Goal: Task Accomplishment & Management: Manage account settings

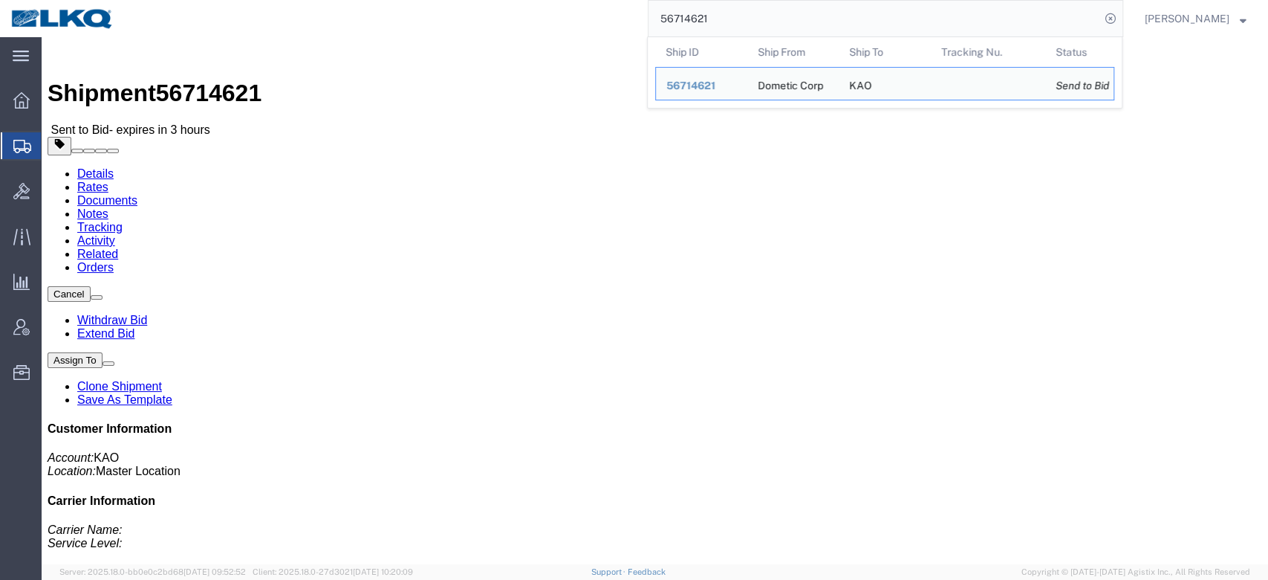
click at [731, 12] on input "56714621" at bounding box center [875, 19] width 452 height 36
paste input "672582"
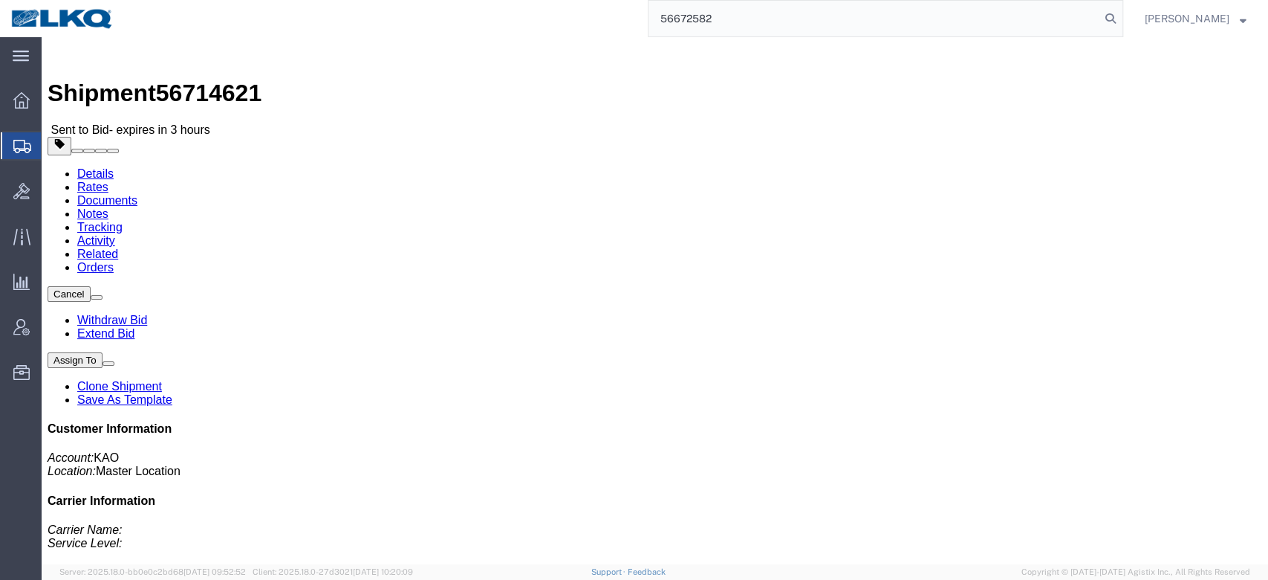
type input "56672582"
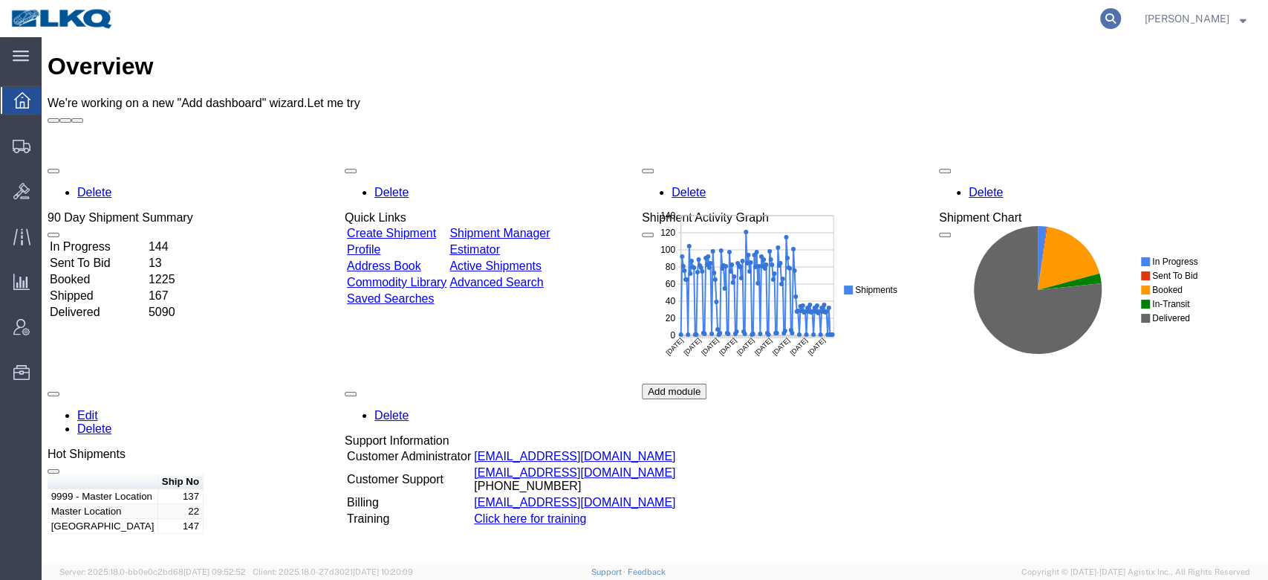
click at [1121, 15] on icon at bounding box center [1110, 18] width 21 height 21
paste input "56765483"
type input "56765483"
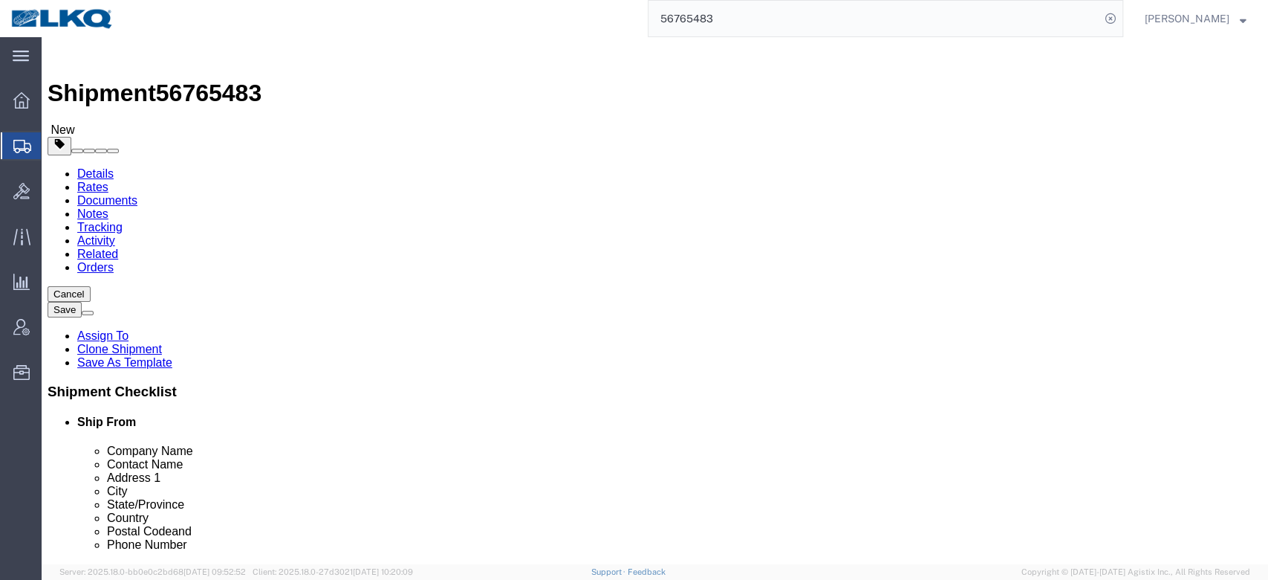
select select "31322"
select select "27634"
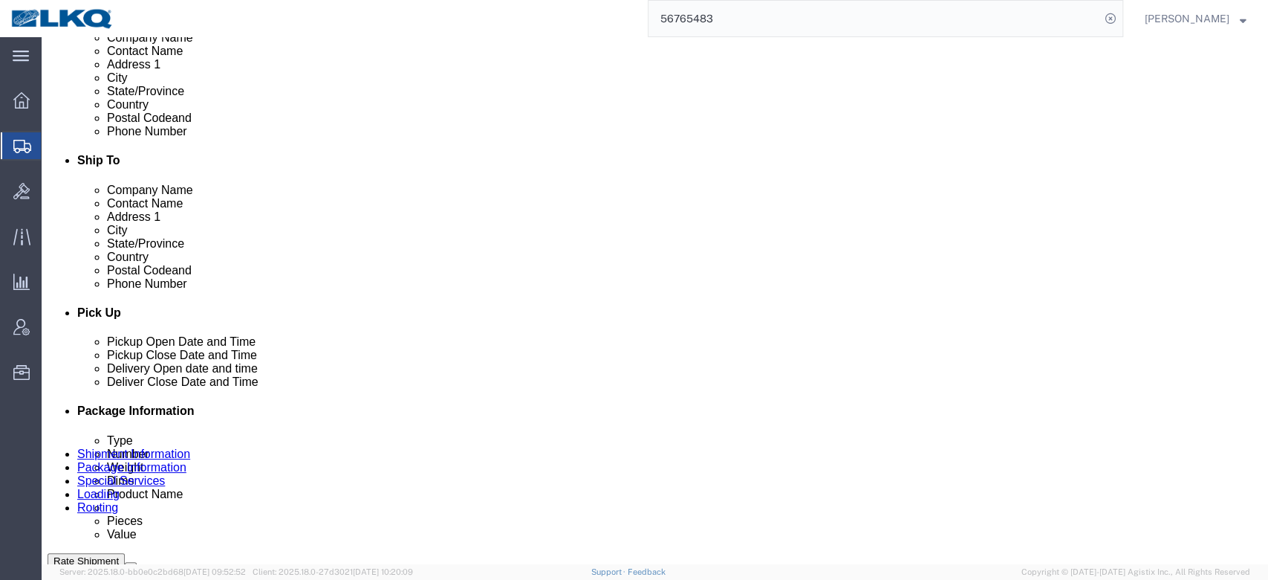
scroll to position [654, 0]
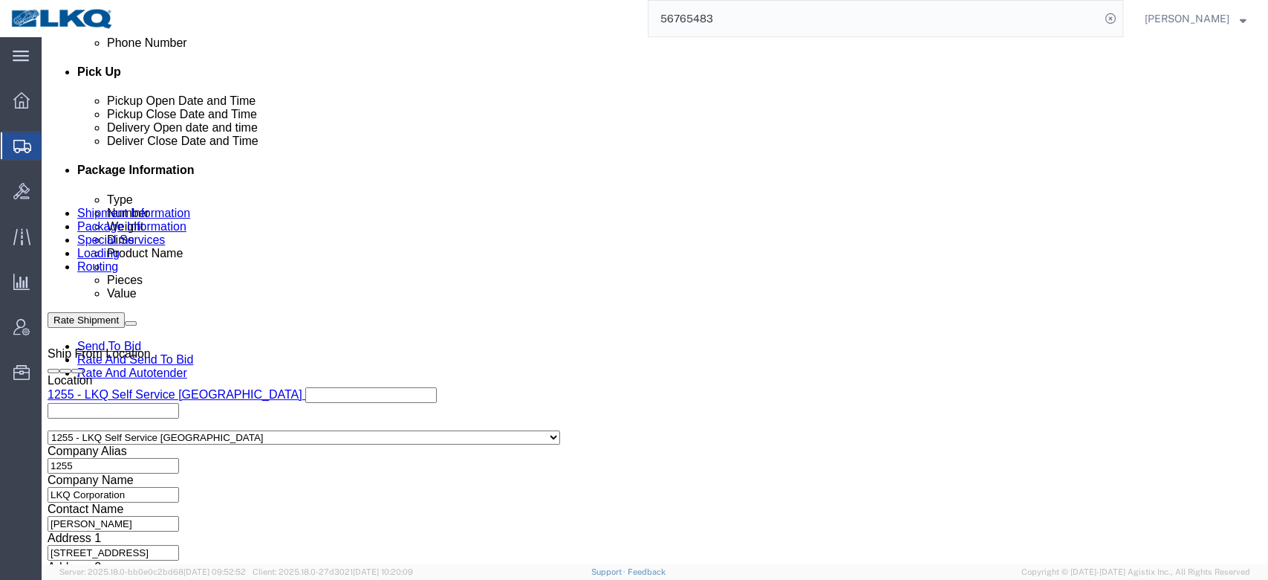
click link "Schedule appointment"
select select
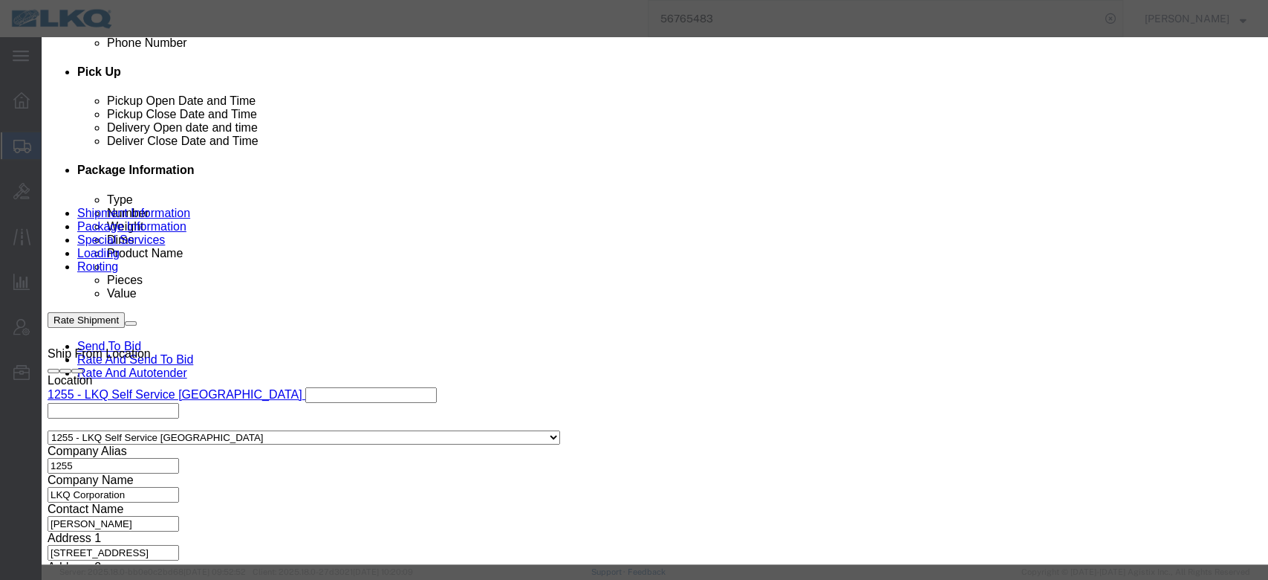
click div "Location Dock Select 1760 - LKQ Best Core 1760 - Outbound Loads"
click select "Select 1760 - LKQ Best Core 1760 - Outbound Loads"
drag, startPoint x: 548, startPoint y: 189, endPoint x: 507, endPoint y: 152, distance: 56.3
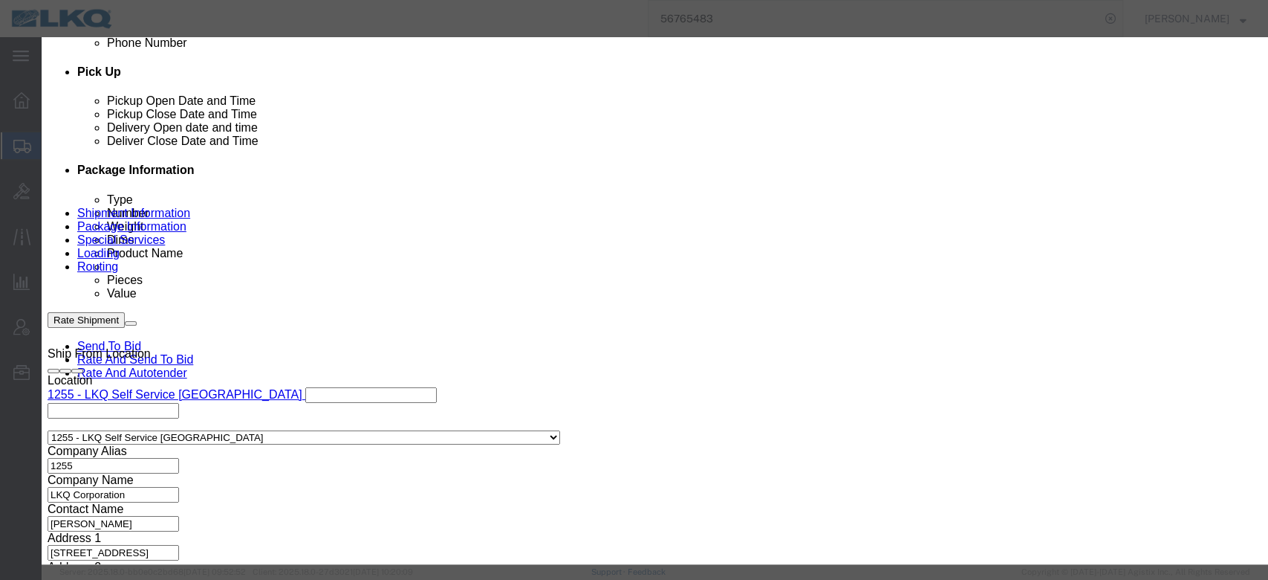
click select "Select 1760 - LKQ Best Core 1760 - Outbound Loads"
select select "1"
click select "Select 1760 - LKQ Best Core 1760 - Outbound Loads"
click input "[DATE]"
click td "26"
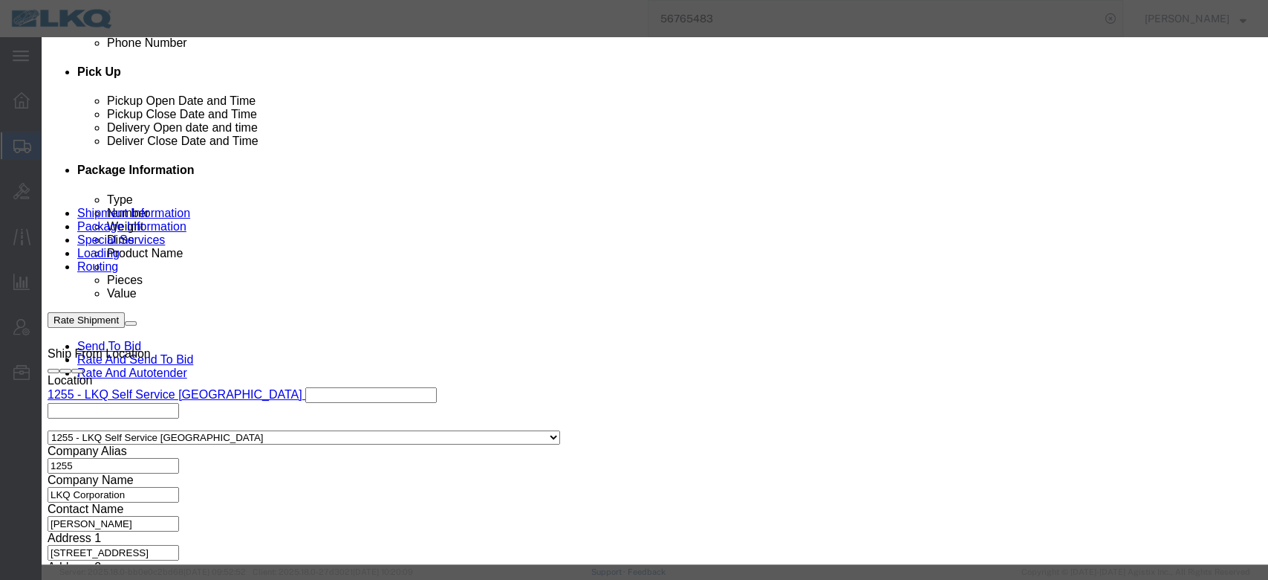
click select "Select 15 min 30 min 45 min 1 hr 2 hr 3 hr 4 hr"
select select "15"
click select "Select 15 min 30 min 45 min 1 hr 2 hr 3 hr 4 hr"
click link "Availability"
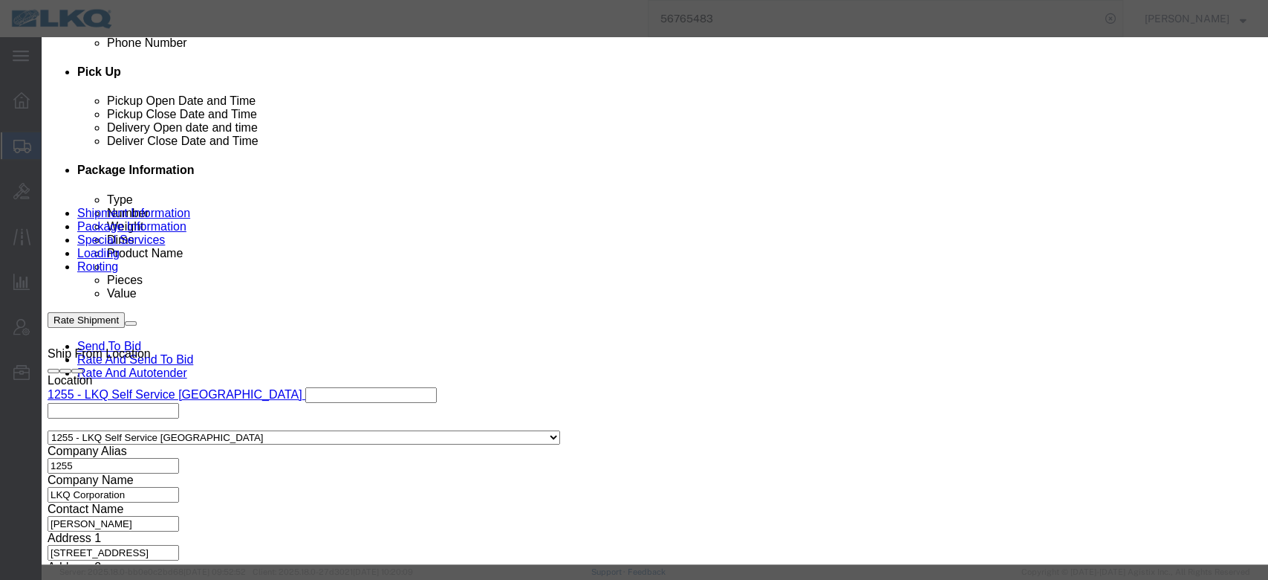
click icon "button"
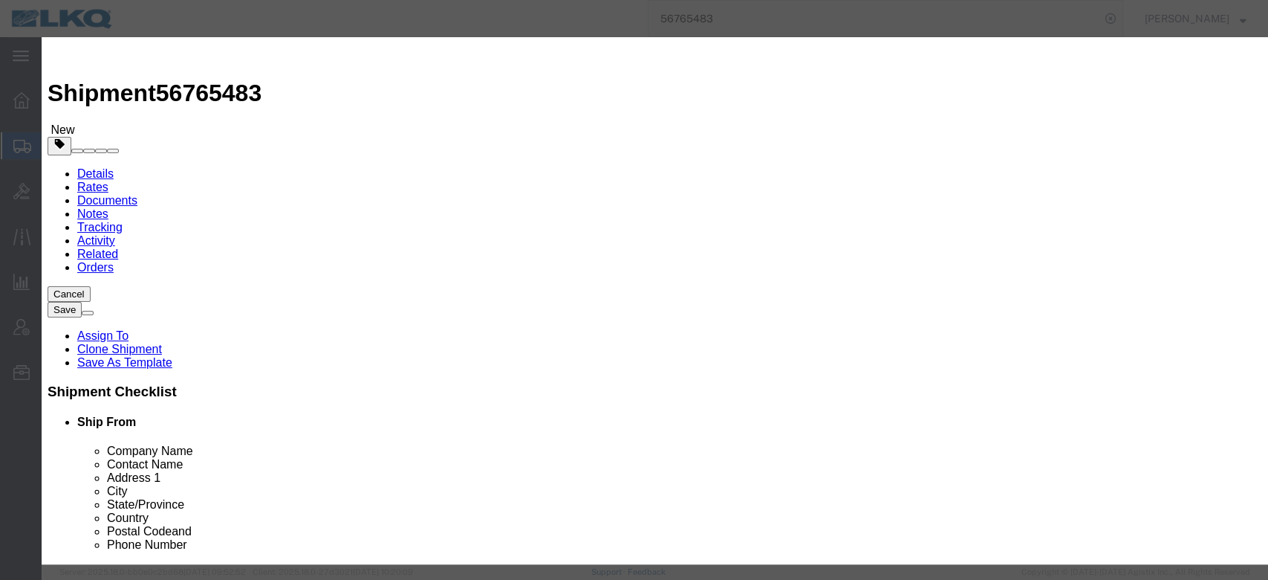
click input "12:00 PM"
type input "6:00 AM"
click button "Save"
click button "Ok"
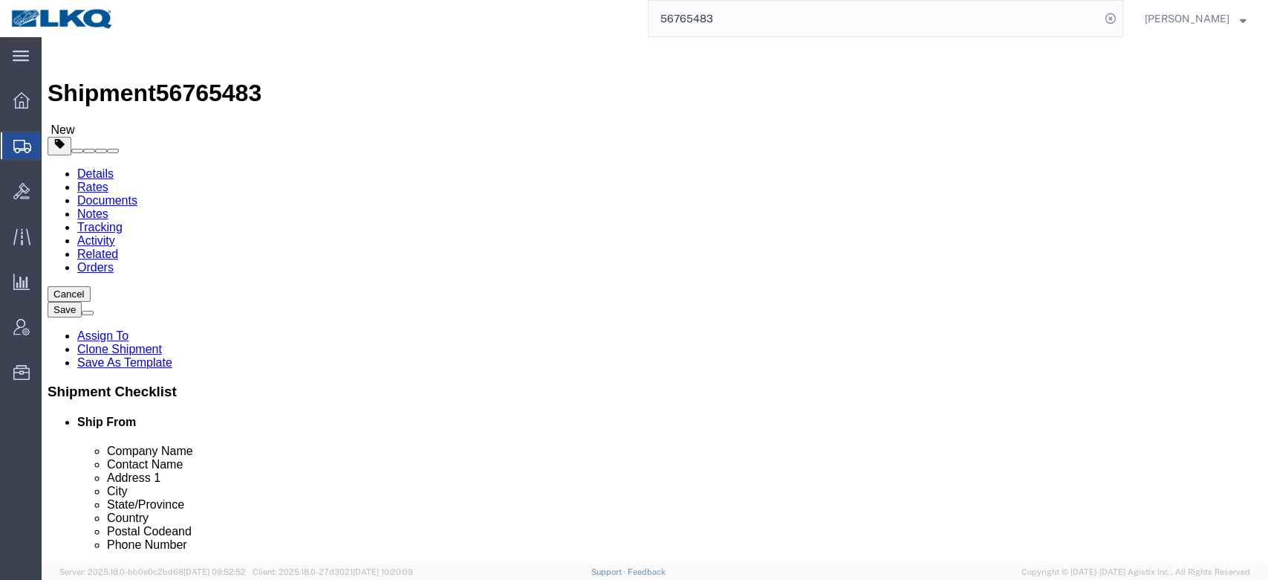
click div "Shipment Information Package Information Special Services Loading Routing"
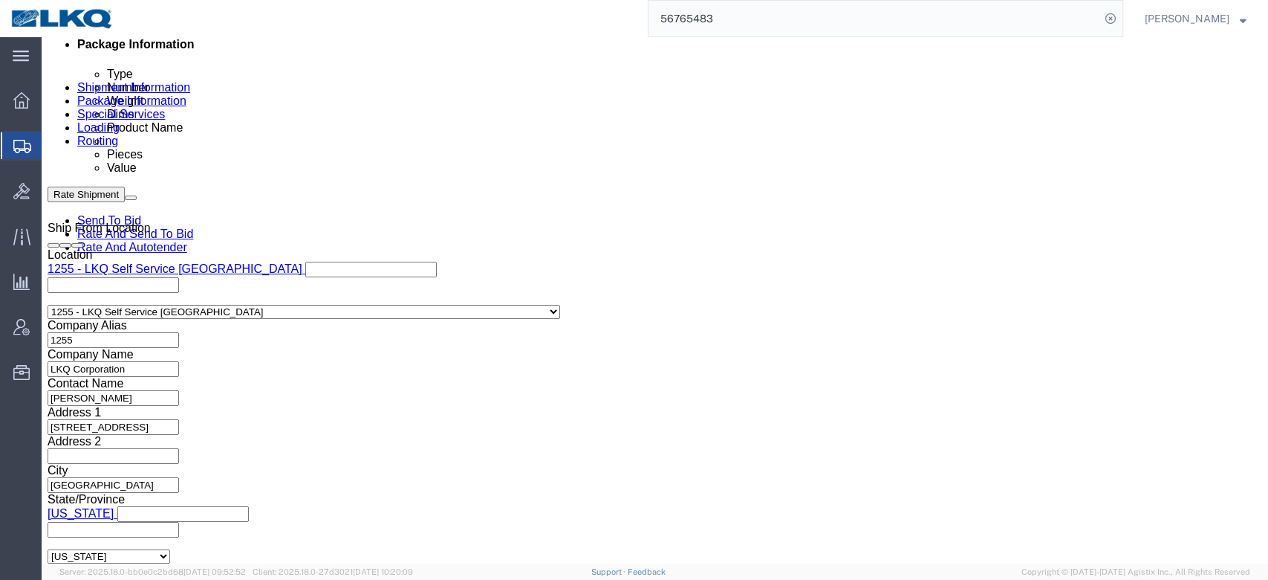
scroll to position [779, 0]
click div "[DATE] 11:00 AM"
click div "Pickup Date: Pickup Start Date Pickup Start Time Pickup Open Date and Time [DAT…"
click input "56765483"
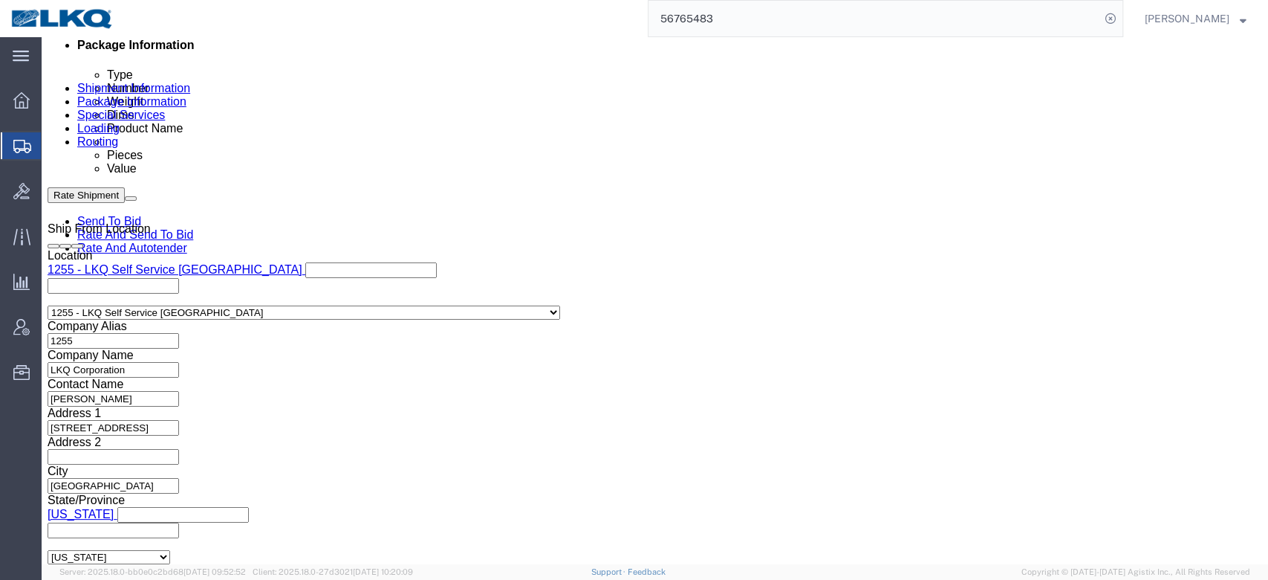
type input "Put out on 9/10"
click button "Save"
type button "Save"
click at [791, 19] on input "56765483" at bounding box center [875, 19] width 452 height 36
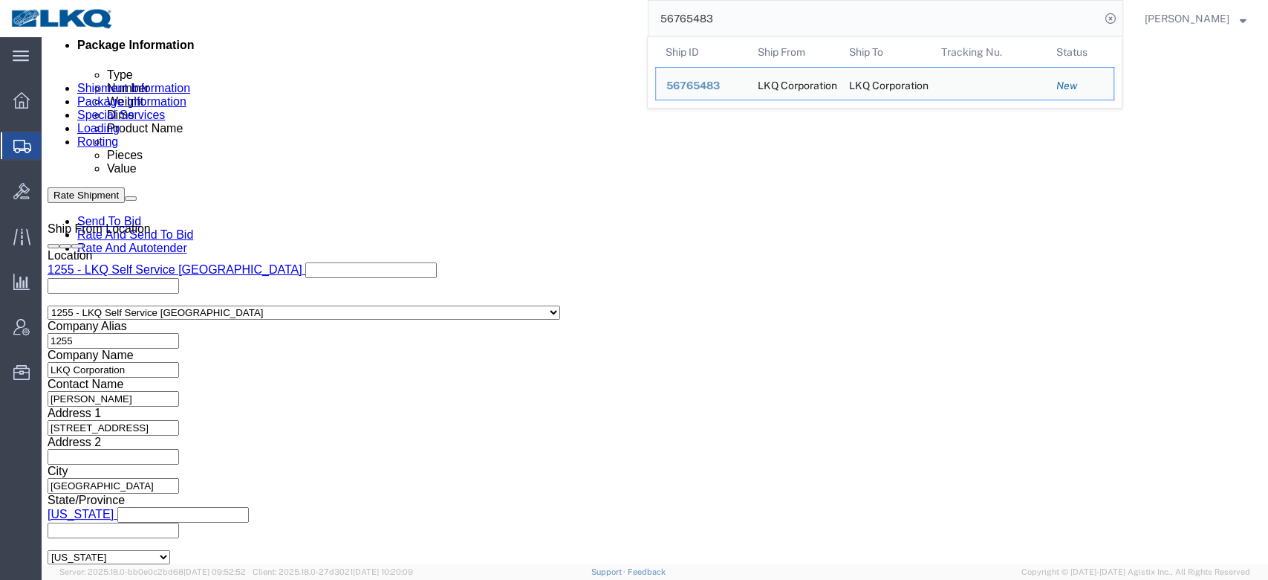
click at [791, 19] on input "56765483" at bounding box center [875, 19] width 452 height 36
paste input "645"
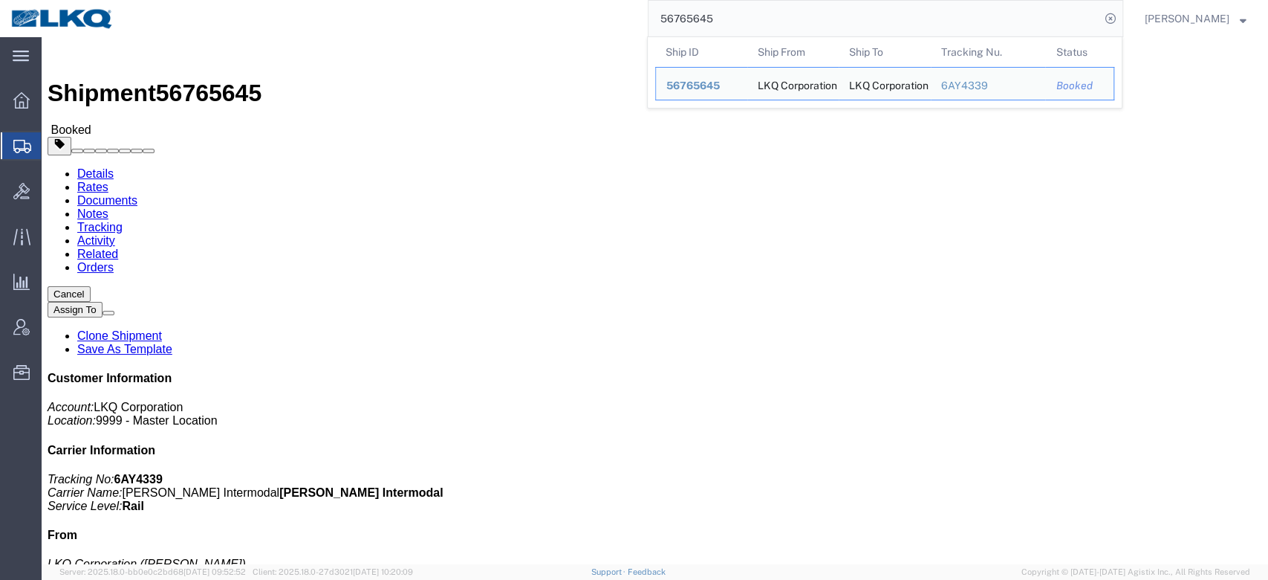
click at [713, 18] on input "56765645" at bounding box center [875, 19] width 452 height 36
paste input "44944"
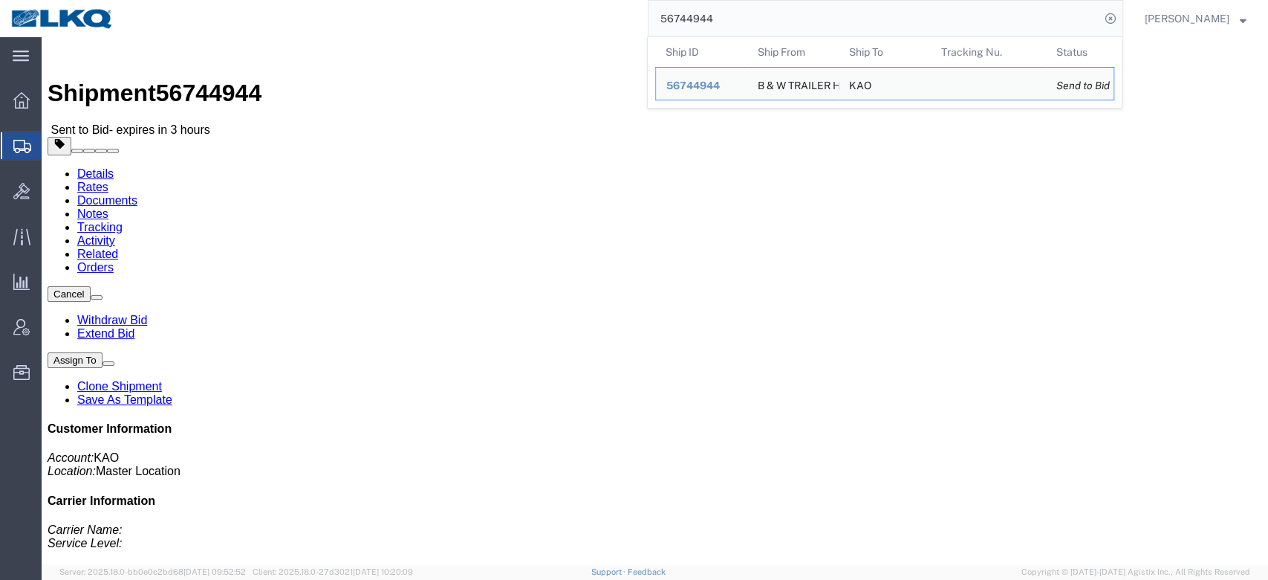
click at [724, 6] on input "56744944" at bounding box center [875, 19] width 452 height 36
paste input "15529"
click at [757, 25] on input "56715529" at bounding box center [875, 19] width 452 height 36
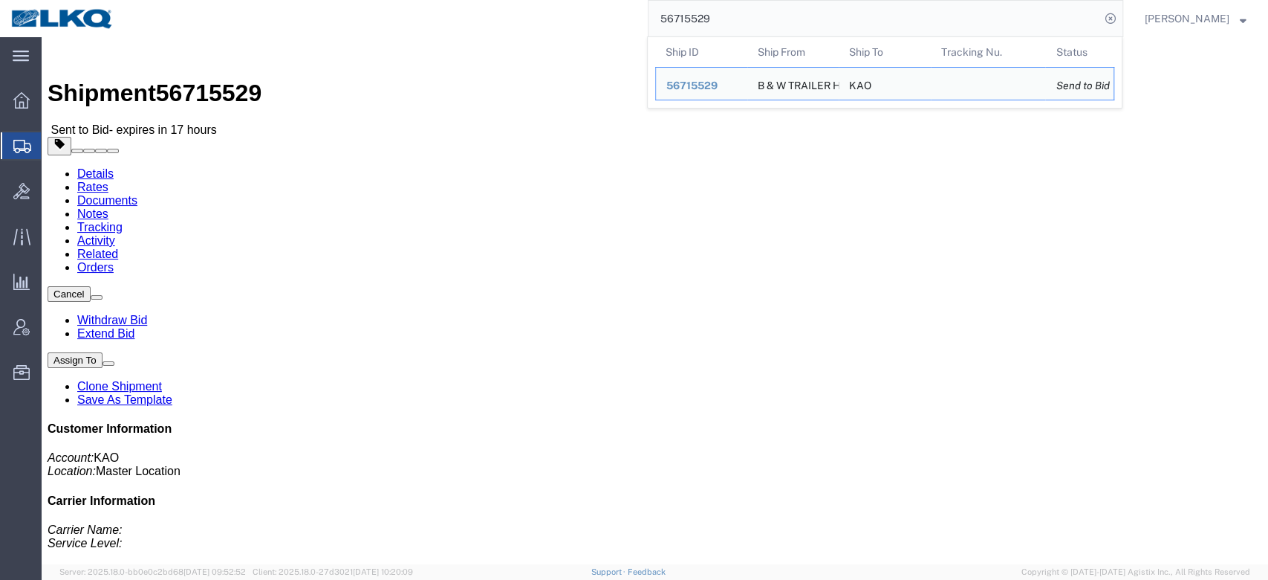
paste input "32115"
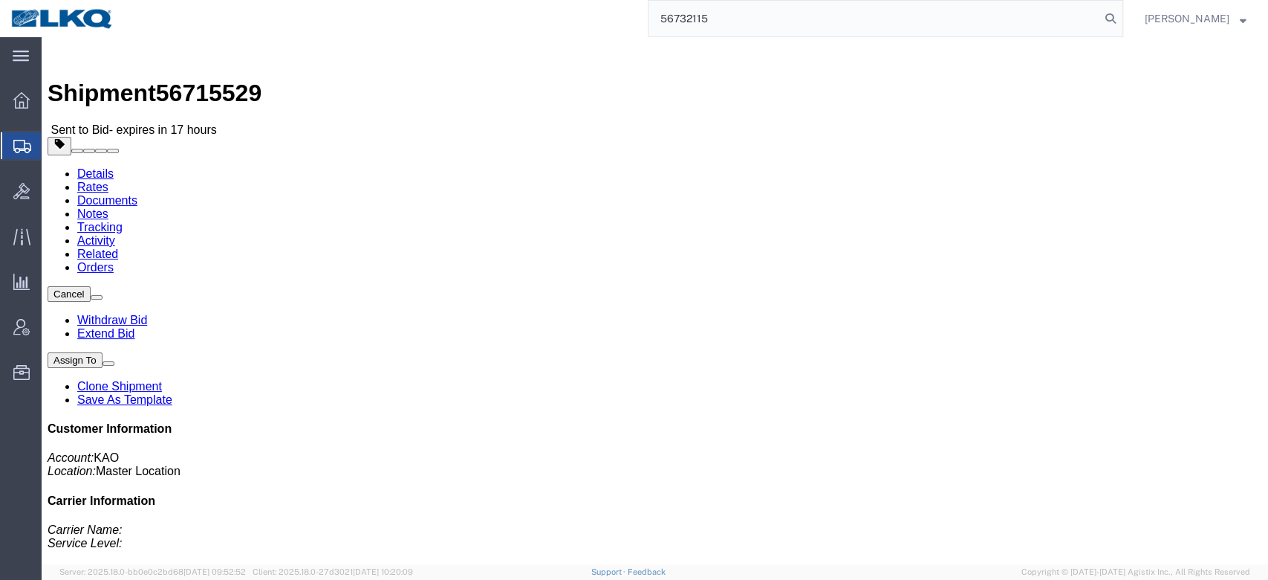
type input "56732115"
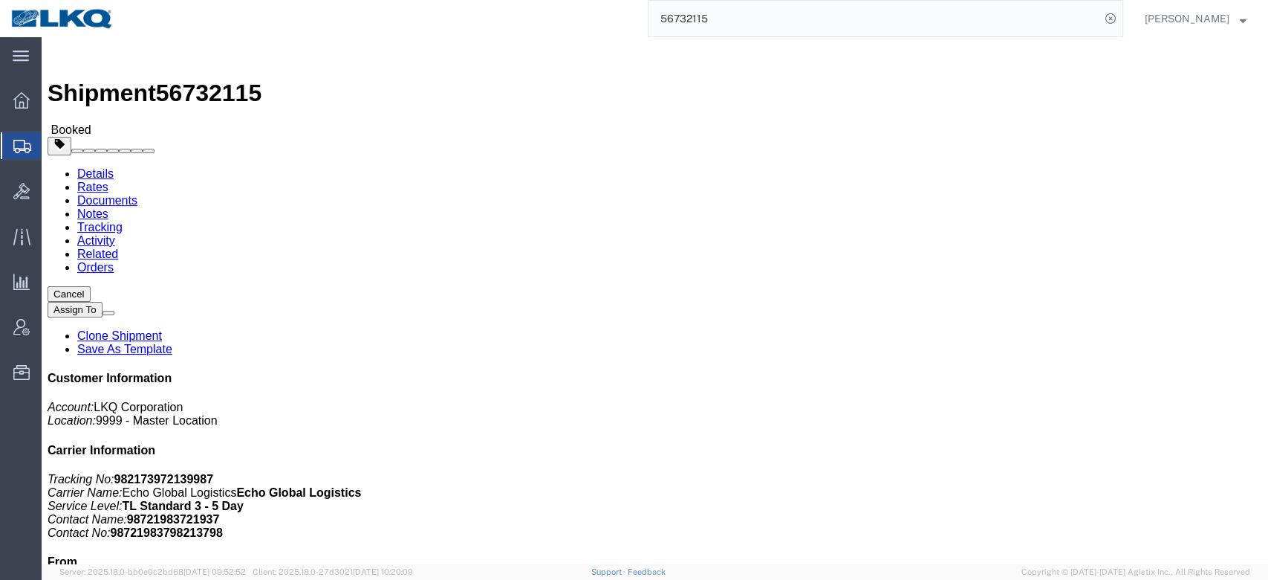
click button "button"
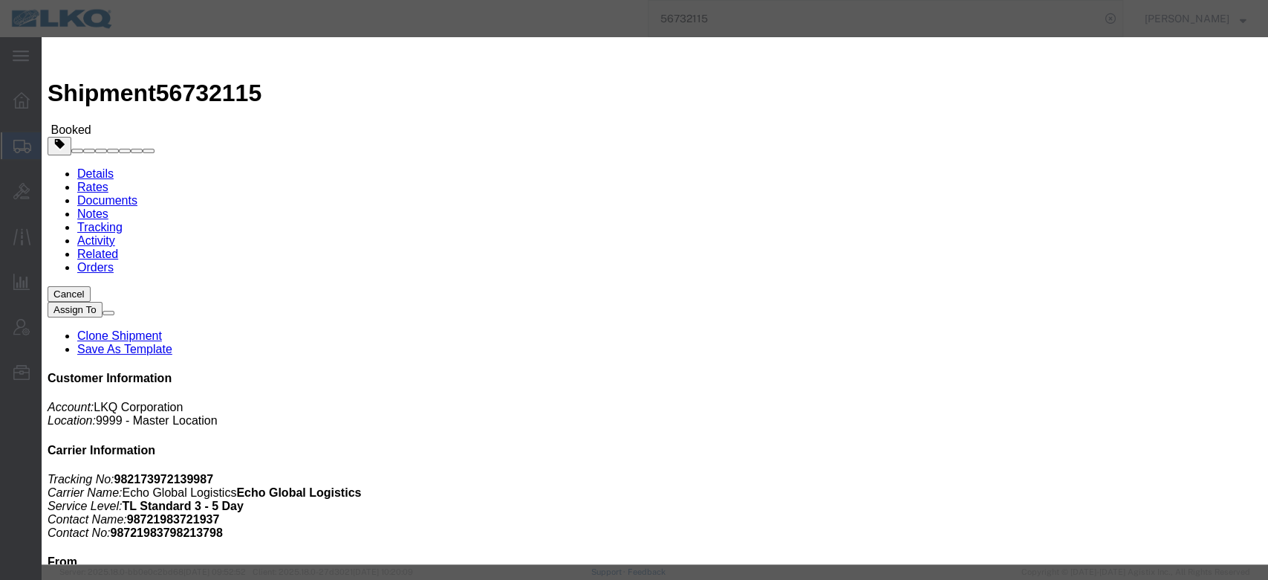
click div "[DATE] 9:00 AM"
click div "[DATE] 8:00 AM"
click div "[DATE] 5:00 PM"
click div "[DATE] 7:00 AM"
click div "Notify carrier of changes Cancel Save"
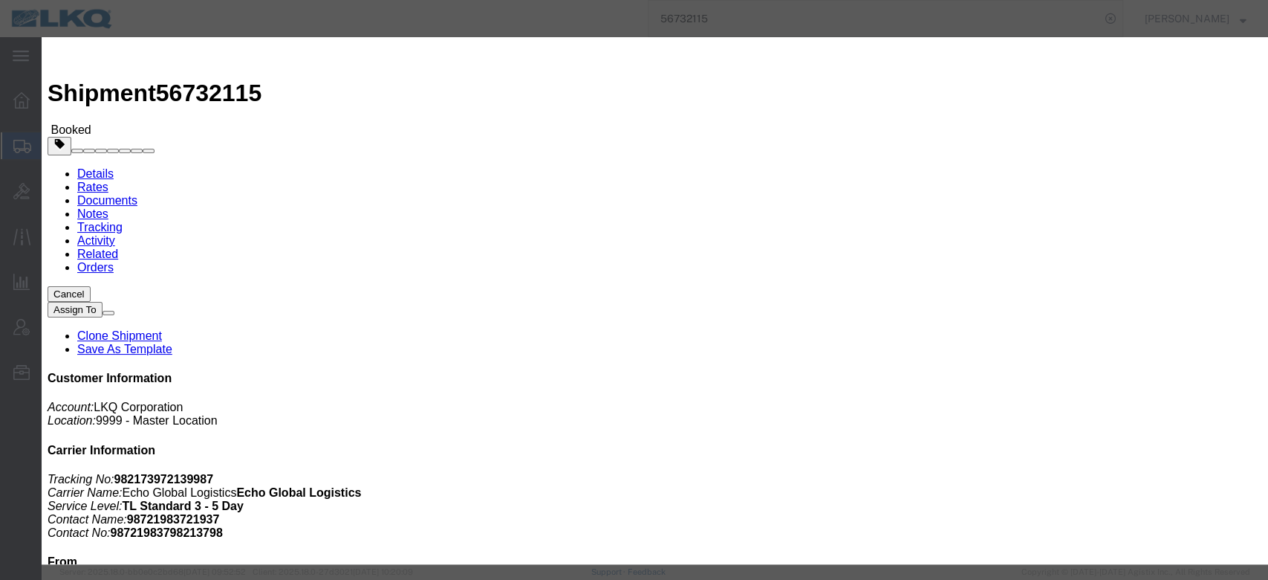
click button "Save"
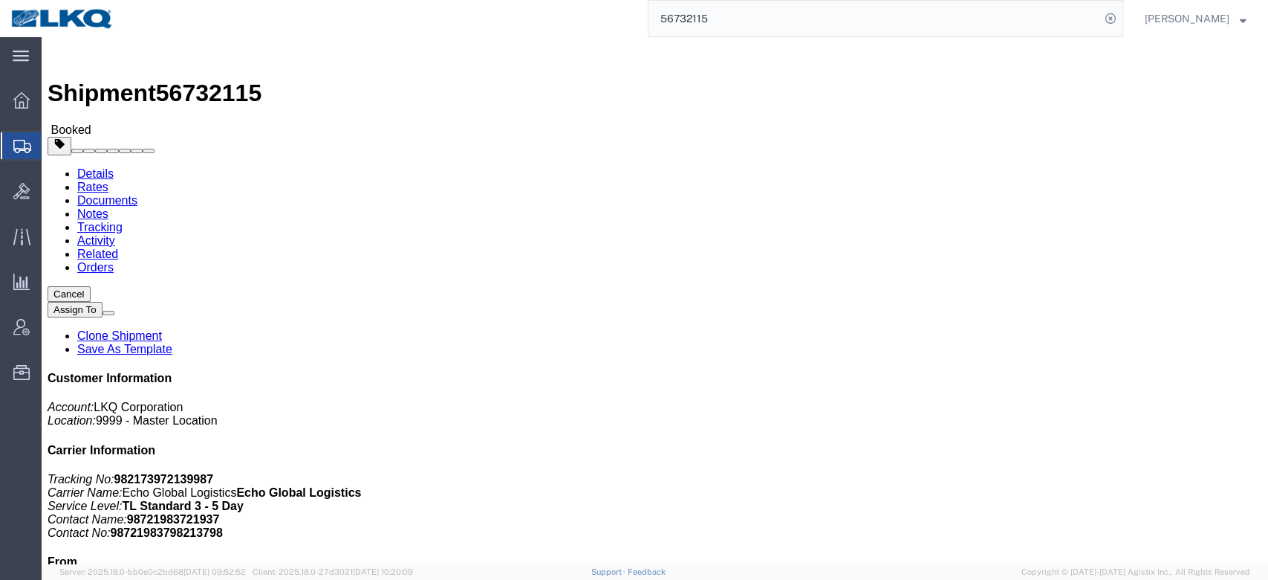
click button "Close"
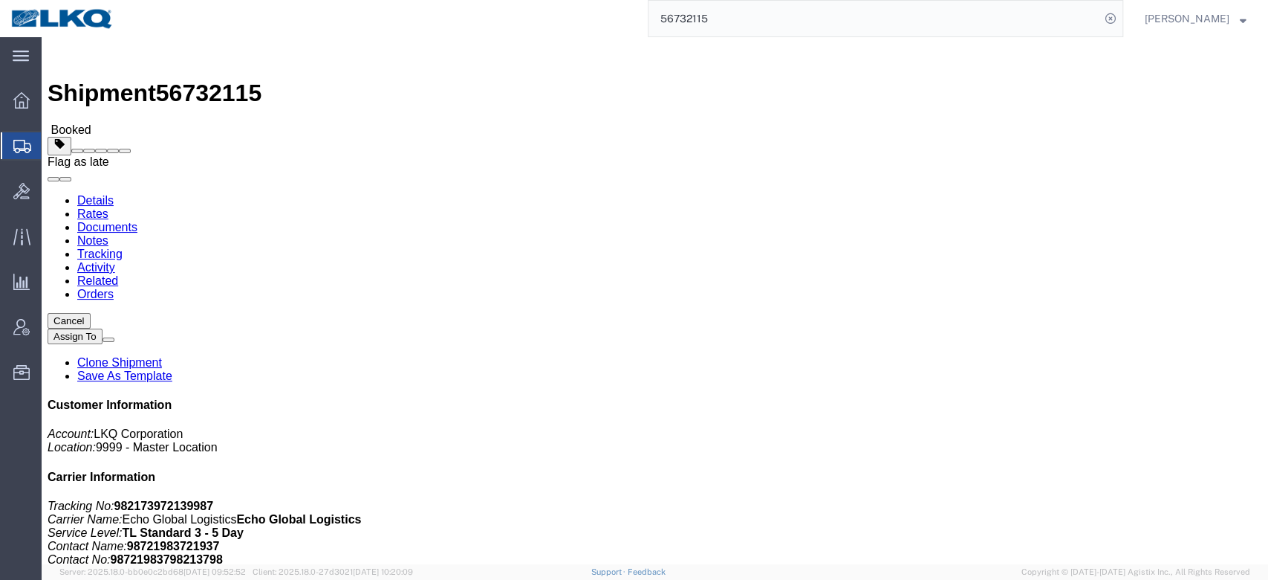
click button
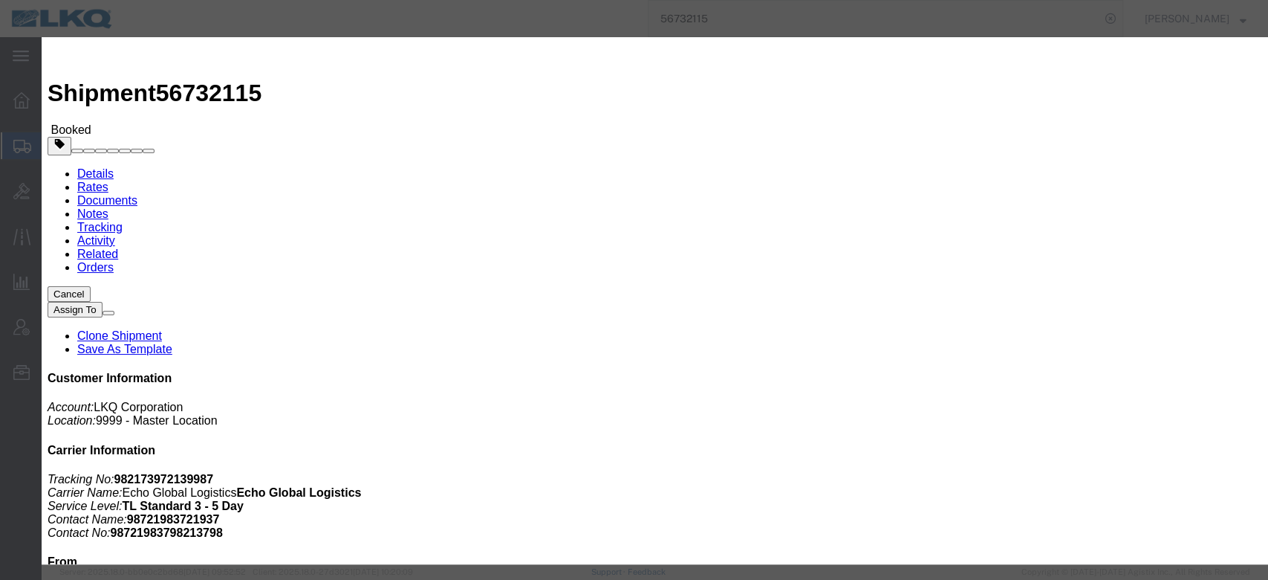
click select "Select Excused Not Excused"
select select "NOT_EXCUSED"
click select "Select Excused Not Excused"
click select "Select Bad Carrier Data Carrier Admin Error Delay Accident Driver Error Lack of…"
select select "DRIVER_ERROR"
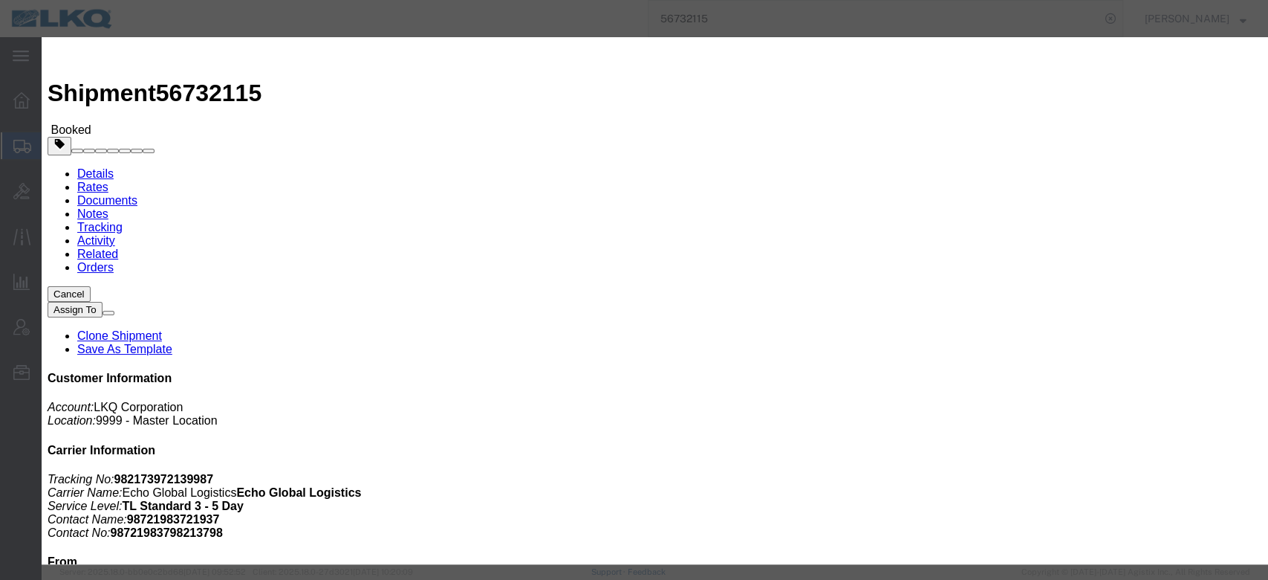
click select "Select Bad Carrier Data Carrier Admin Error Delay Accident Driver Error Lack of…"
click textarea
type textarea "Pickup 9/9"
click button "Save"
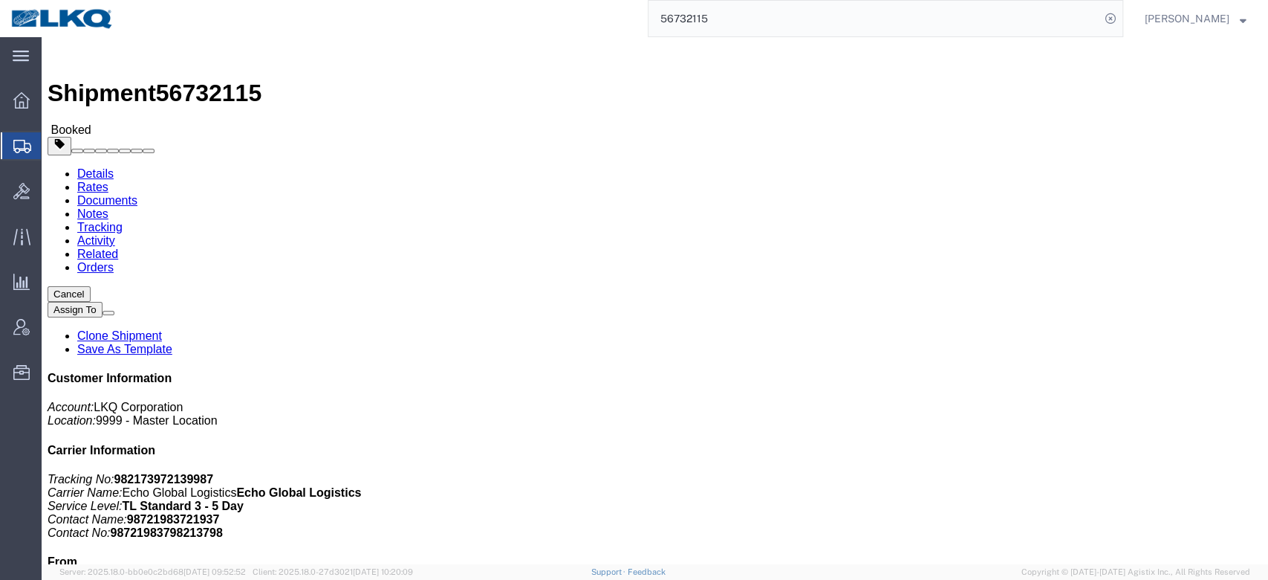
click at [0, 0] on span "Shipment Manager" at bounding box center [0, 0] width 0 height 0
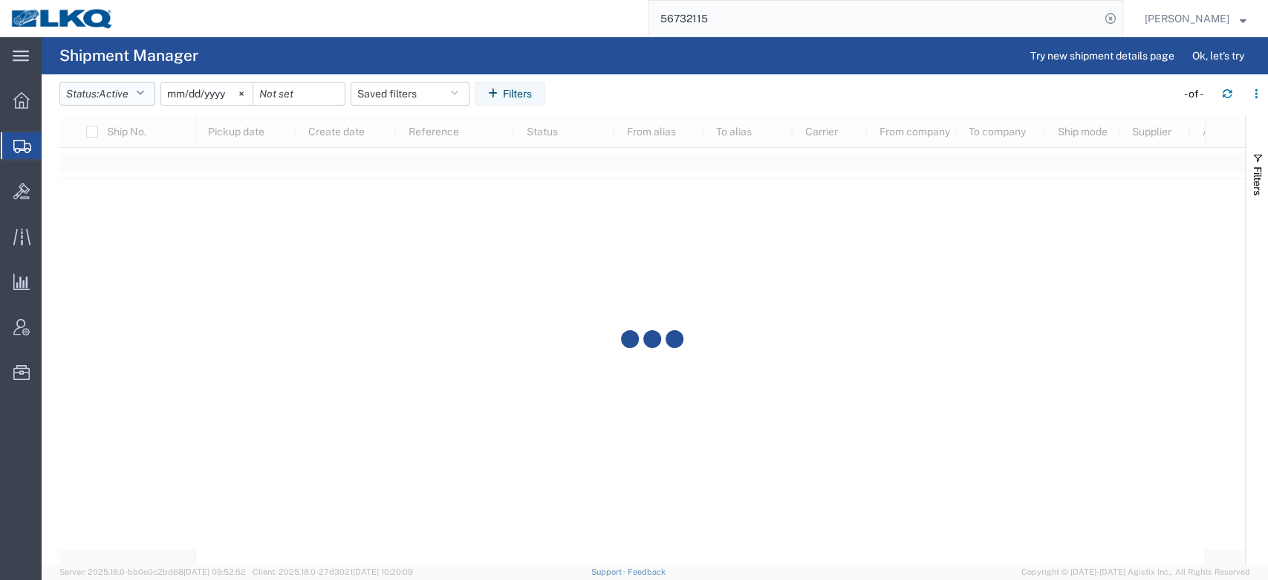
click at [106, 92] on span "Active" at bounding box center [114, 94] width 30 height 12
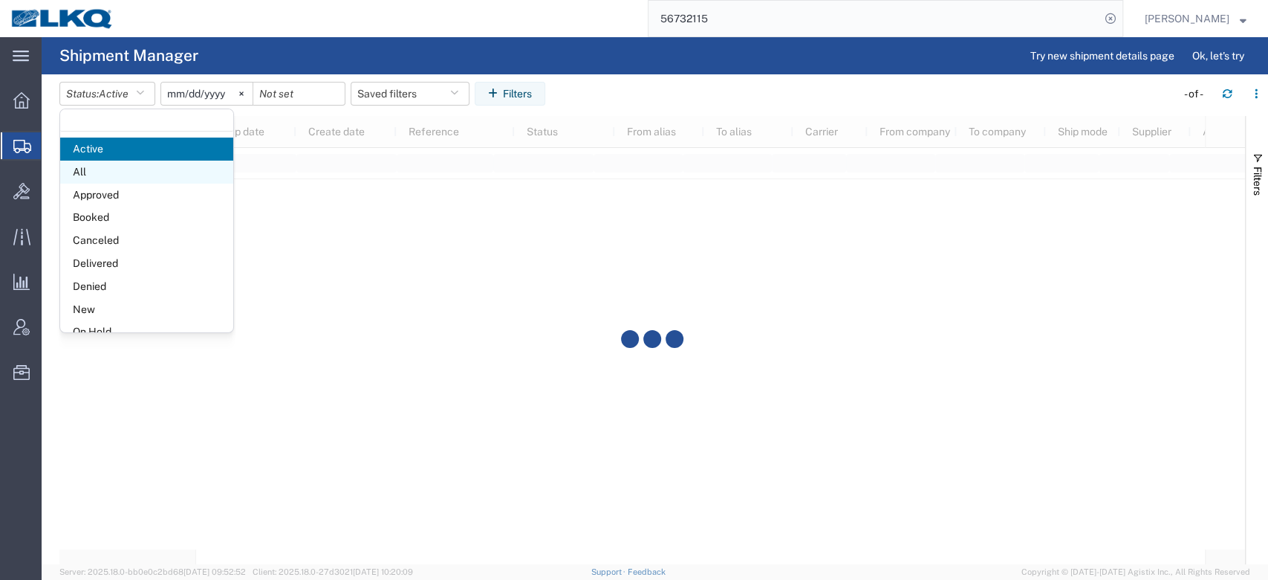
click at [150, 174] on span "All" at bounding box center [146, 171] width 173 height 23
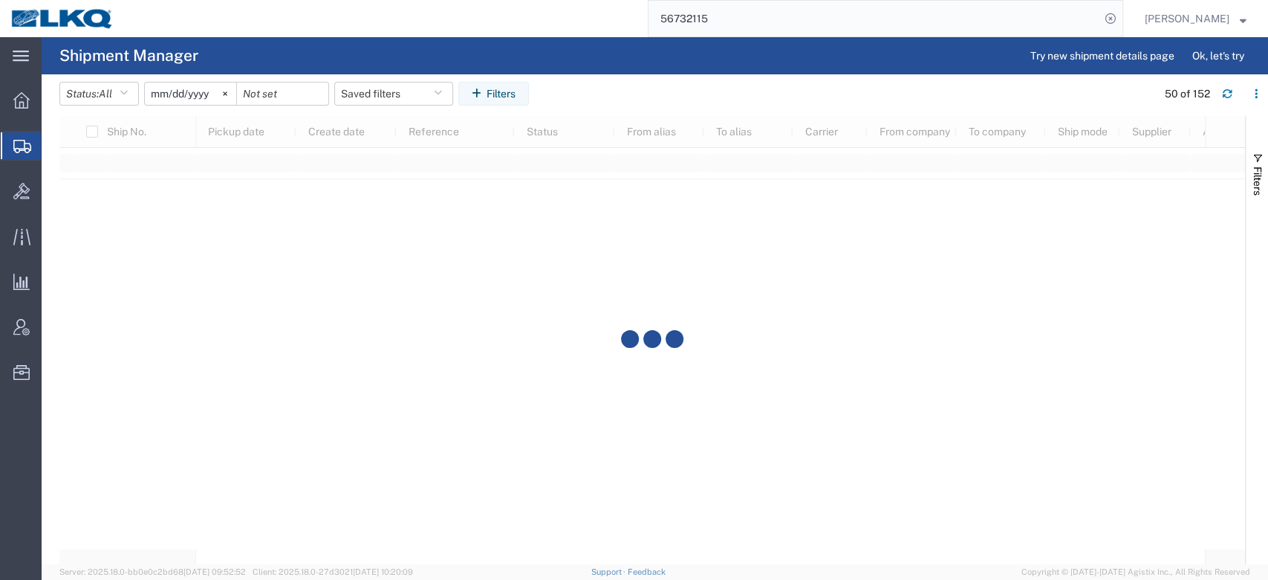
click at [190, 95] on input "[DATE]" at bounding box center [190, 93] width 91 height 22
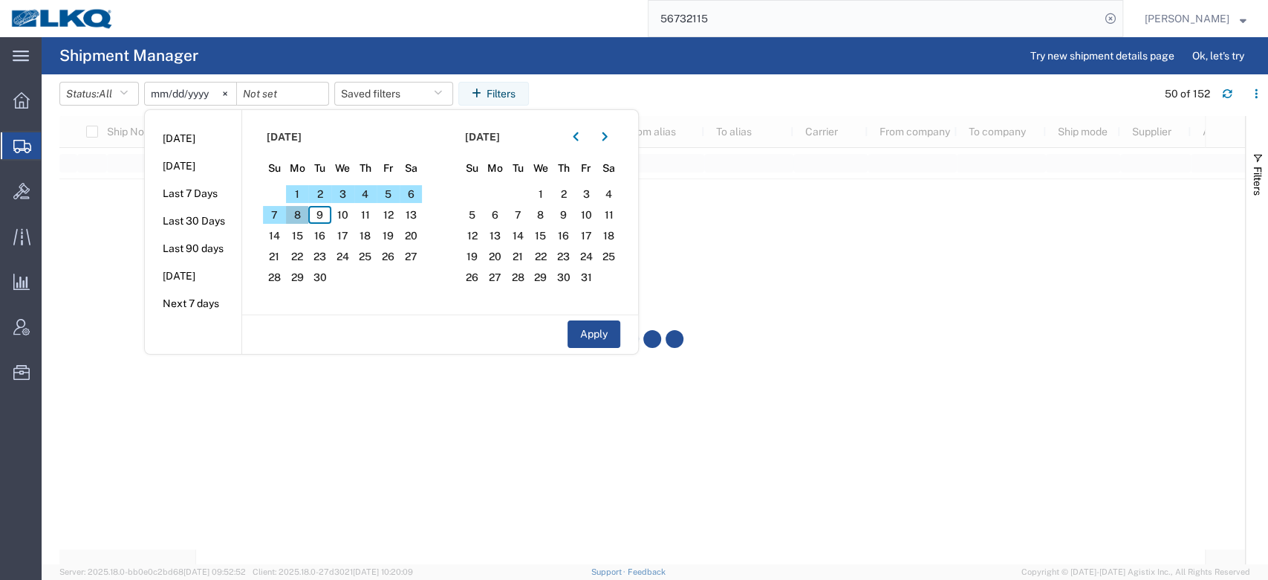
click at [302, 215] on span "8" at bounding box center [297, 215] width 23 height 18
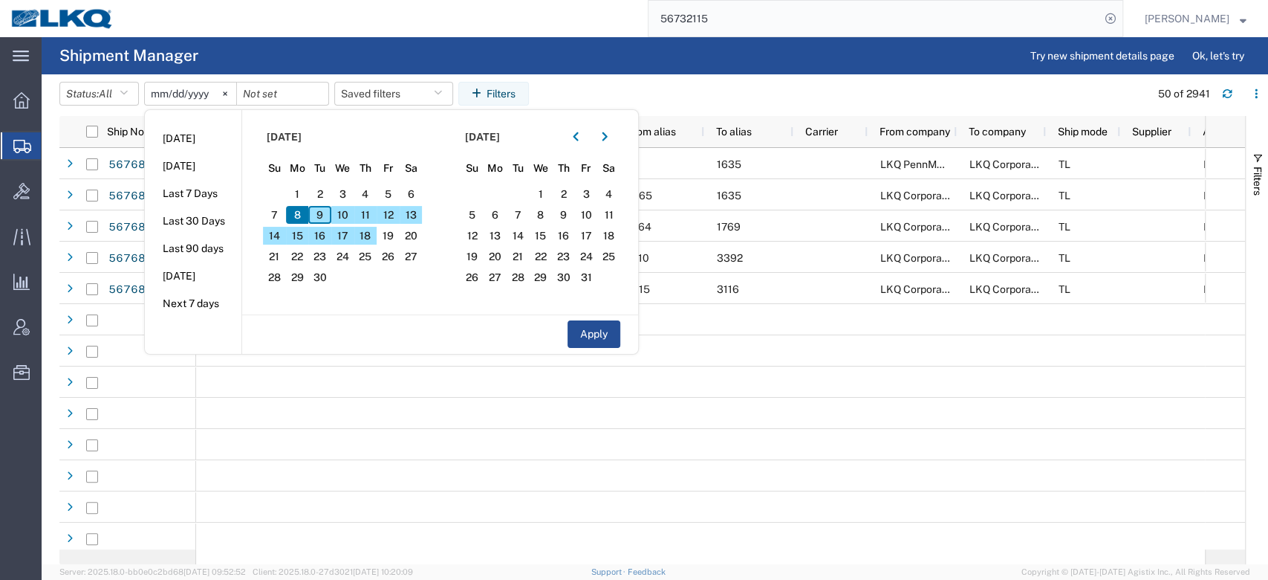
click at [397, 218] on span "12" at bounding box center [388, 215] width 23 height 18
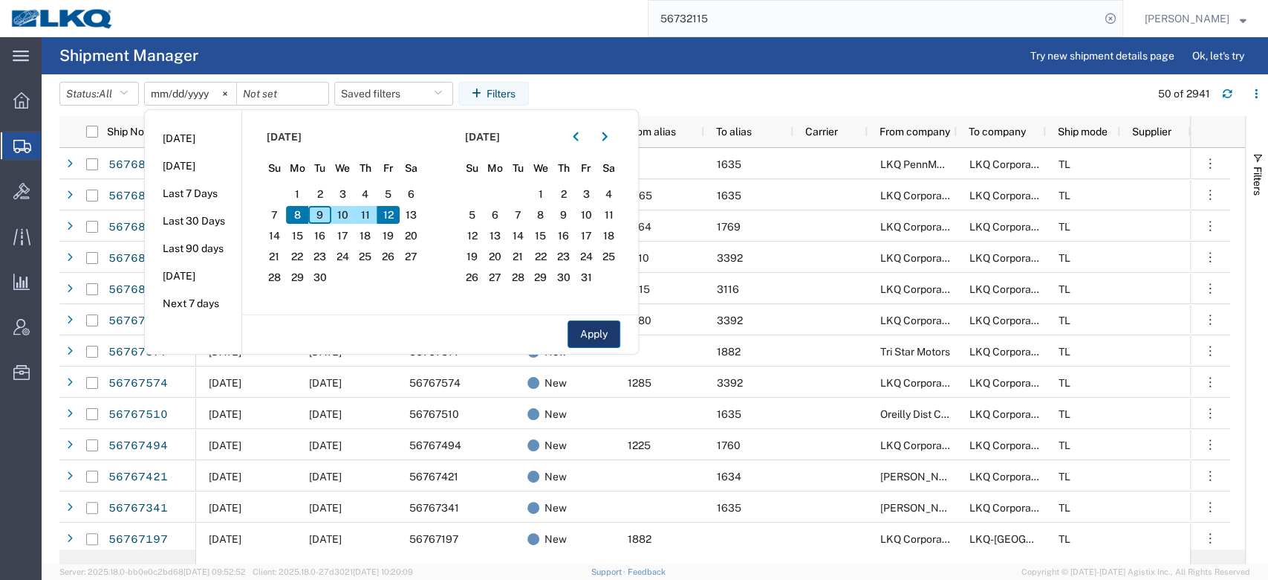
click at [586, 324] on button "Apply" at bounding box center [594, 333] width 53 height 27
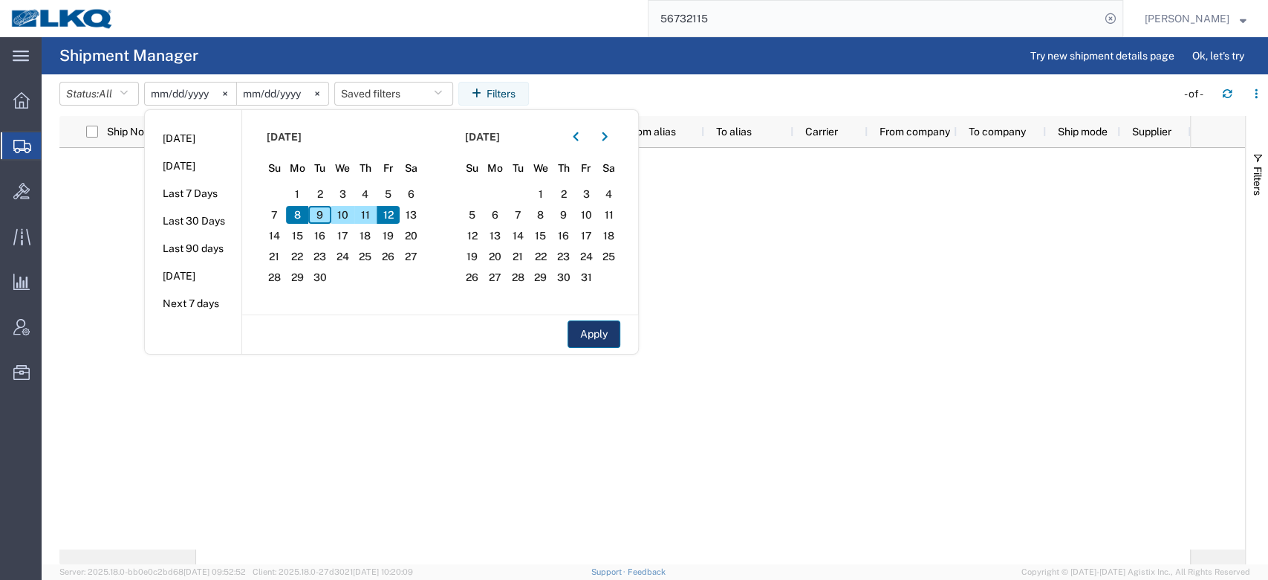
type input "[DATE]"
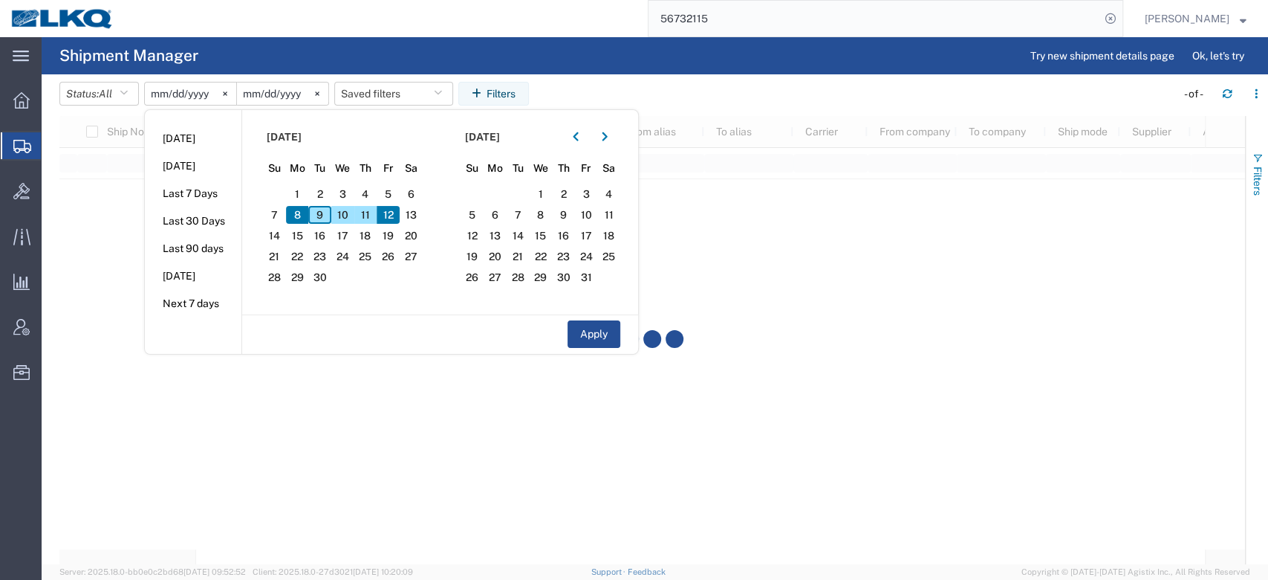
drag, startPoint x: 1256, startPoint y: 153, endPoint x: 1255, endPoint y: 164, distance: 11.2
click at [1257, 153] on span "button" at bounding box center [1258, 158] width 12 height 12
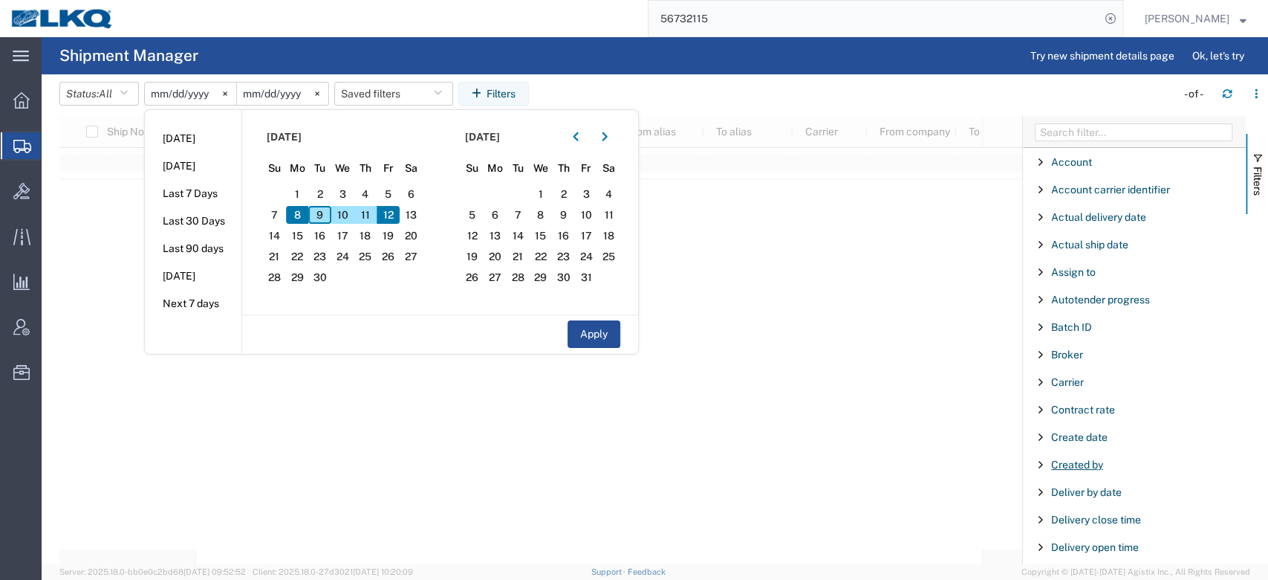
scroll to position [172, 0]
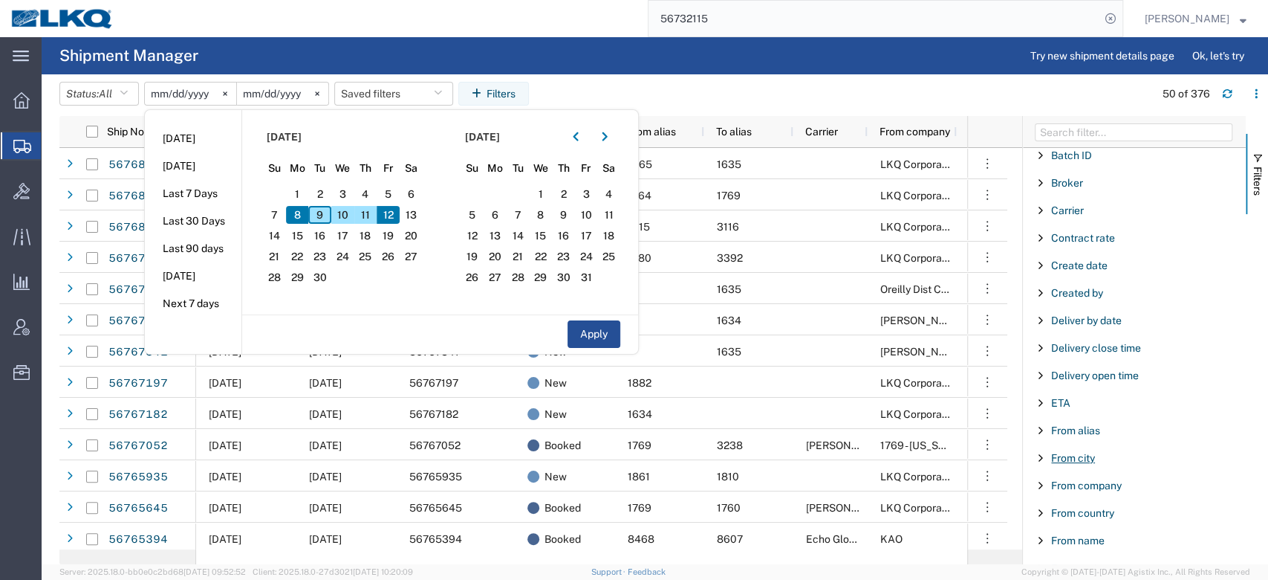
click at [1079, 457] on span "From city" at bounding box center [1073, 458] width 44 height 12
type input "Alsip"
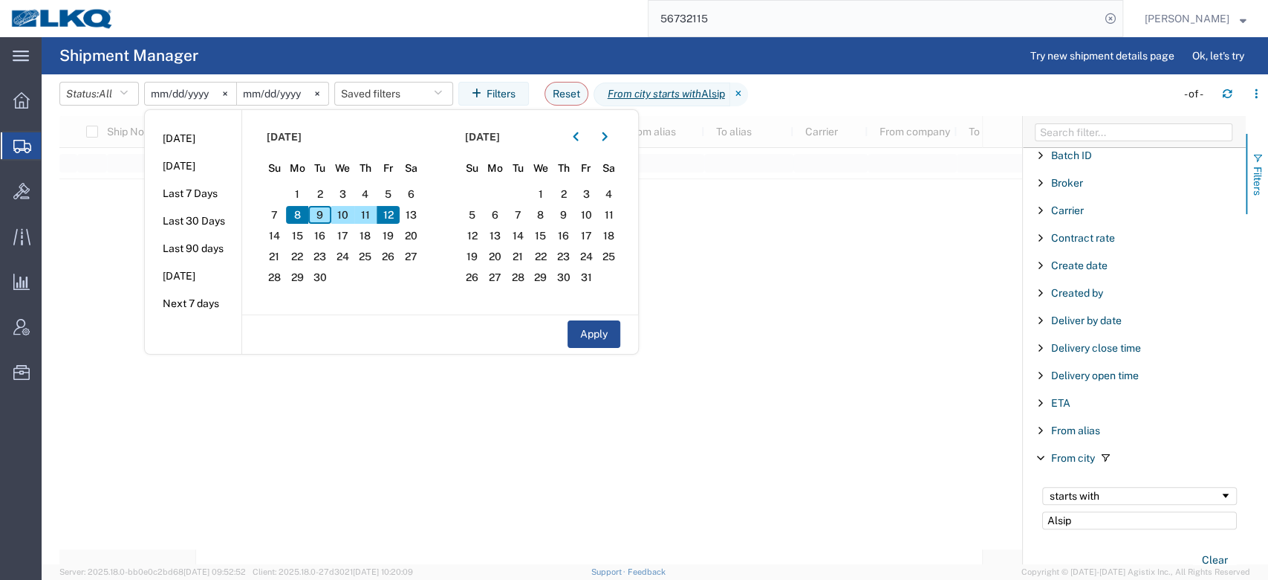
click at [1262, 177] on span "Filters" at bounding box center [1258, 180] width 12 height 29
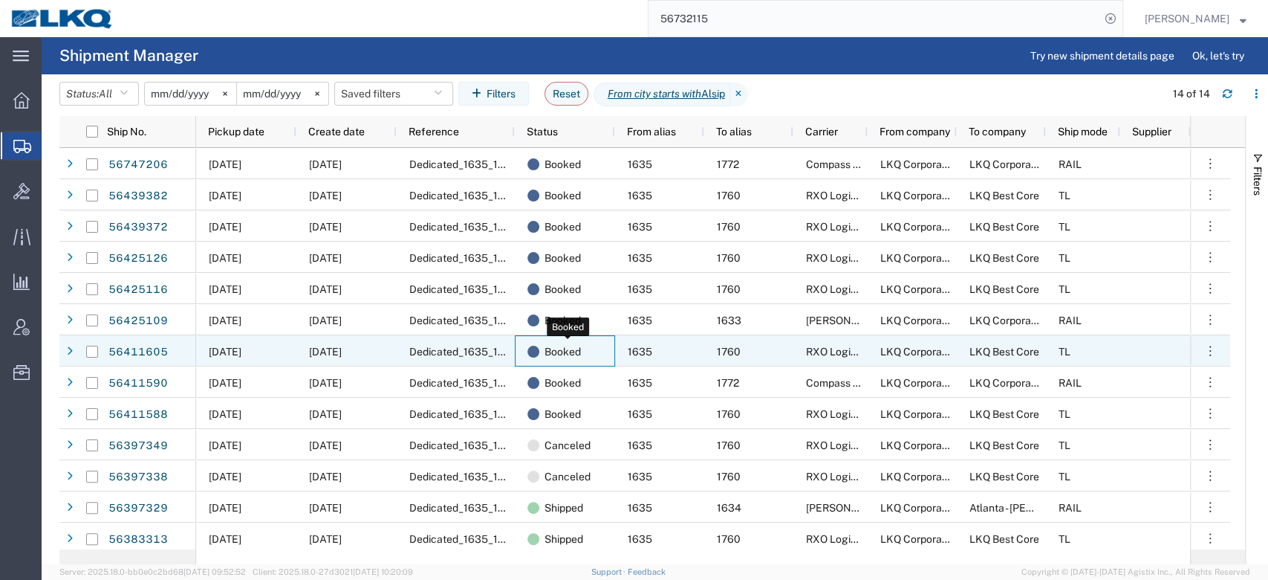
click at [594, 336] on div "Booked" at bounding box center [568, 351] width 81 height 31
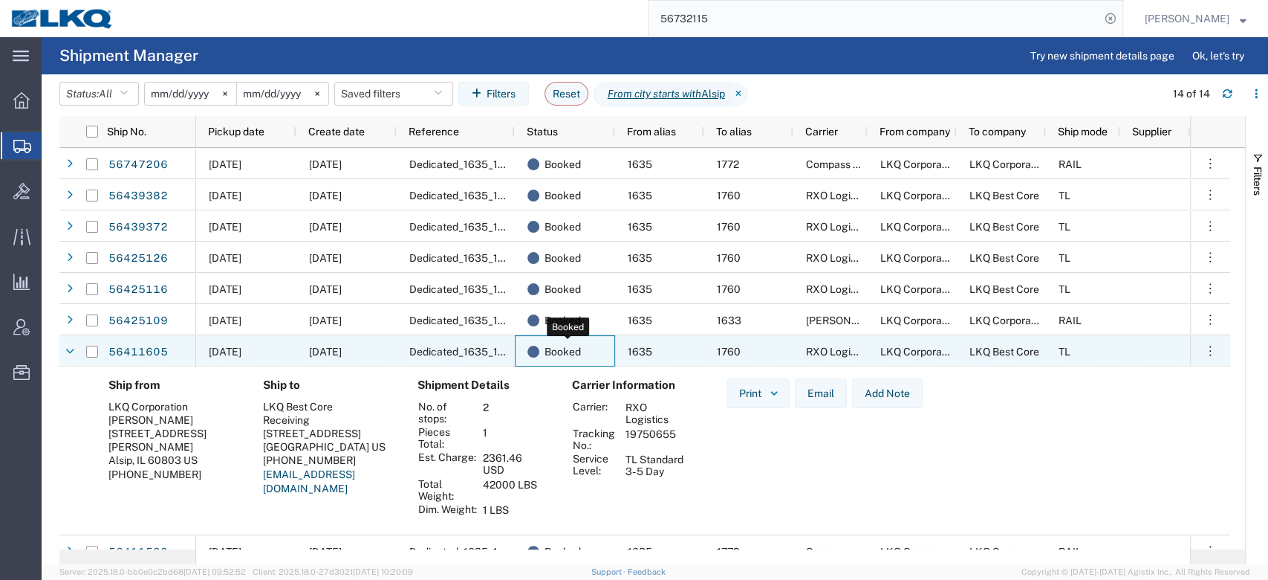
click at [596, 346] on div "Booked" at bounding box center [568, 351] width 81 height 31
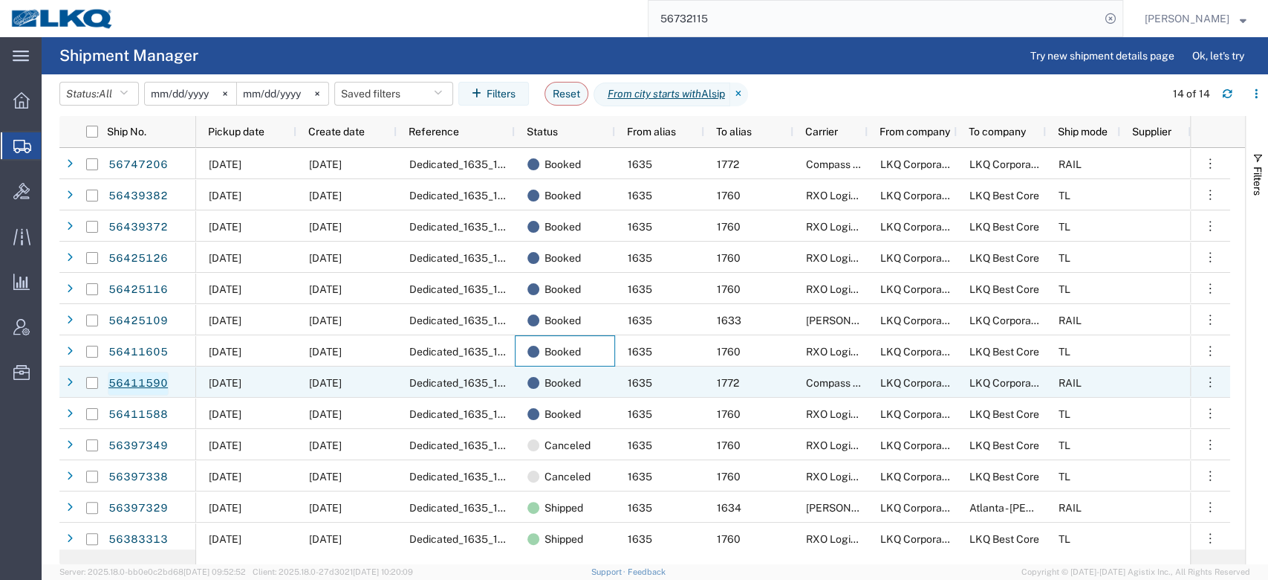
click at [146, 377] on link "56411590" at bounding box center [138, 384] width 61 height 24
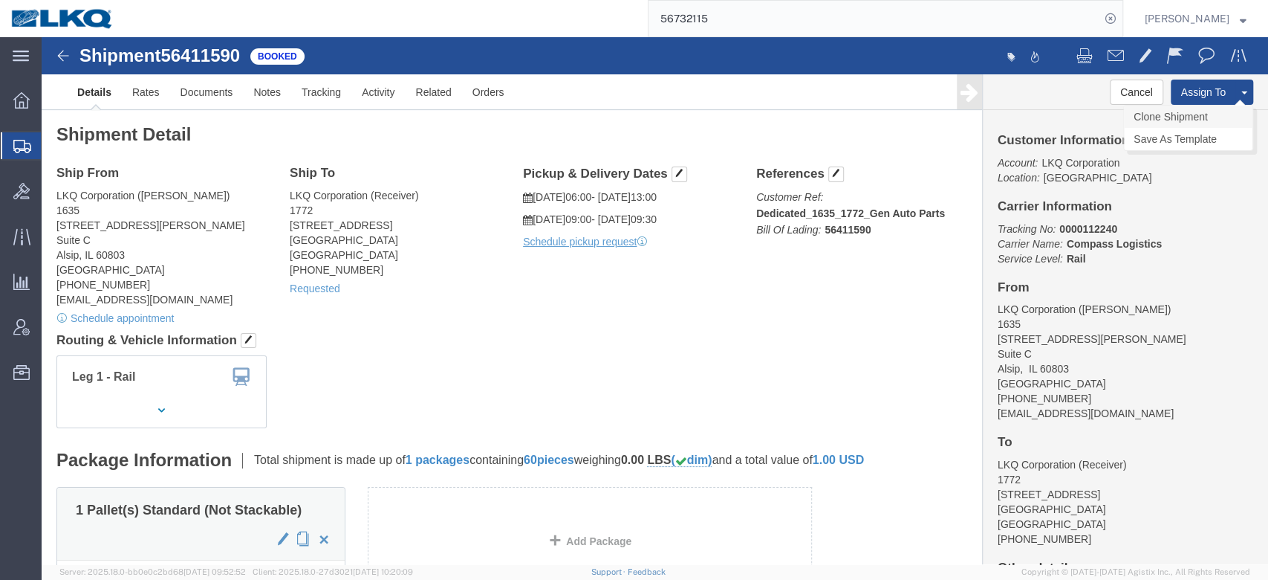
click link "Clone Shipment"
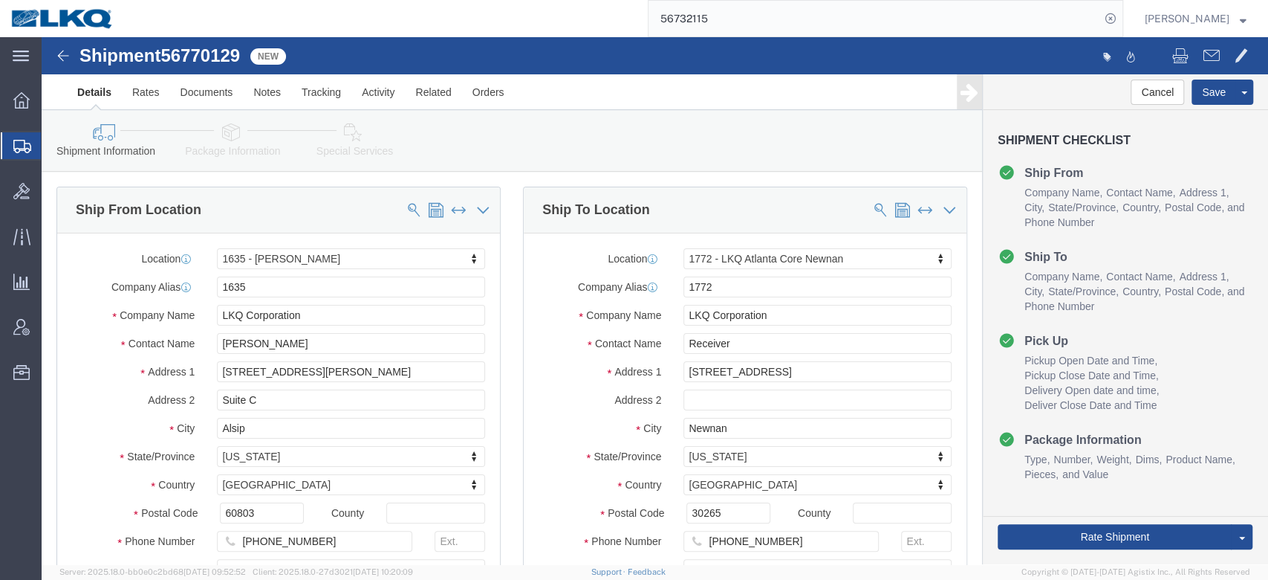
click span "56770129"
copy span "56770129"
select select "27578"
select select "30704"
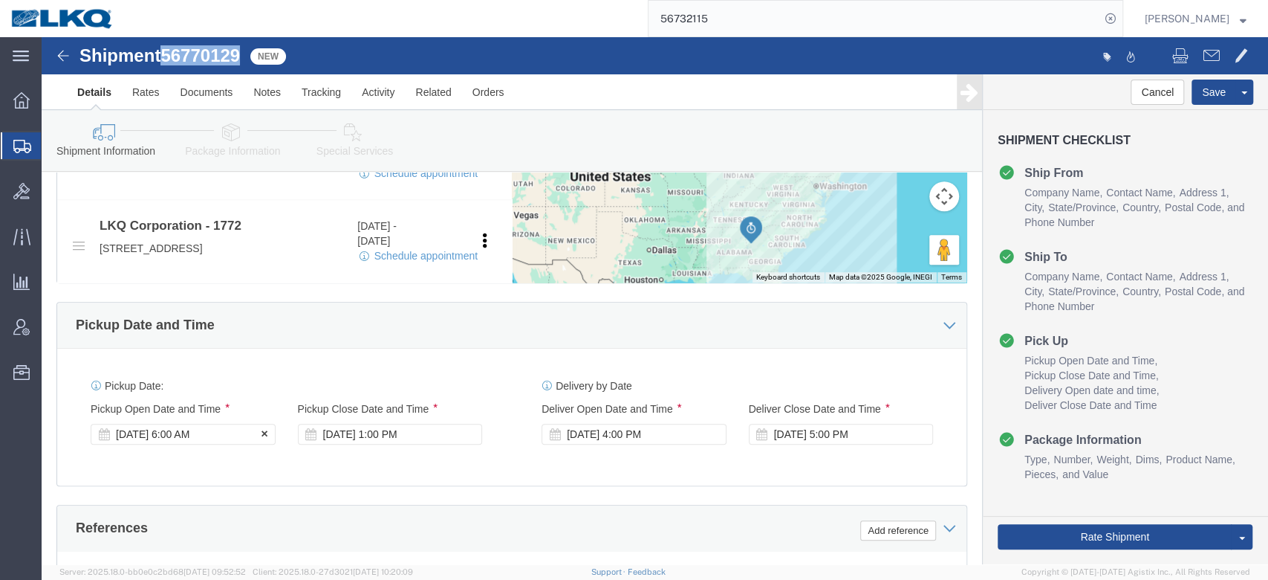
scroll to position [733, 0]
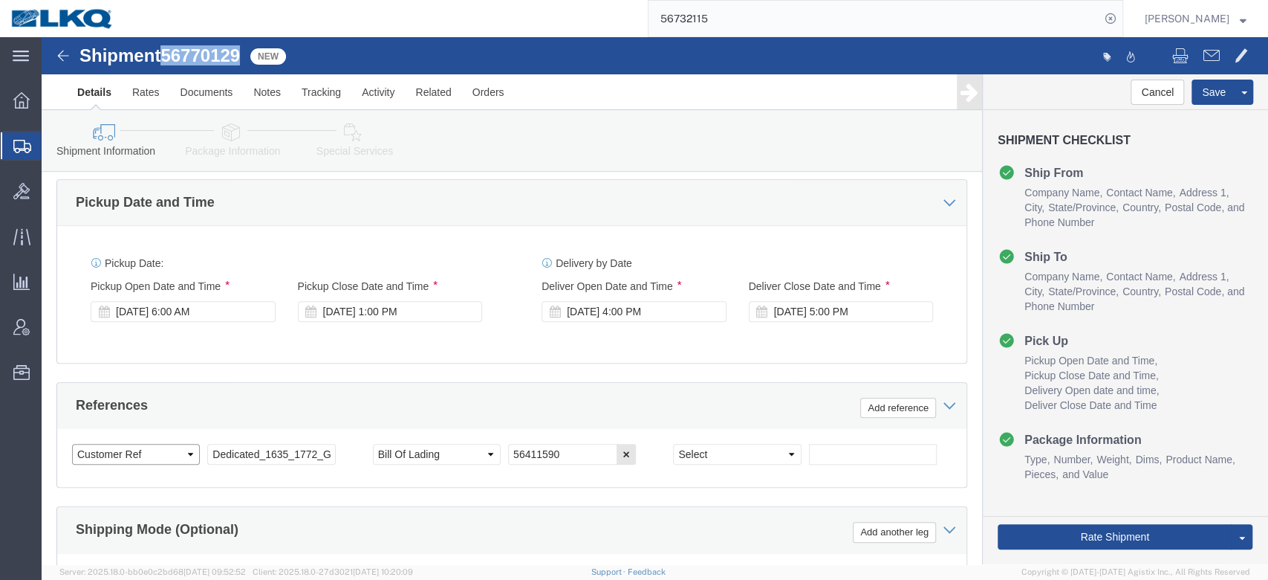
click select "Select Account Type Activity ID Airline Appointment Number ASN Batch Request # …"
select select "BOL"
click select "Select Account Type Activity ID Airline Appointment Number ASN Batch Request # …"
paste input "56770129"
type input "56770129"
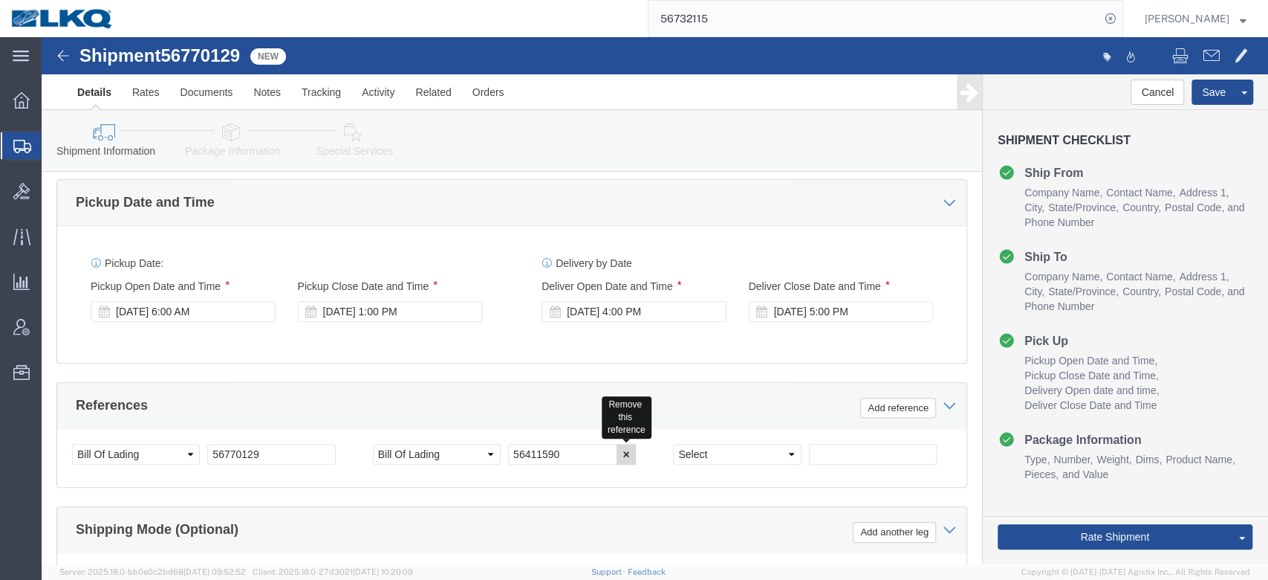
click button "button"
click div "[DATE] 1:00 PM"
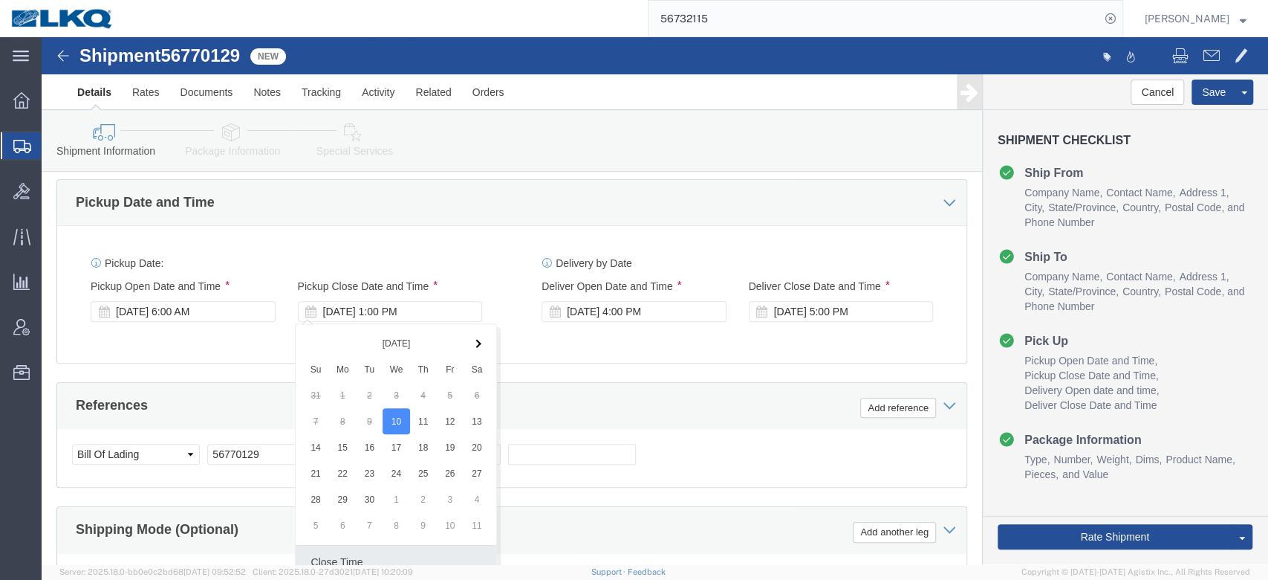
scroll to position [1011, 0]
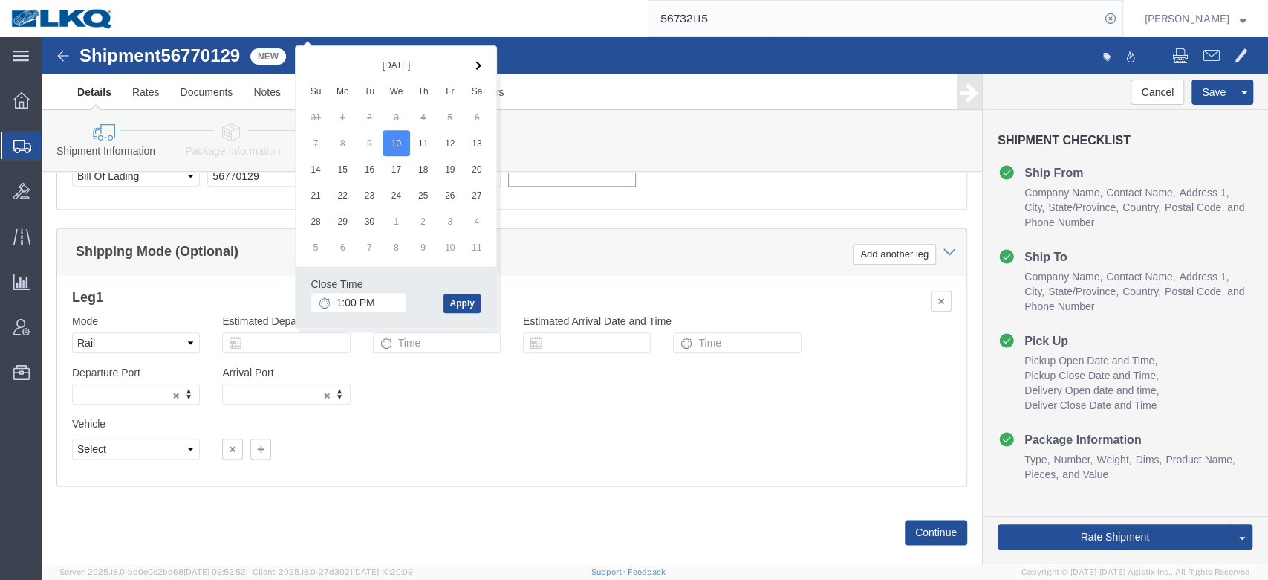
click input "text"
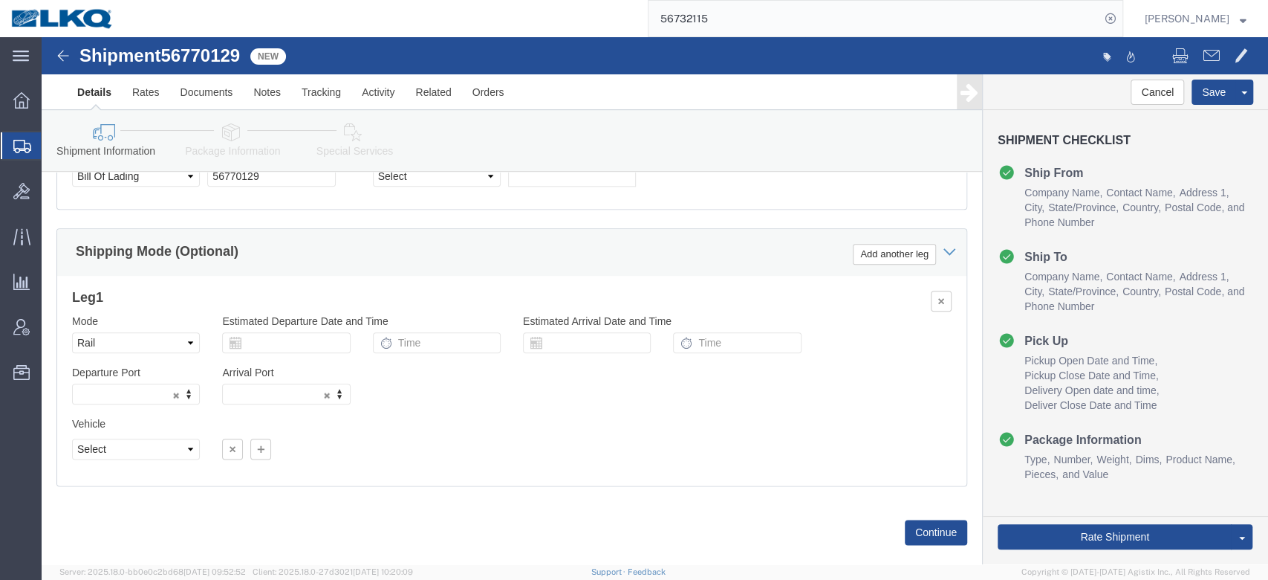
click div "Shipping Mode (Optional) Add another leg"
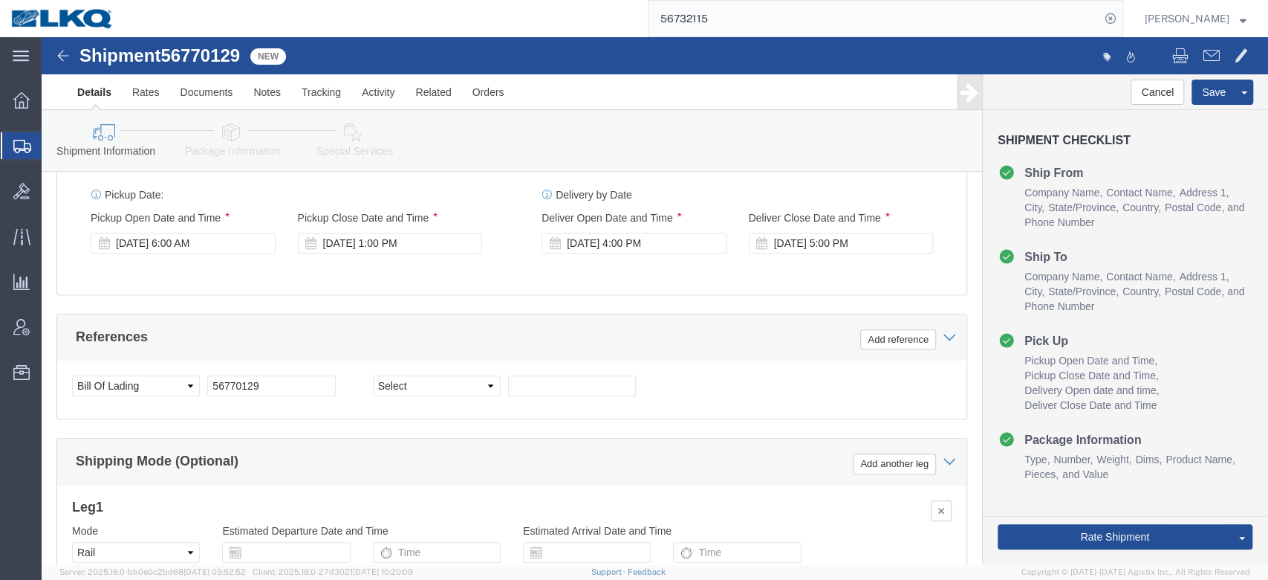
scroll to position [802, 0]
click div "[DATE] 6:00 AM"
click div "References Add reference"
click icon
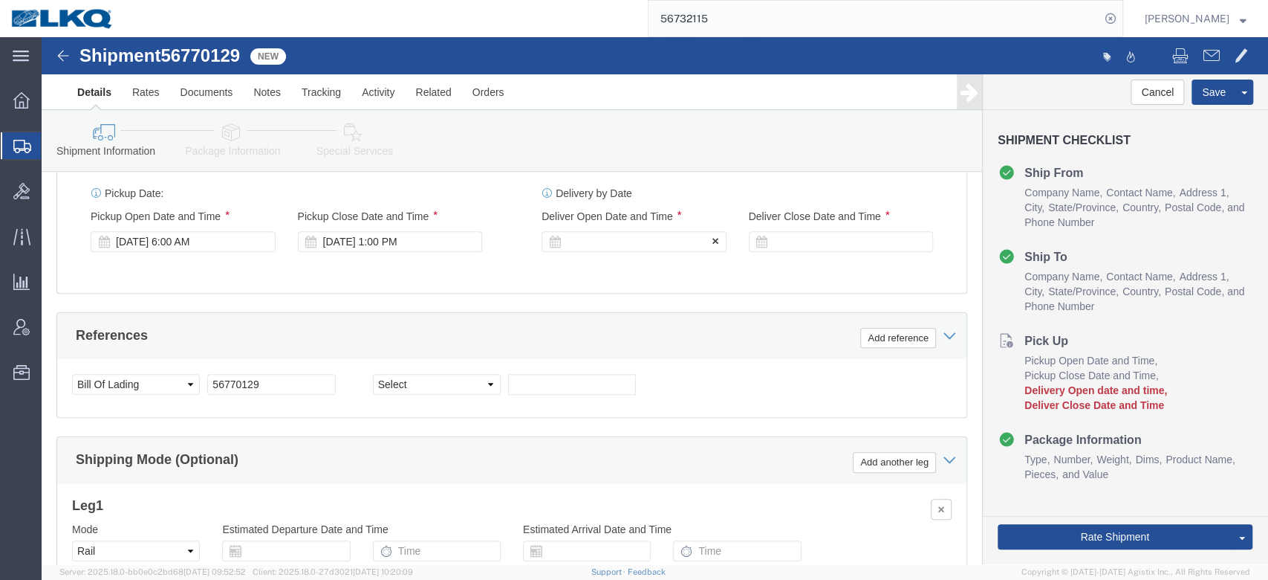
click div
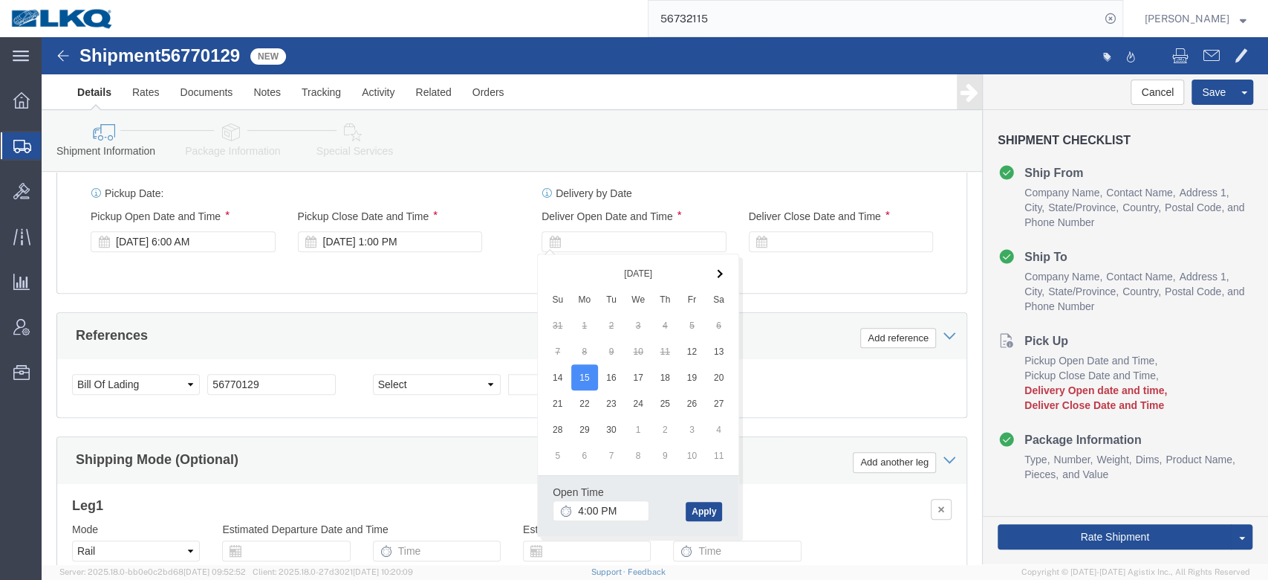
click div "References Add reference Select Account Type Activity ID Airline Appointment Nu…"
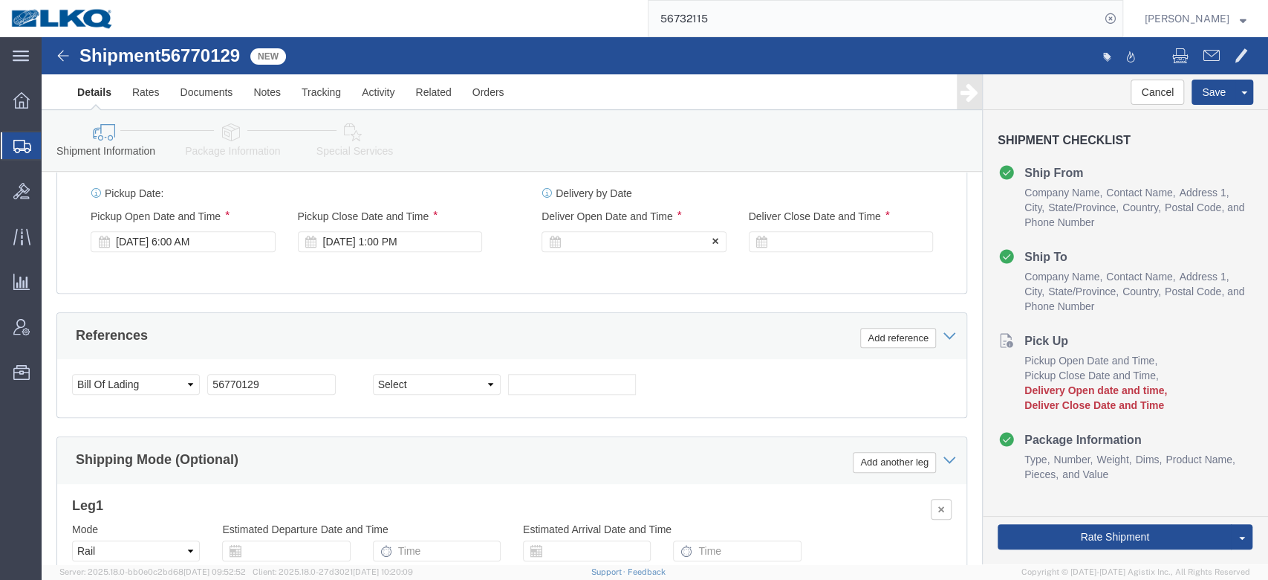
click div
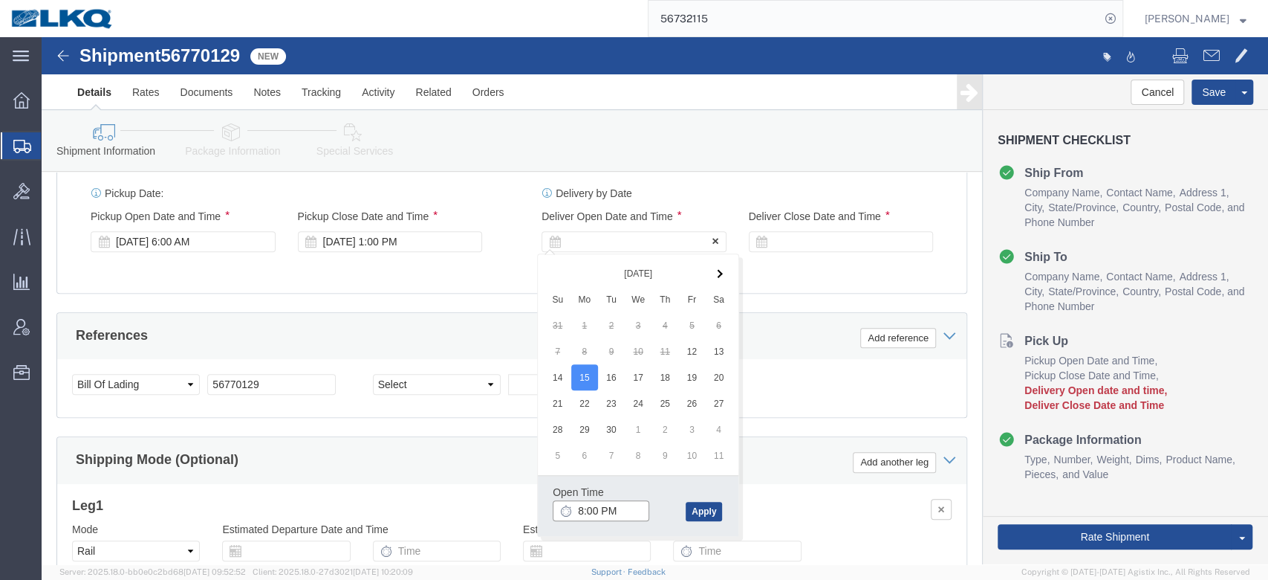
type input "8:00 AM"
click button "Apply"
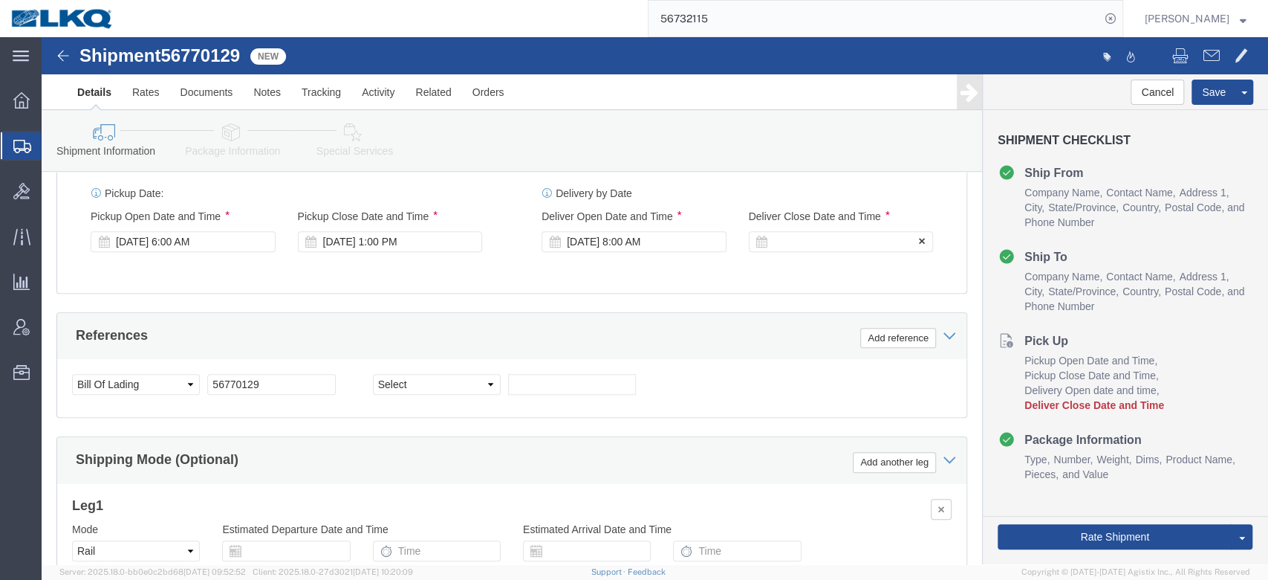
click div
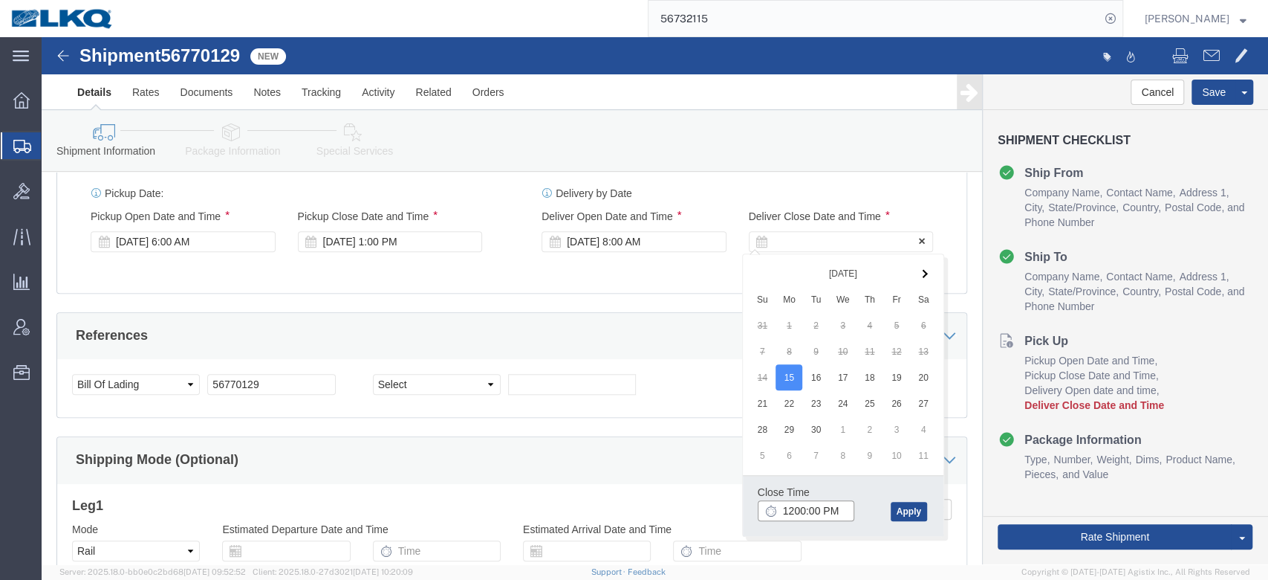
type input "12:00 PM"
click button "Apply"
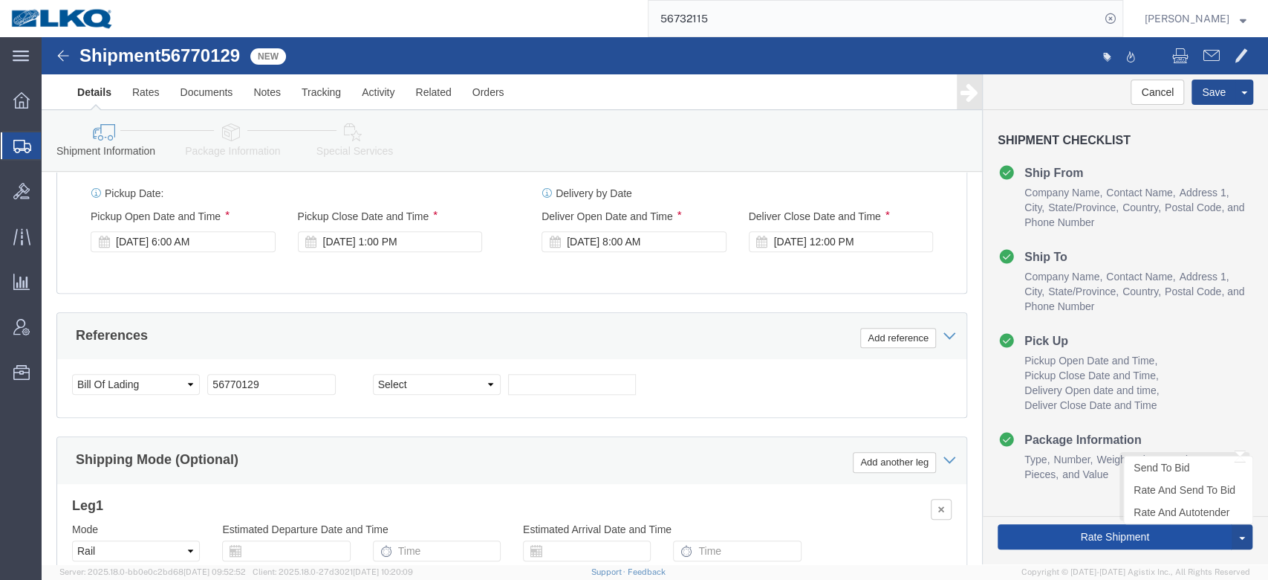
click button "Rate Shipment"
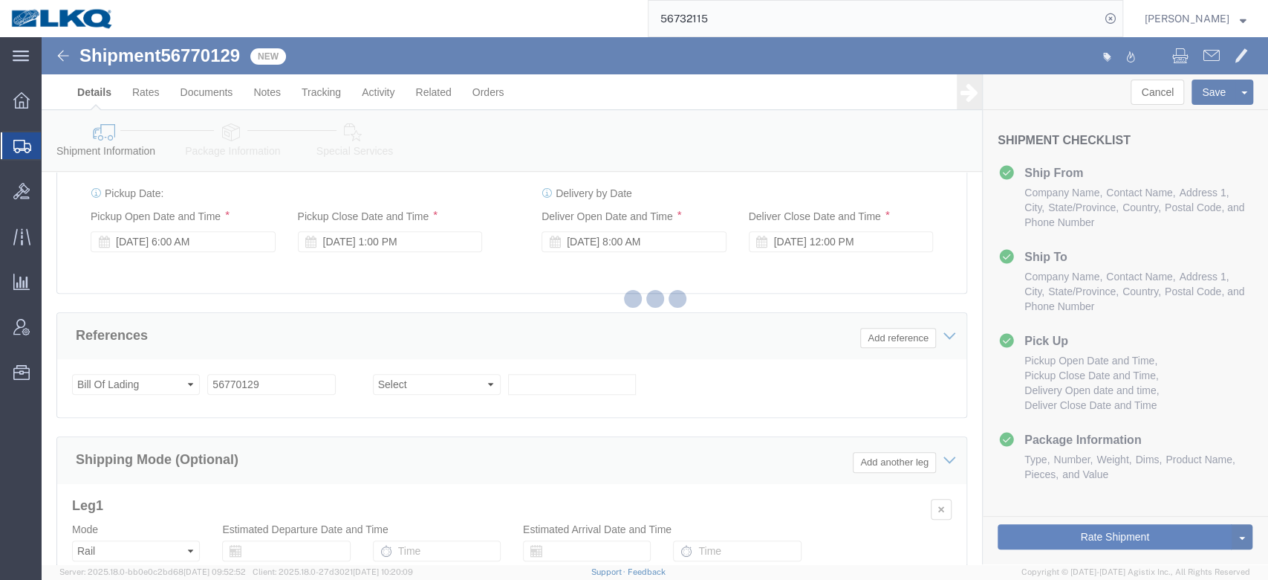
type button "Rate Shipment"
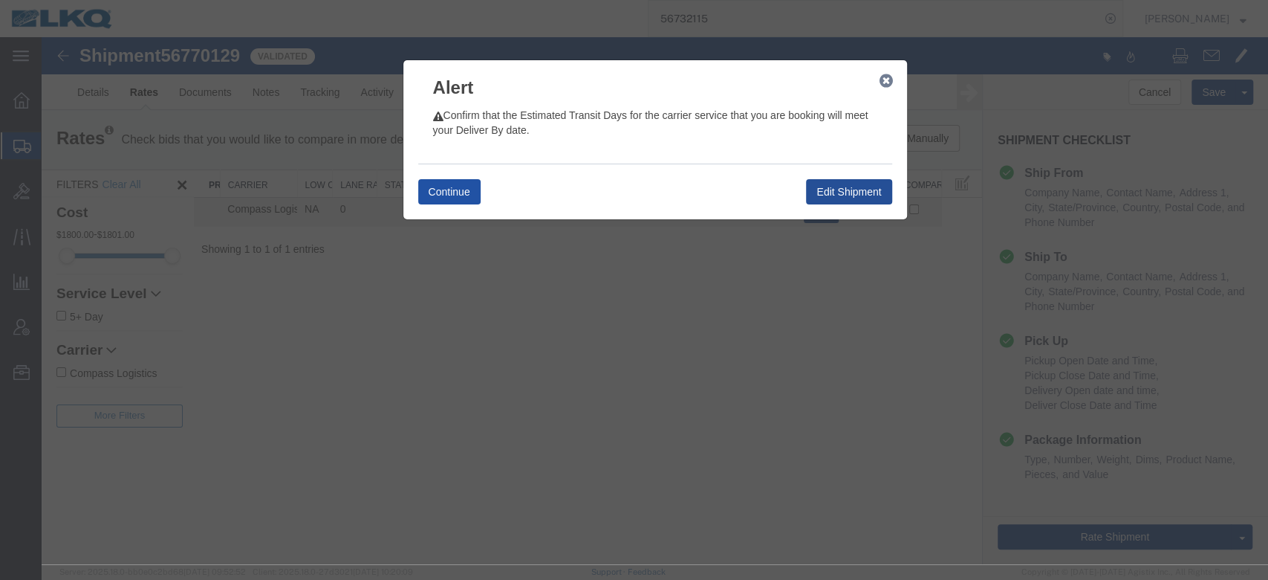
click at [460, 189] on button "Continue" at bounding box center [449, 191] width 62 height 25
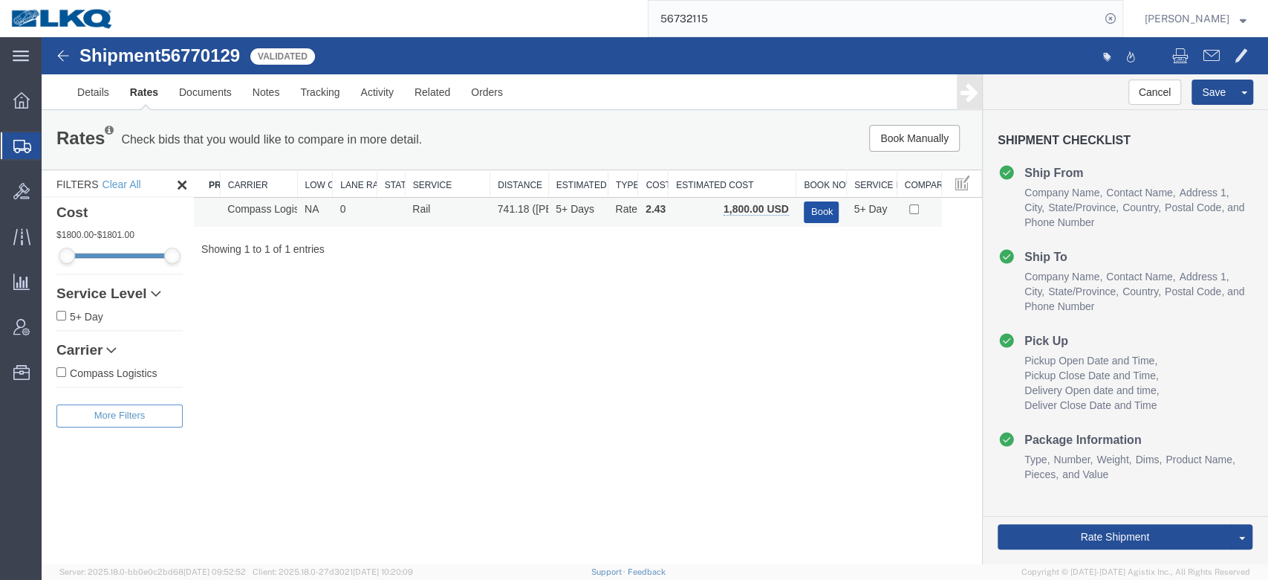
click at [813, 217] on button "Book" at bounding box center [822, 212] width 36 height 22
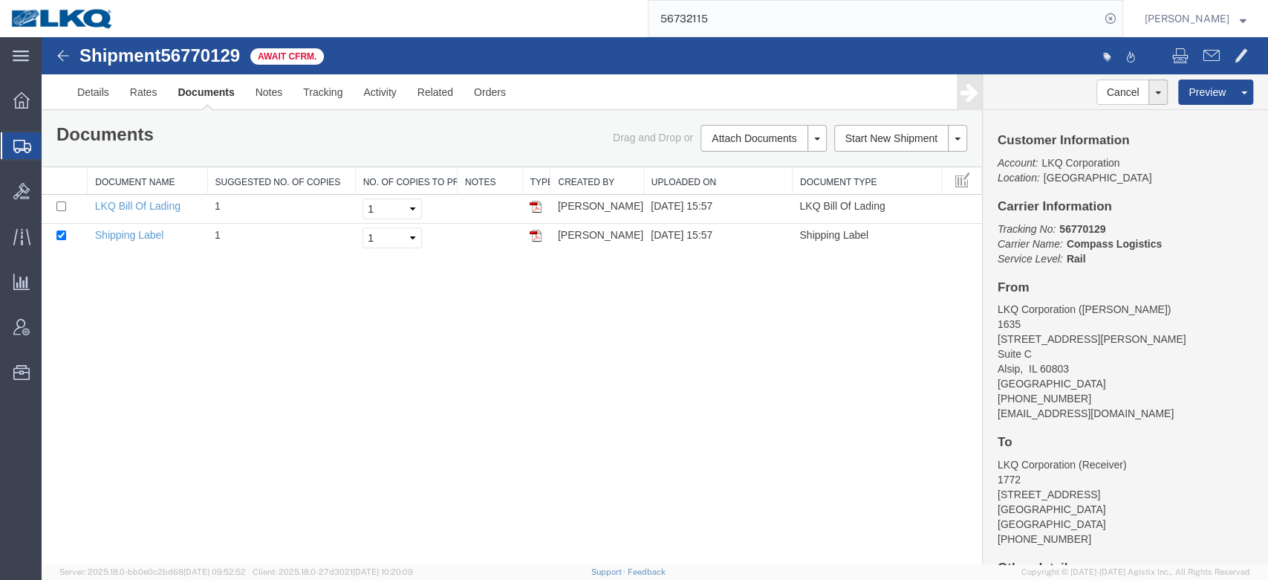
click at [724, 16] on input "56732115" at bounding box center [875, 19] width 452 height 36
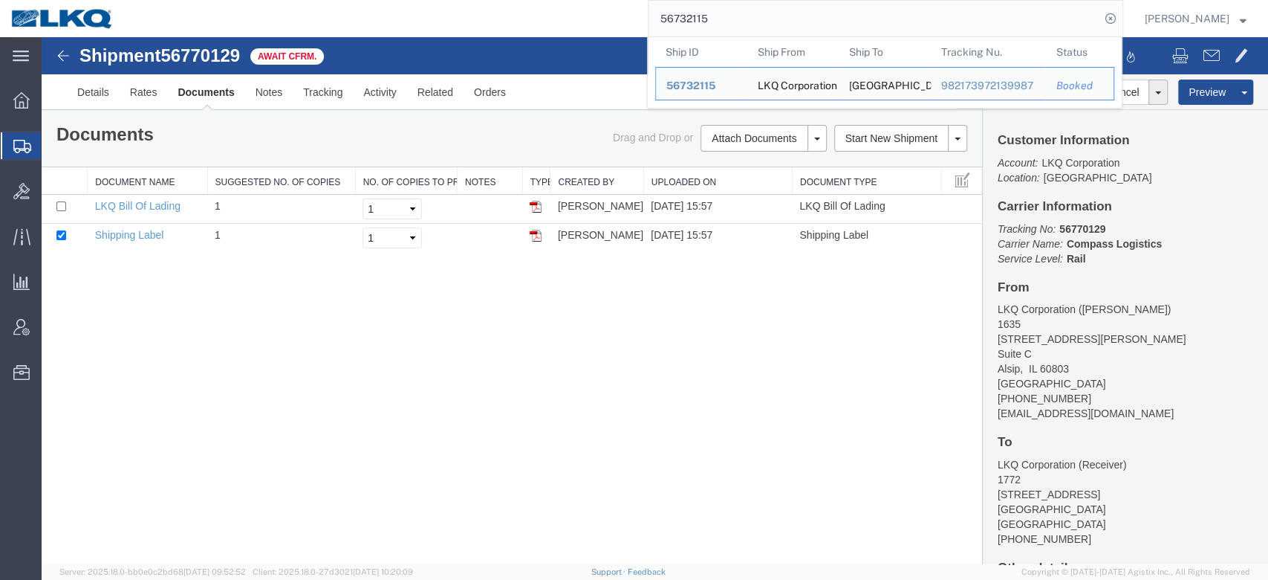
click at [724, 16] on input "56732115" at bounding box center [875, 19] width 452 height 36
paste input "46310"
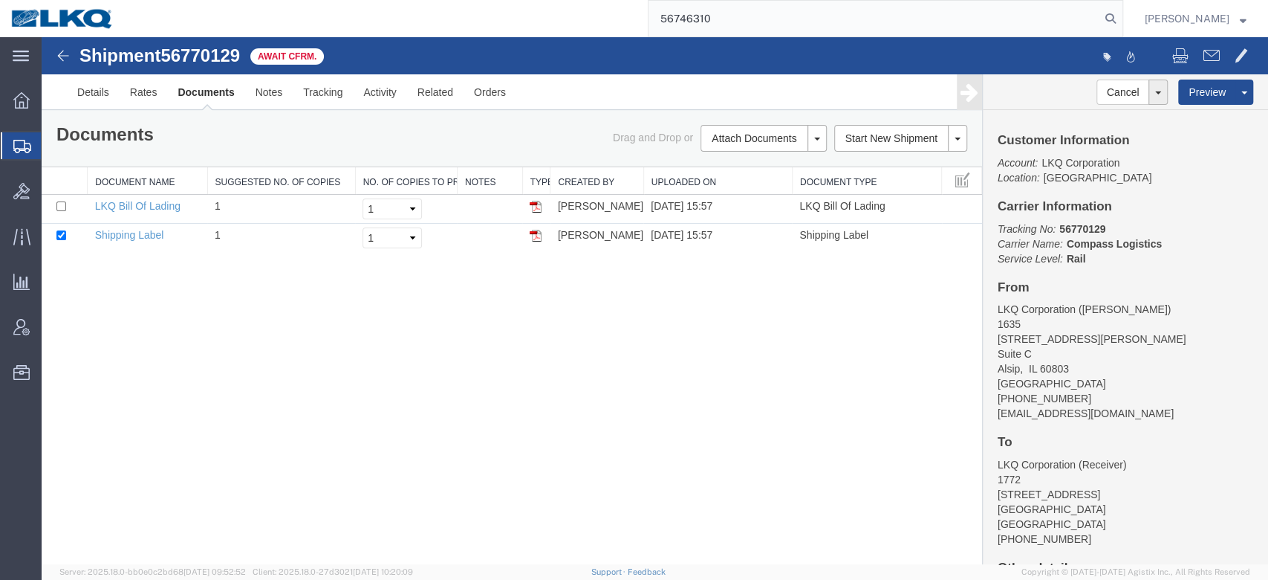
type input "56746310"
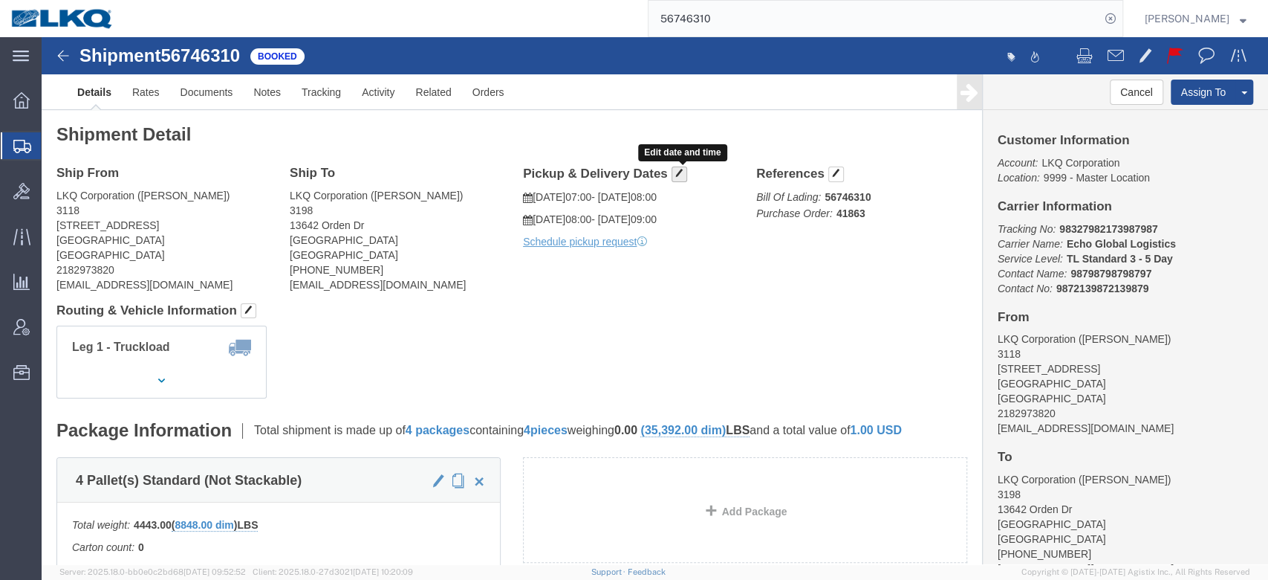
click span "button"
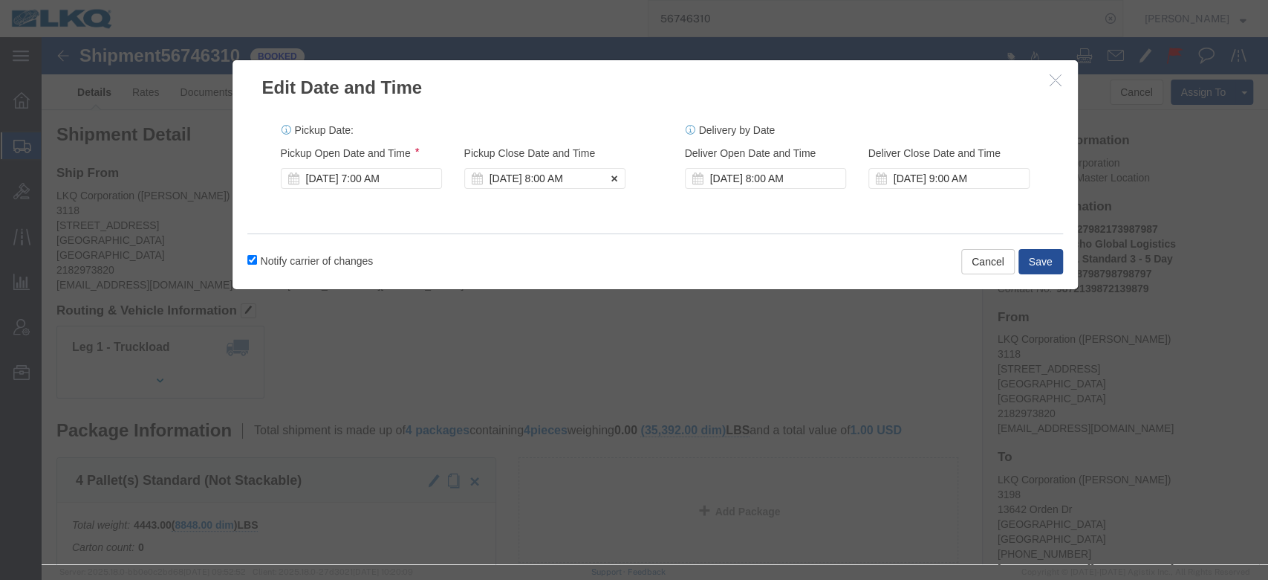
click div "[DATE] 8:00 AM"
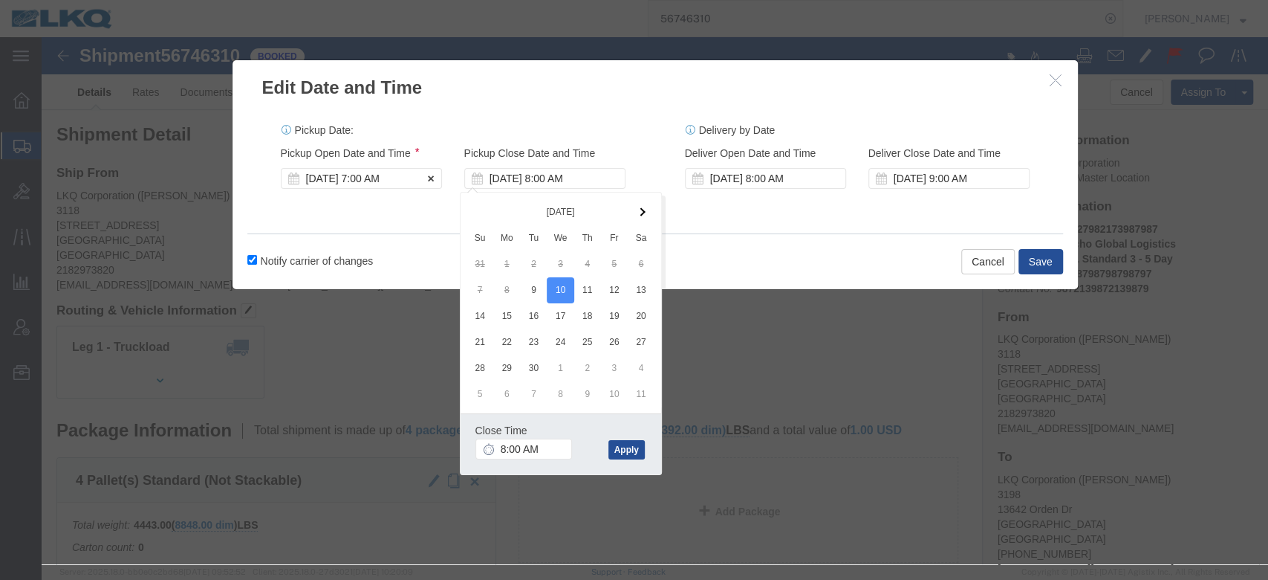
click div "[DATE] 7:00 AM"
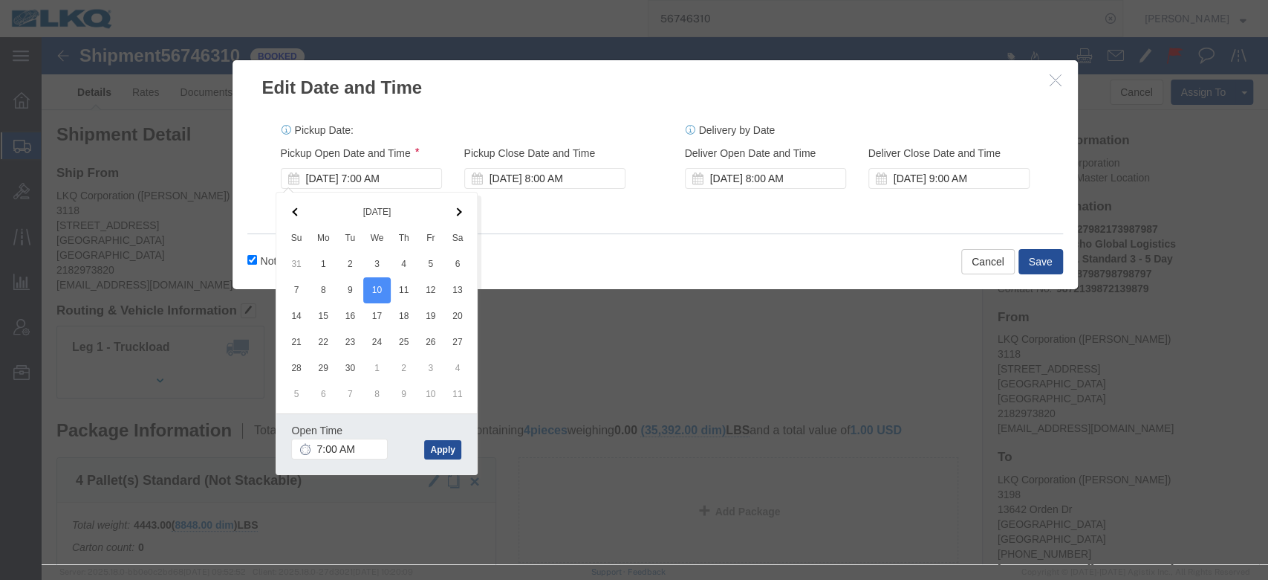
click div "Pickup Date: Pickup Start Date Pickup Start Time Pickup Open Date and Time [DAT…"
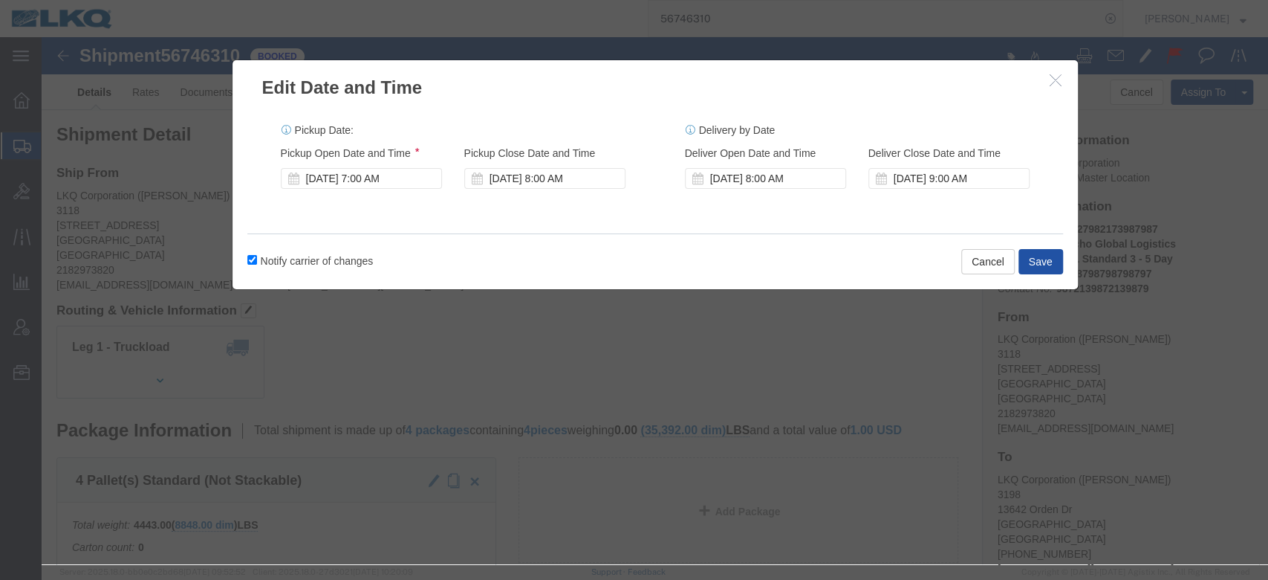
click button "Save"
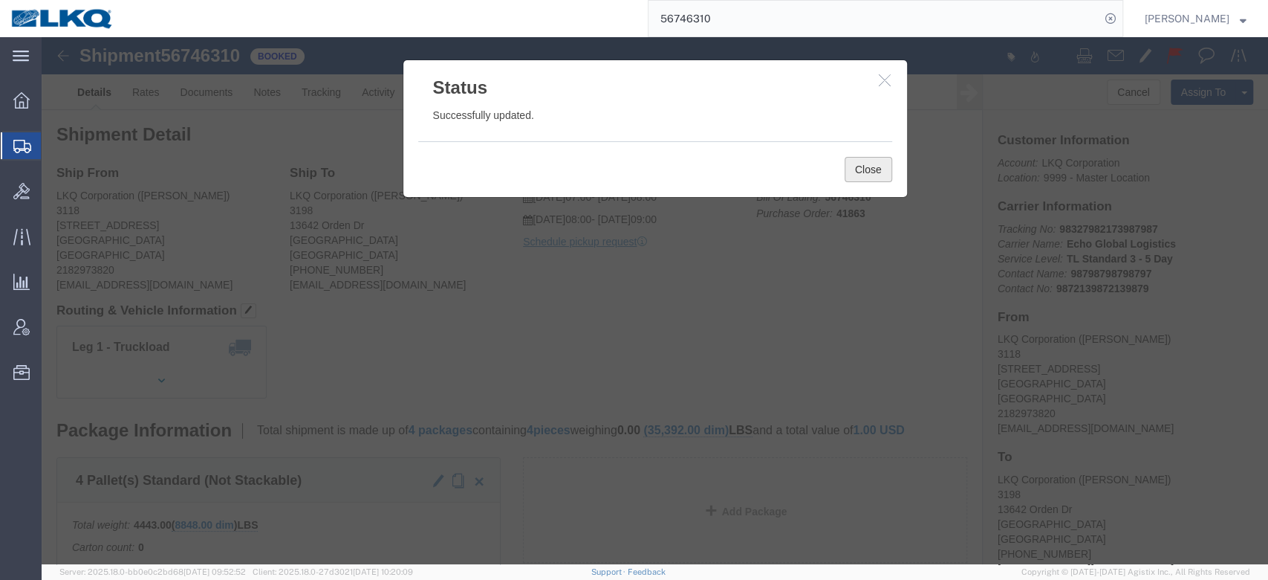
click button "Close"
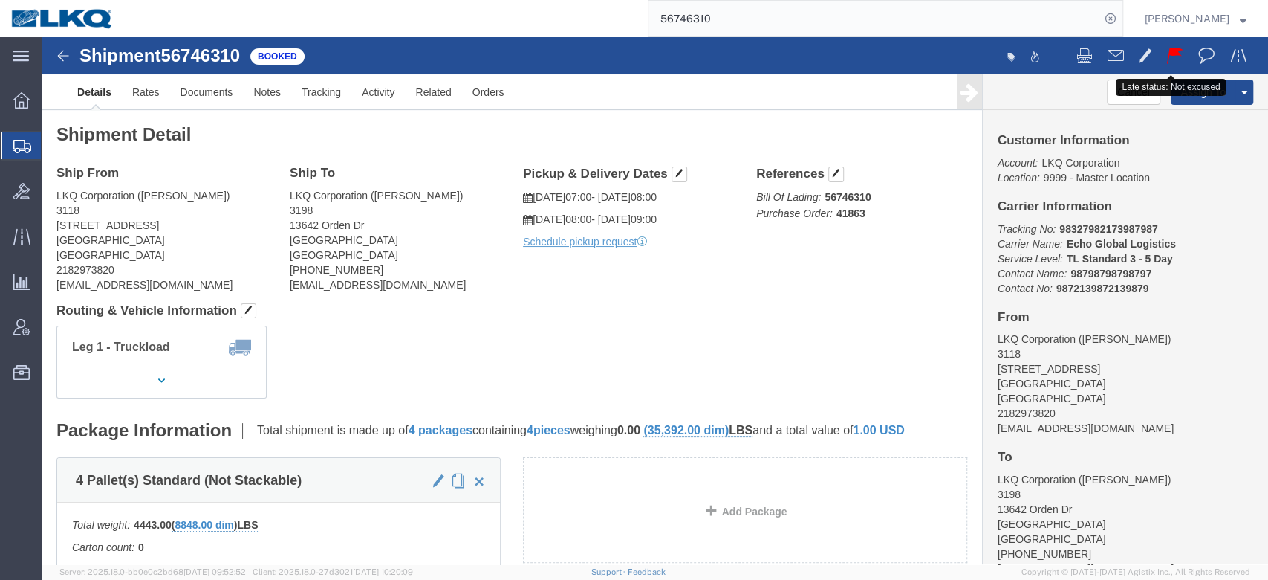
click button
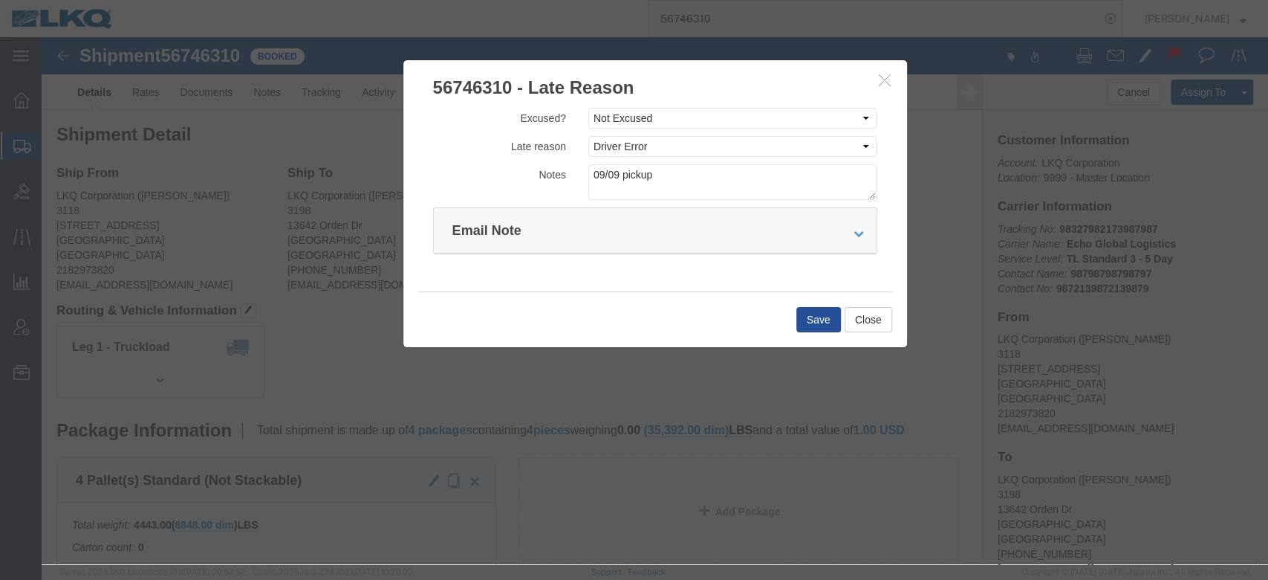
click icon "button"
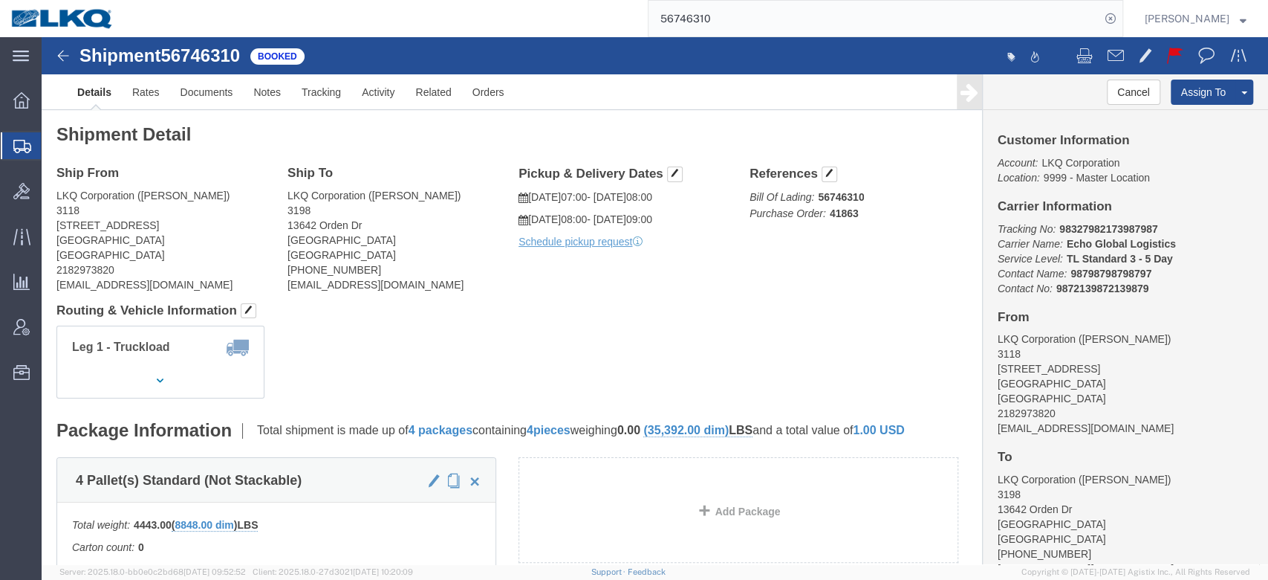
click at [820, 19] on input "56746310" at bounding box center [875, 19] width 452 height 36
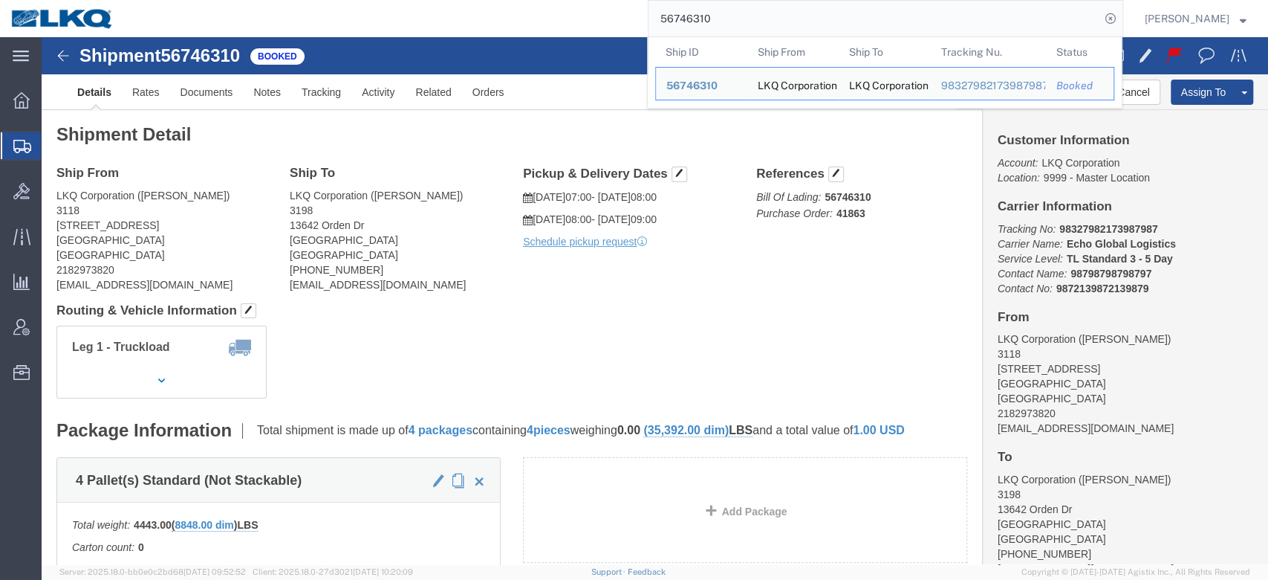
click at [820, 19] on input "56746310" at bounding box center [875, 19] width 452 height 36
paste input "621"
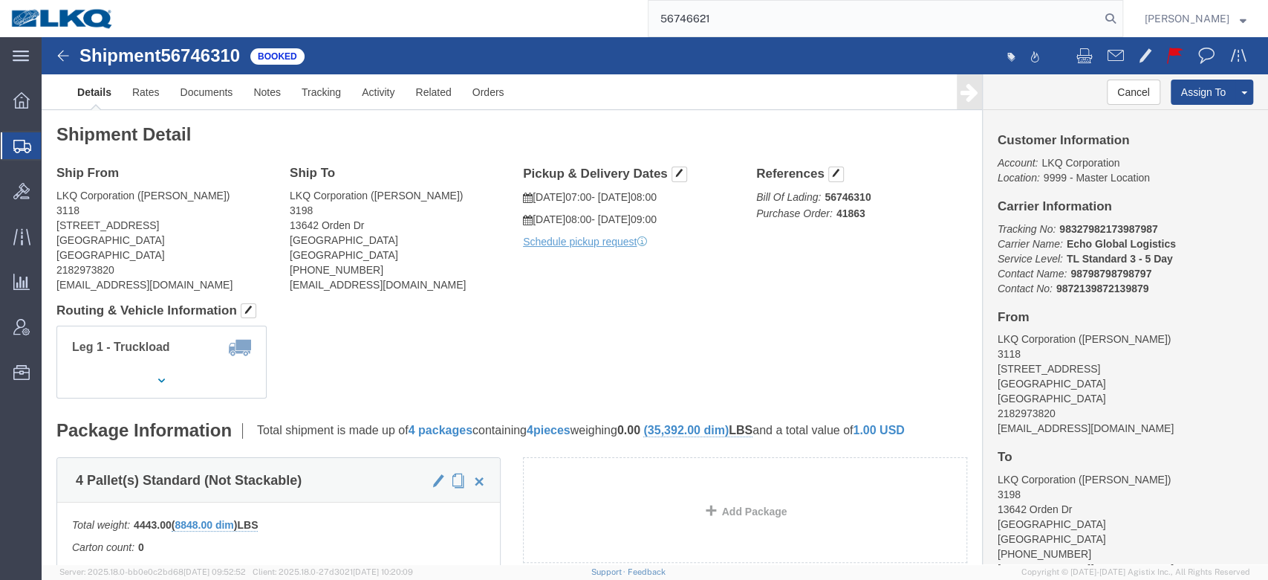
type input "56746621"
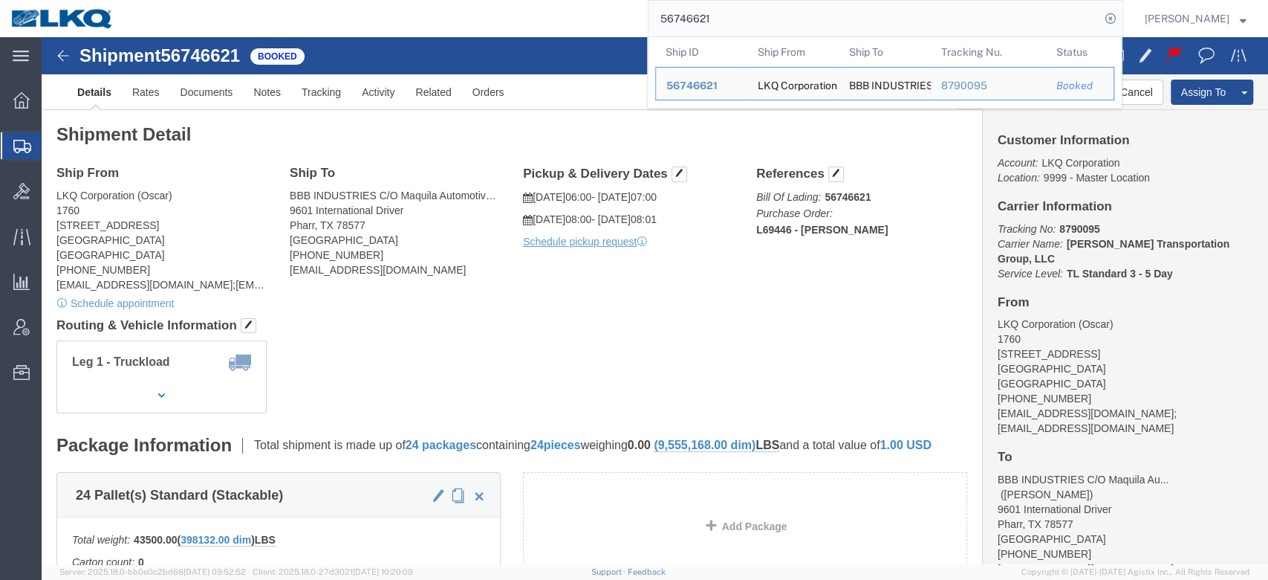
click div "Leg 1 - Truckload Vehicle 1: Standard Dry Van (53 Feet) Number of trucks: 1"
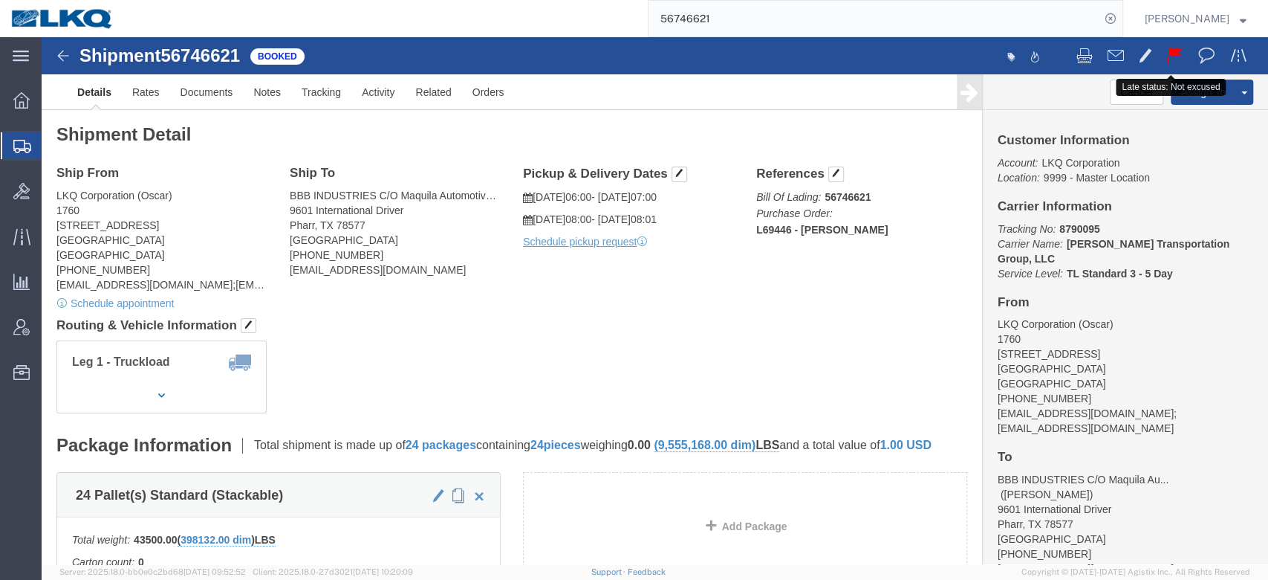
click button
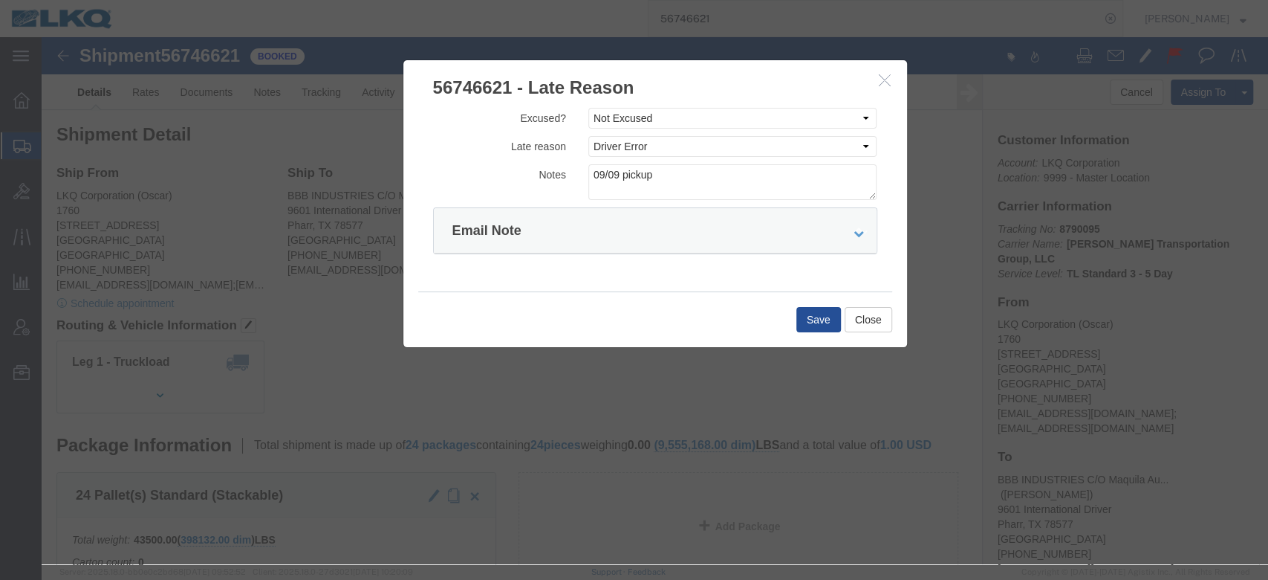
click button "button"
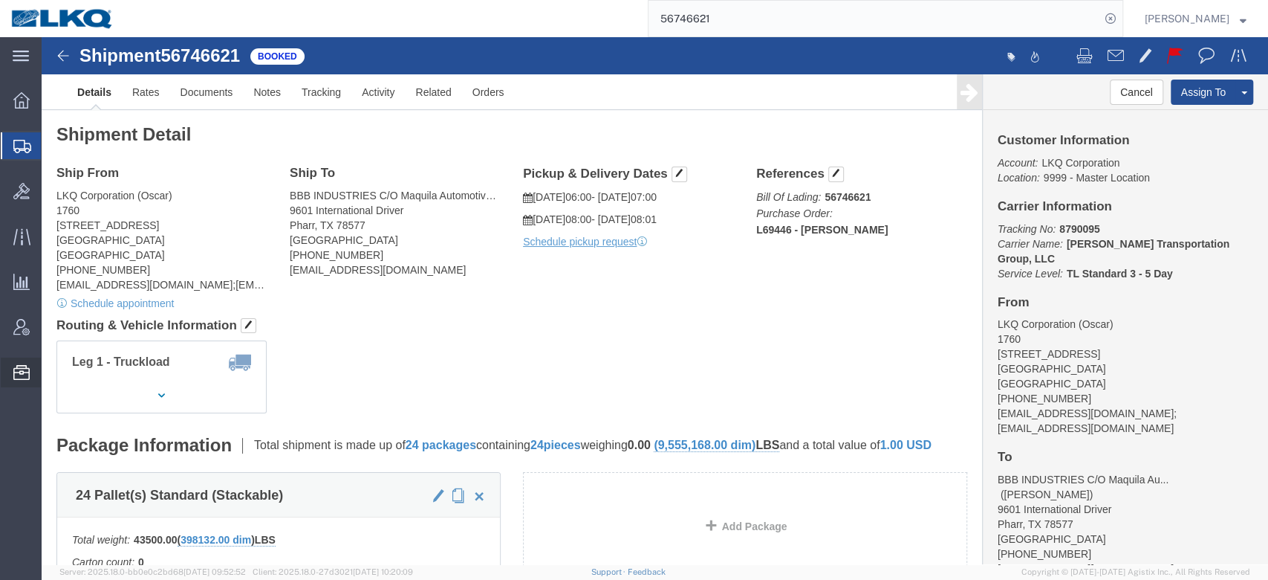
click at [0, 0] on span "Location Appointment" at bounding box center [0, 0] width 0 height 0
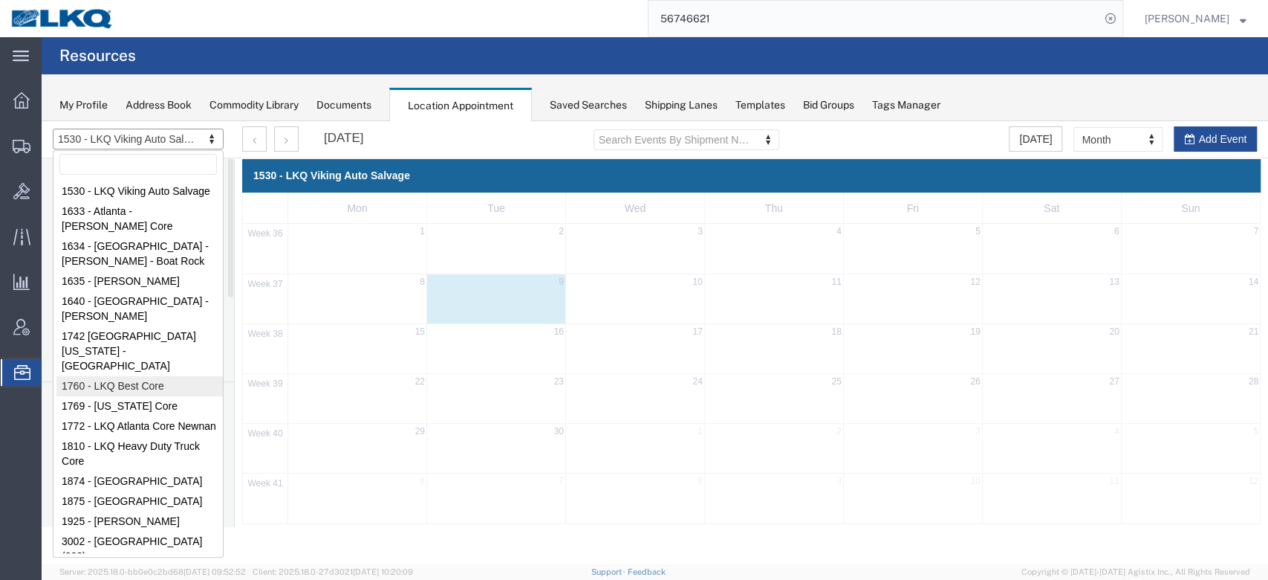
select select "27634"
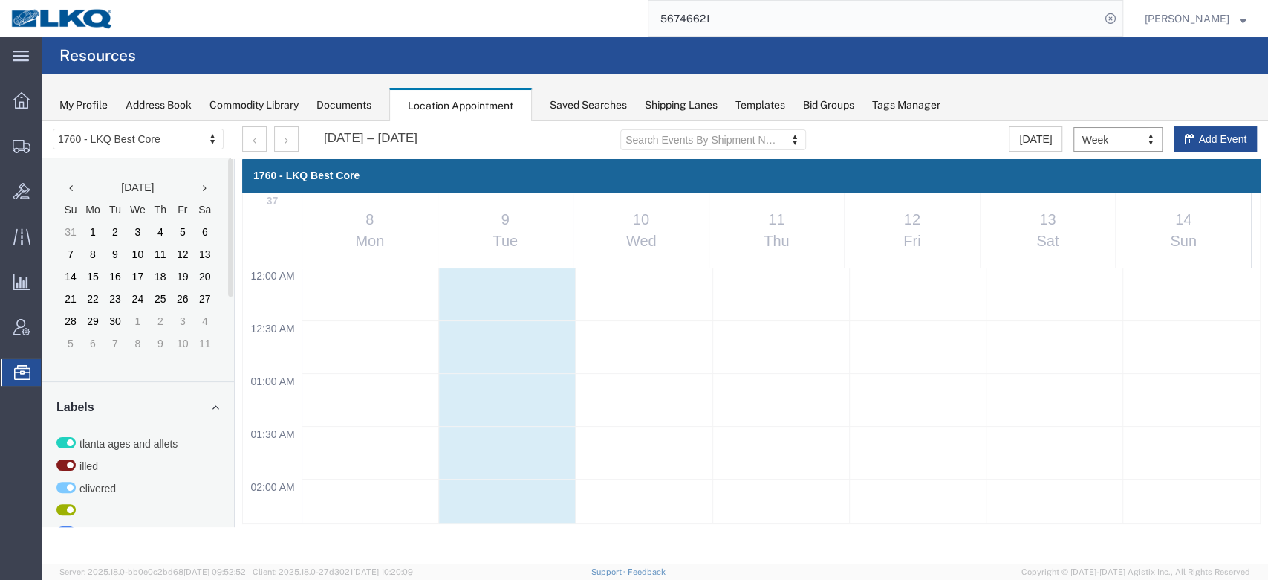
select select "agendaWeek"
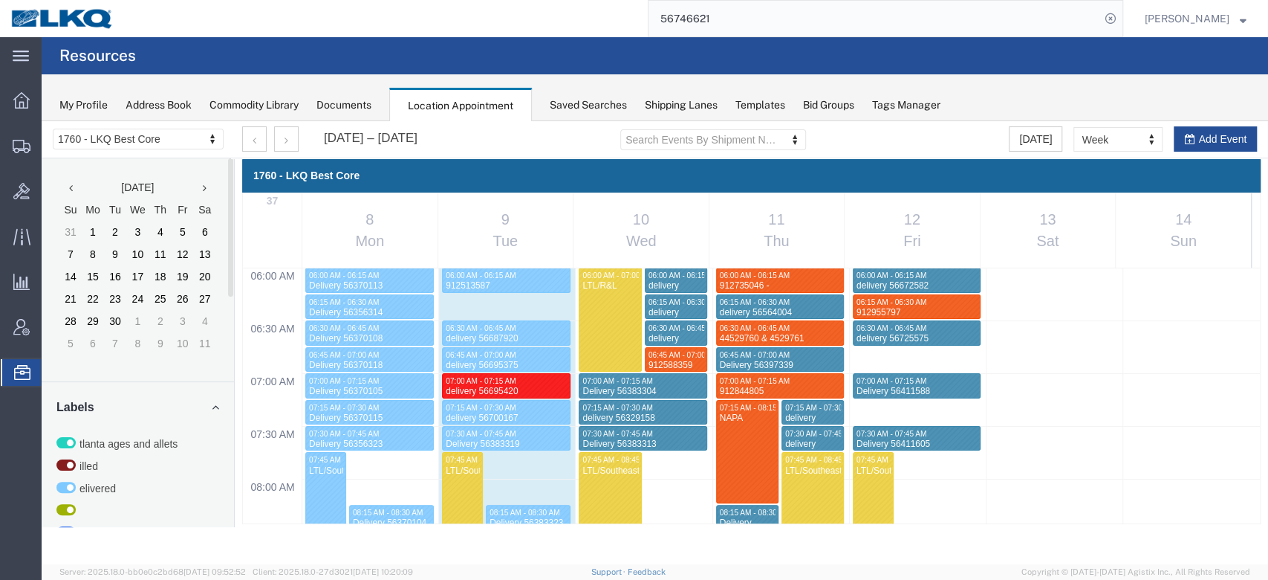
click at [300, 142] on div "[DATE] – [DATE]" at bounding box center [329, 138] width 175 height 25
click at [296, 140] on button "button" at bounding box center [286, 138] width 25 height 25
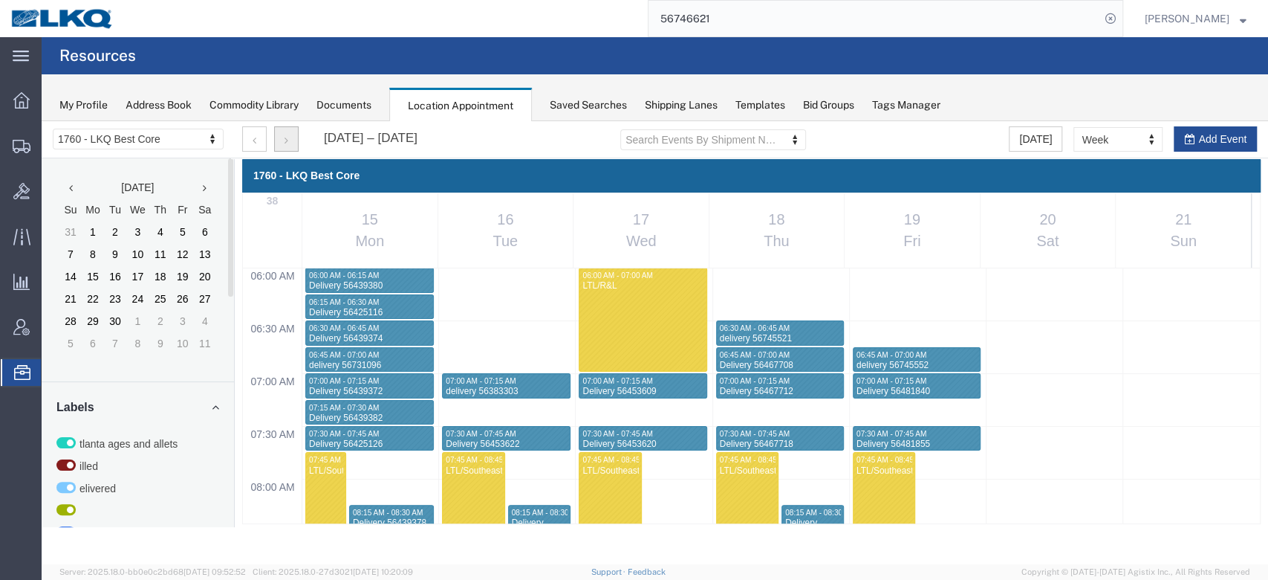
scroll to position [857, 0]
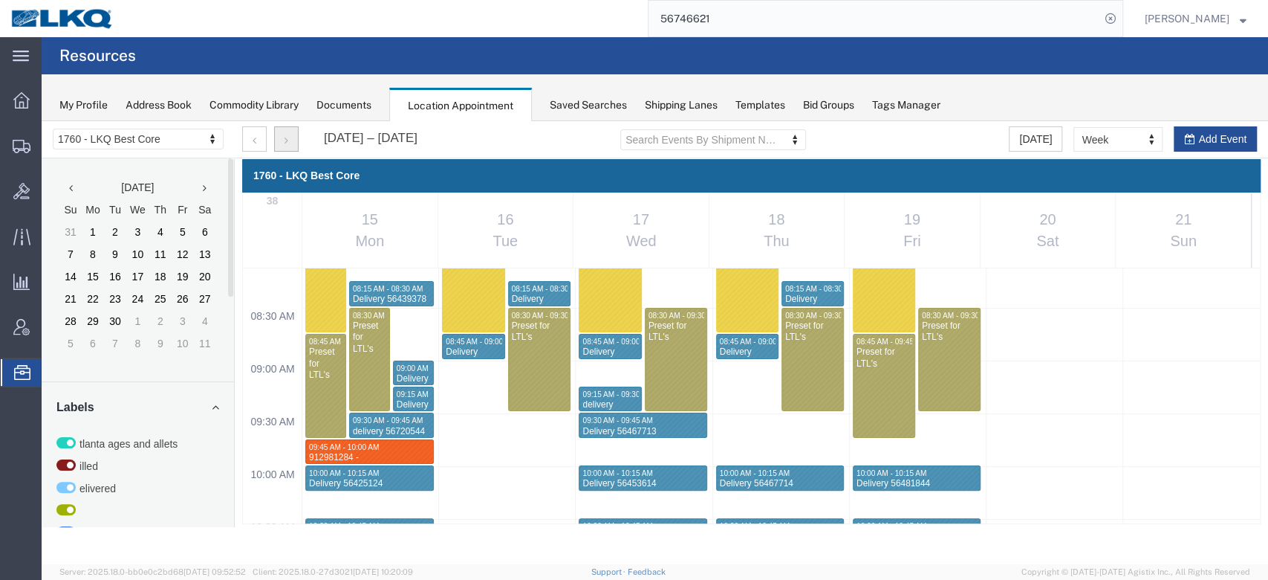
select select "1"
select select
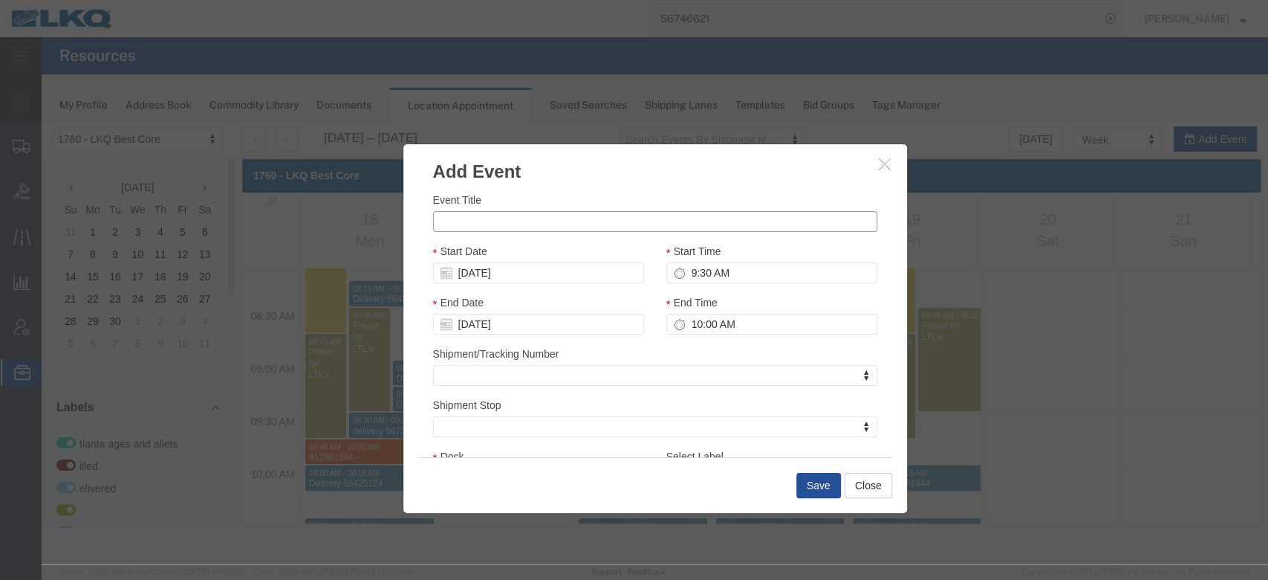
click at [476, 213] on input "Event Title" at bounding box center [655, 221] width 444 height 21
paste input "913027215"
type input "913027215 Pasco, [GEOGRAPHIC_DATA] Uber Freight"
type input "10:30 AM"
type input "9:45 AM"
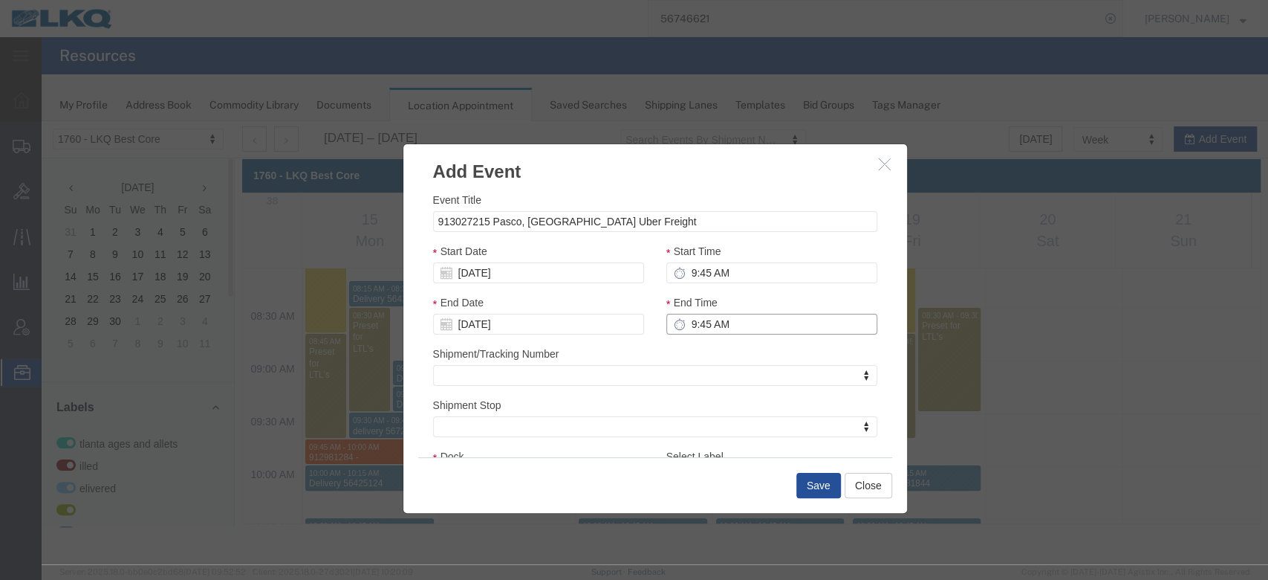
type input "10:00 AM"
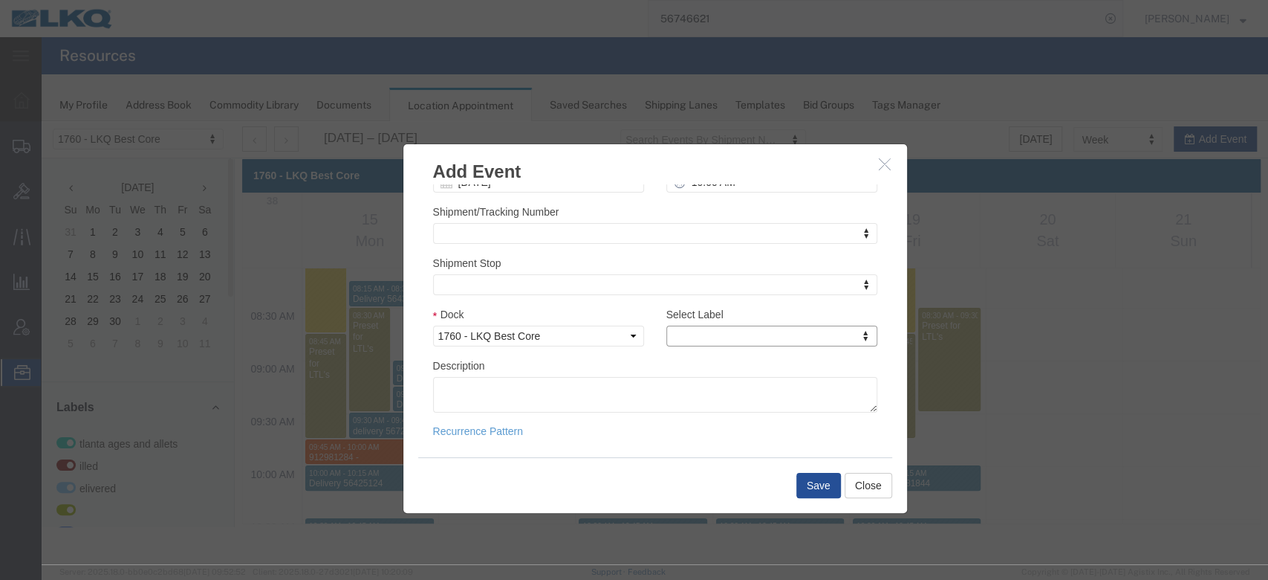
type input "m"
select select "24"
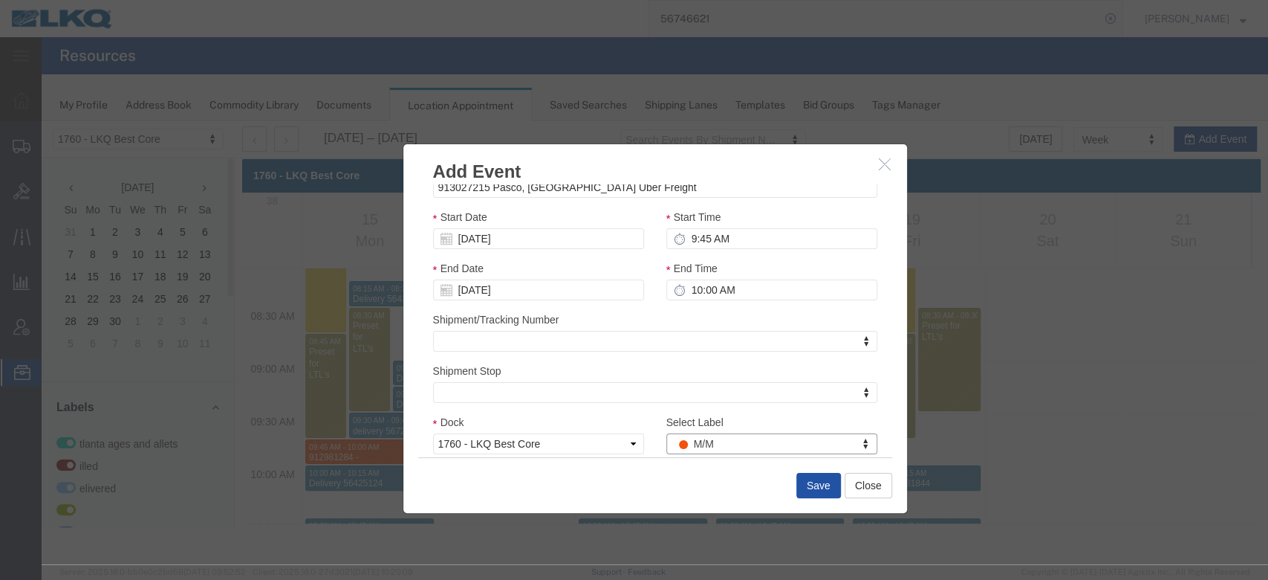
click at [819, 498] on div "Save Close" at bounding box center [655, 485] width 474 height 56
click at [823, 484] on button "Save" at bounding box center [819, 485] width 45 height 25
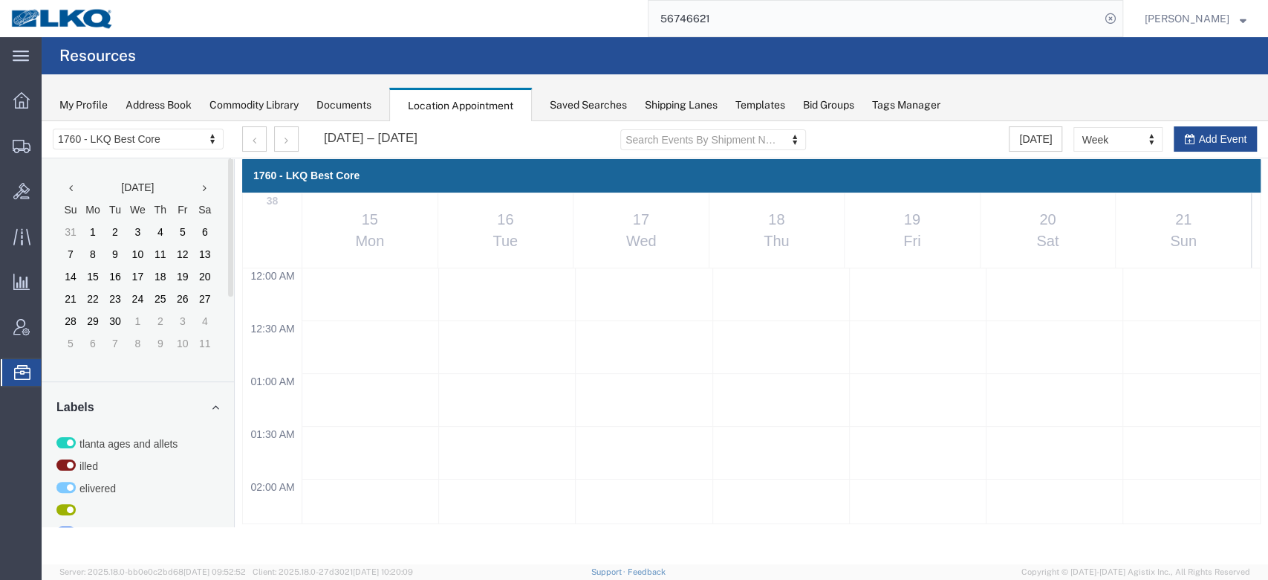
scroll to position [857, 0]
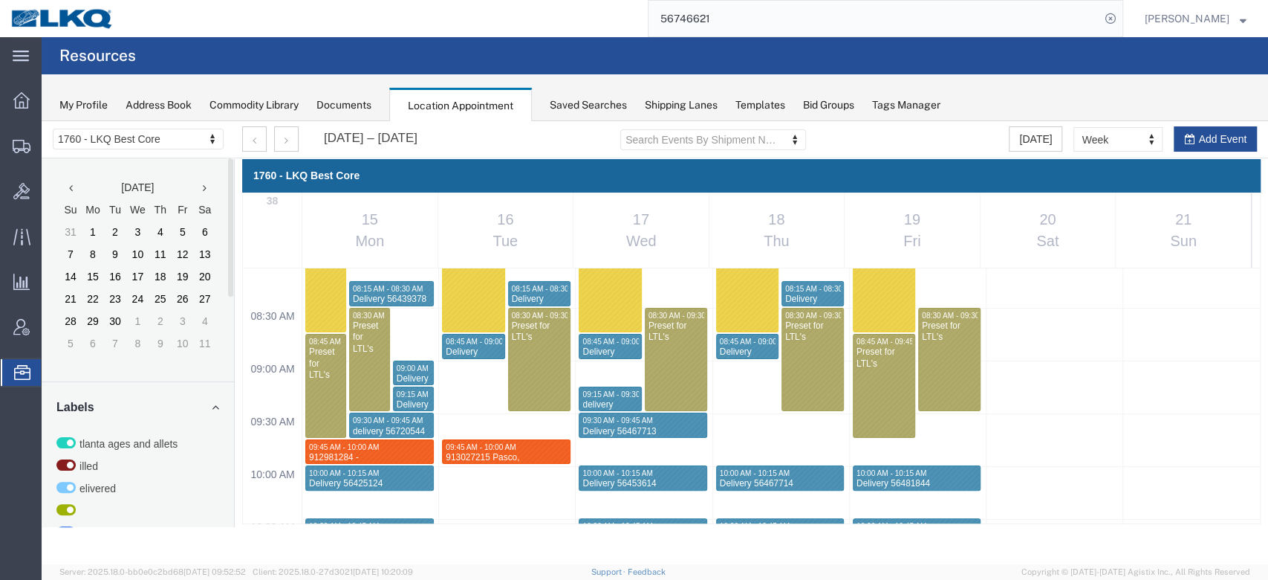
click at [739, 5] on input "56746621" at bounding box center [875, 19] width 452 height 36
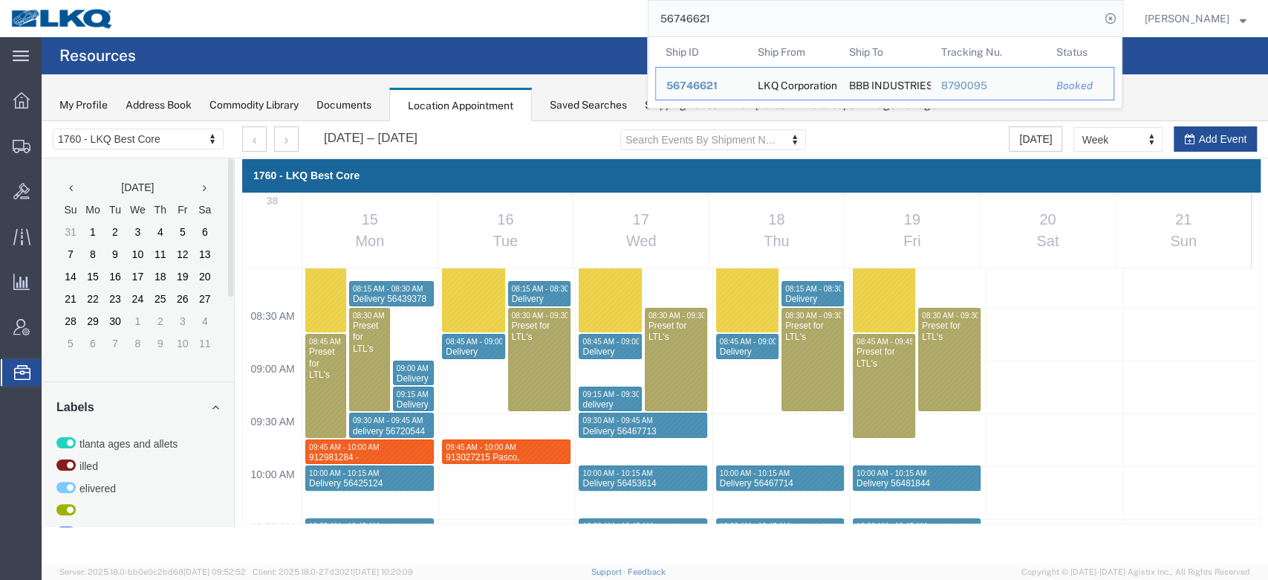
click at [739, 5] on input "56746621" at bounding box center [875, 19] width 452 height 36
paste input "5350"
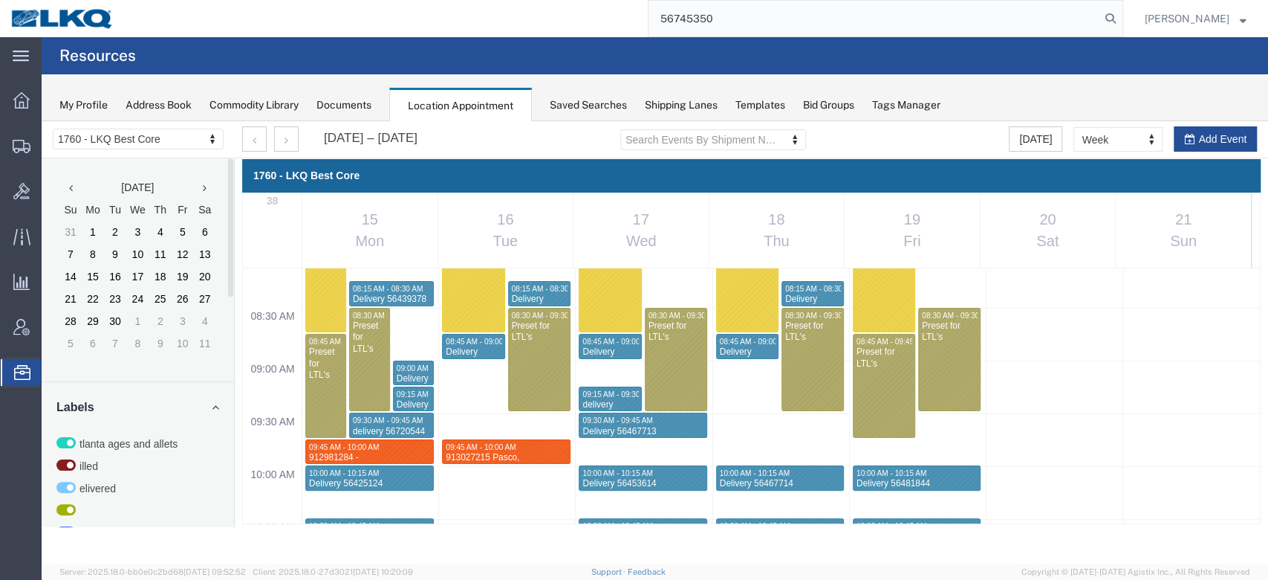
type input "56745350"
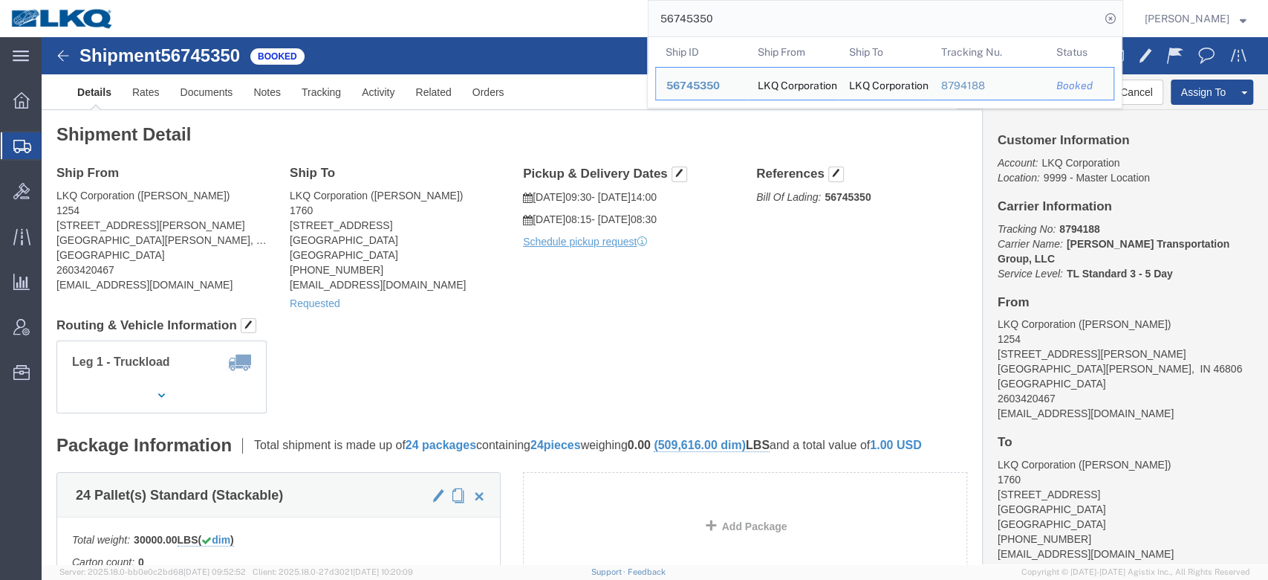
click div "Shipment Detail Ship From LKQ Corporation ([PERSON_NAME]) 1254 [STREET_ADDRESS]…"
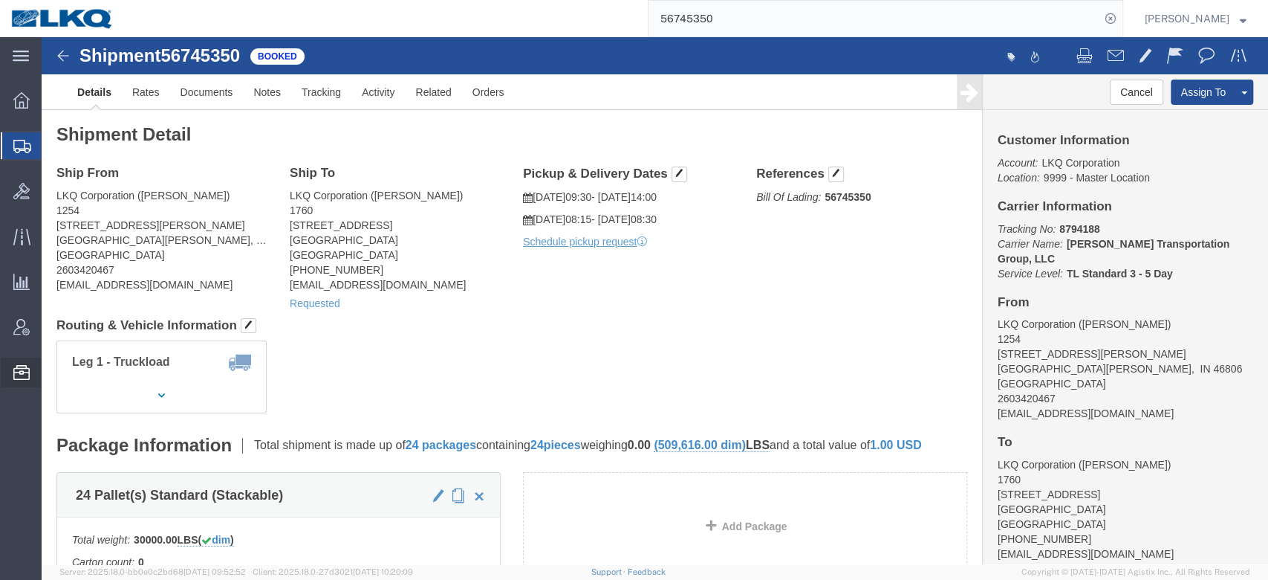
click at [0, 0] on span "Location Appointment" at bounding box center [0, 0] width 0 height 0
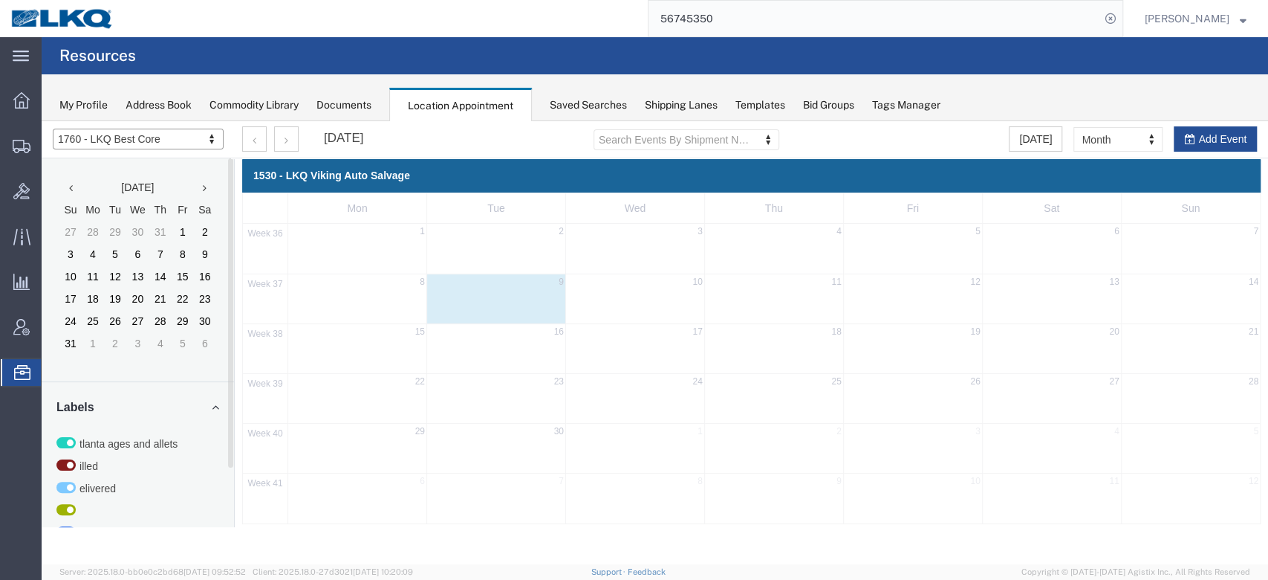
select select "27634"
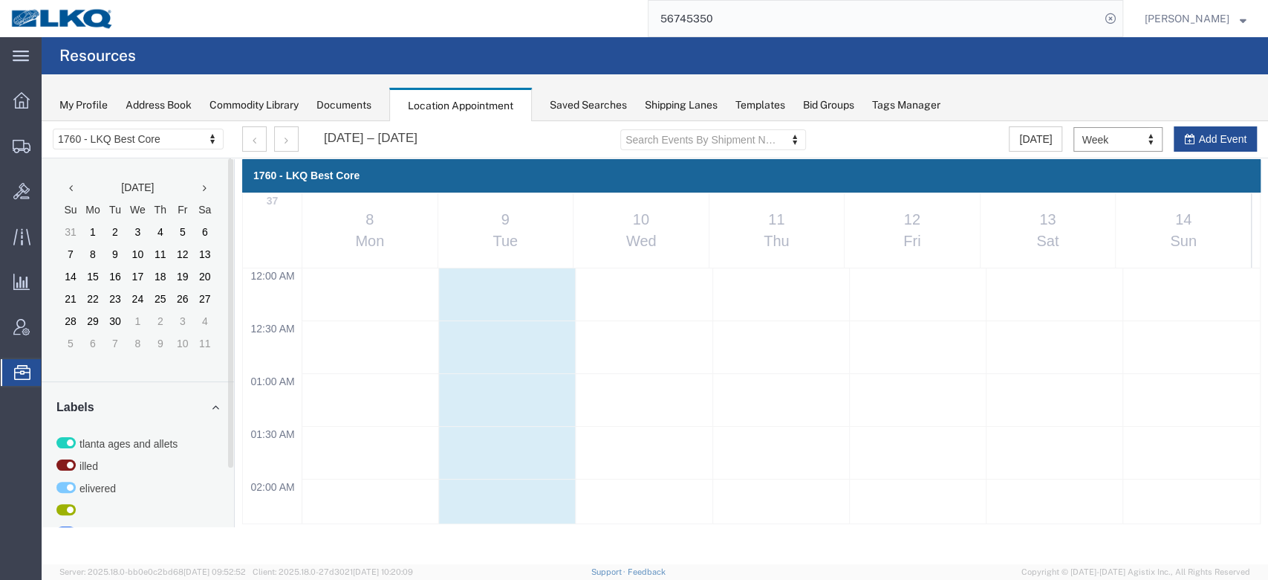
scroll to position [633, 0]
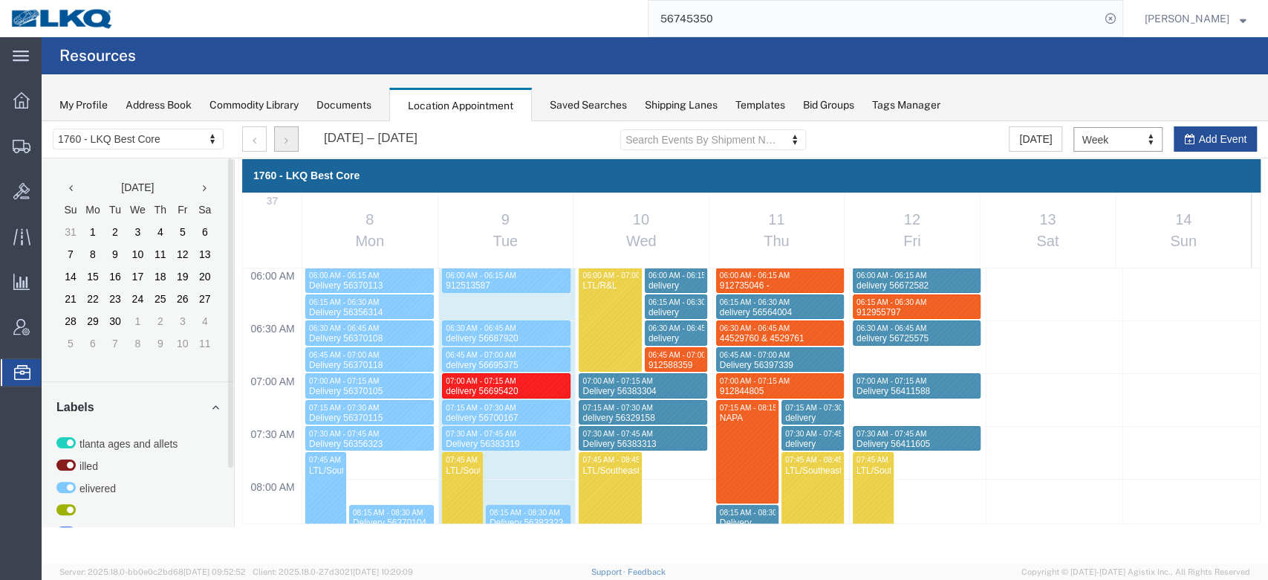
click at [288, 140] on button "button" at bounding box center [286, 138] width 25 height 25
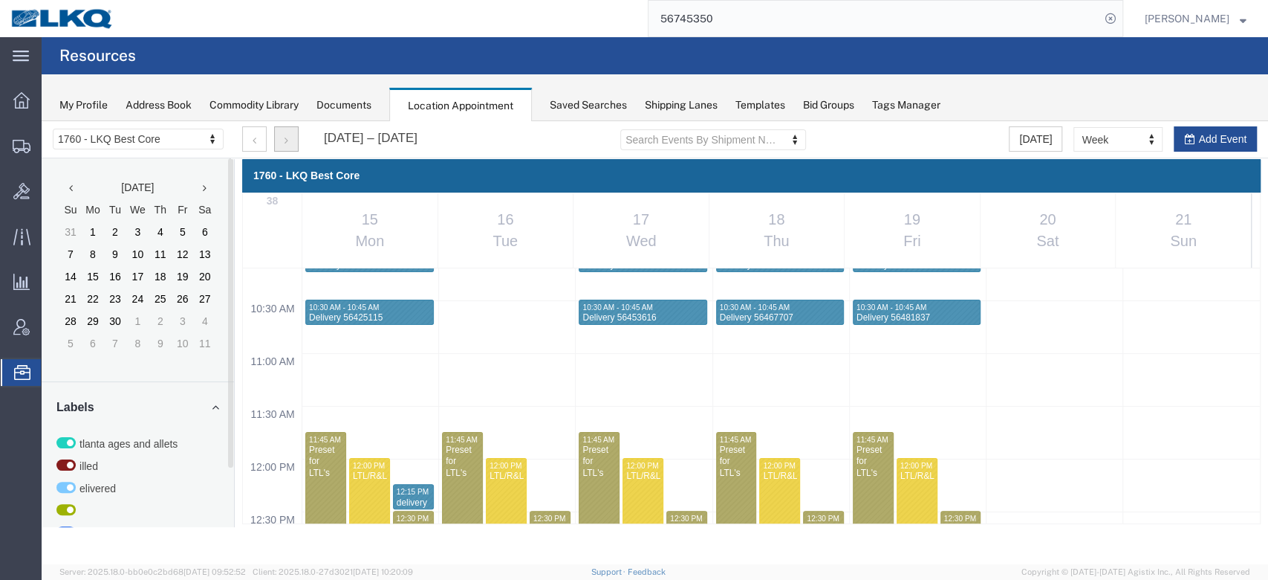
scroll to position [1076, 0]
click at [376, 414] on div "12:00 AM 12:30 AM 01:00 AM 01:30 AM 02:00 AM 02:30 AM 03:00 AM 03:30 AM 04:00 A…" at bounding box center [751, 458] width 1017 height 2532
select select "1"
select select
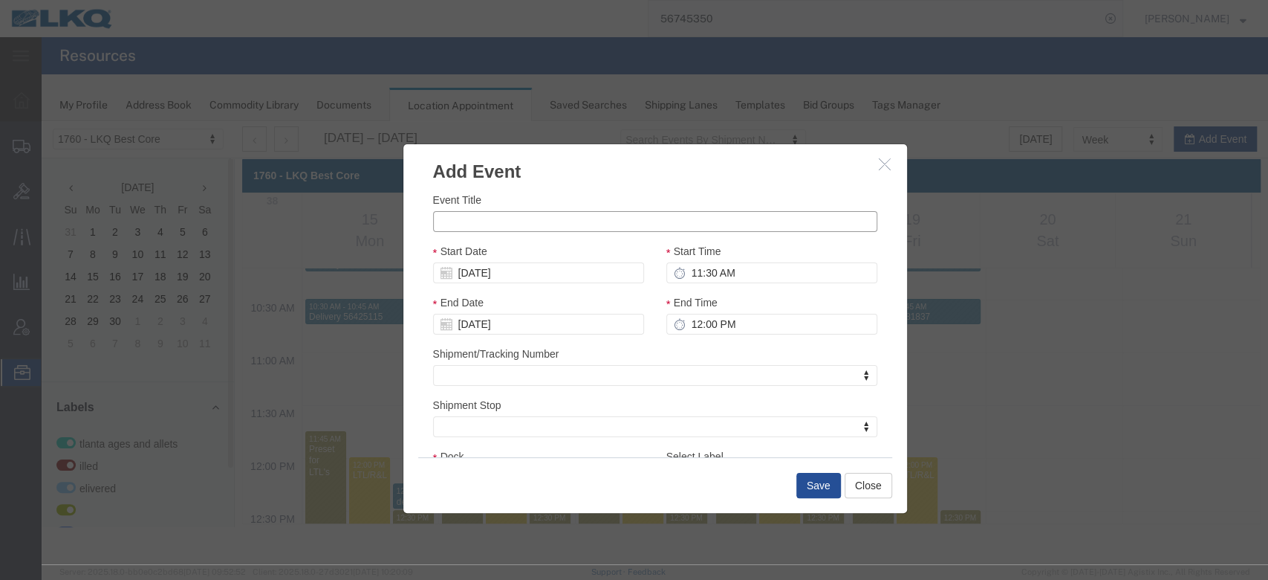
click at [529, 218] on input "Event Title" at bounding box center [655, 221] width 444 height 21
paste input "913038059"
type input "913038059 [PERSON_NAME], AZ [PERSON_NAME]"
type input "11:45 AM"
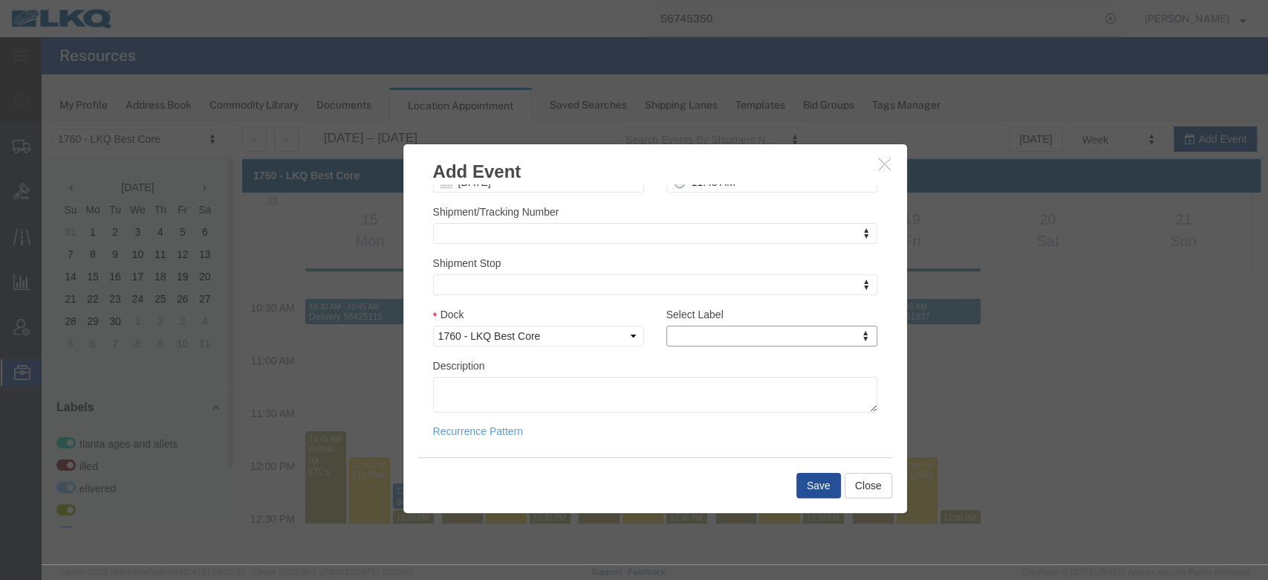
type input "m"
select select "24"
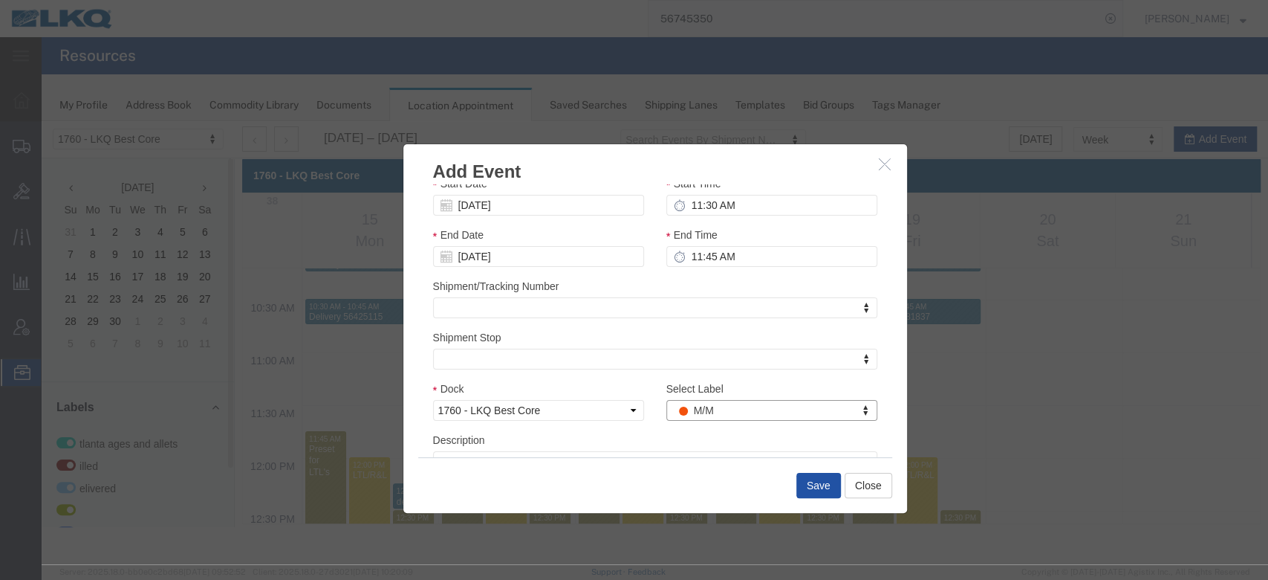
click at [819, 481] on button "Save" at bounding box center [819, 485] width 45 height 25
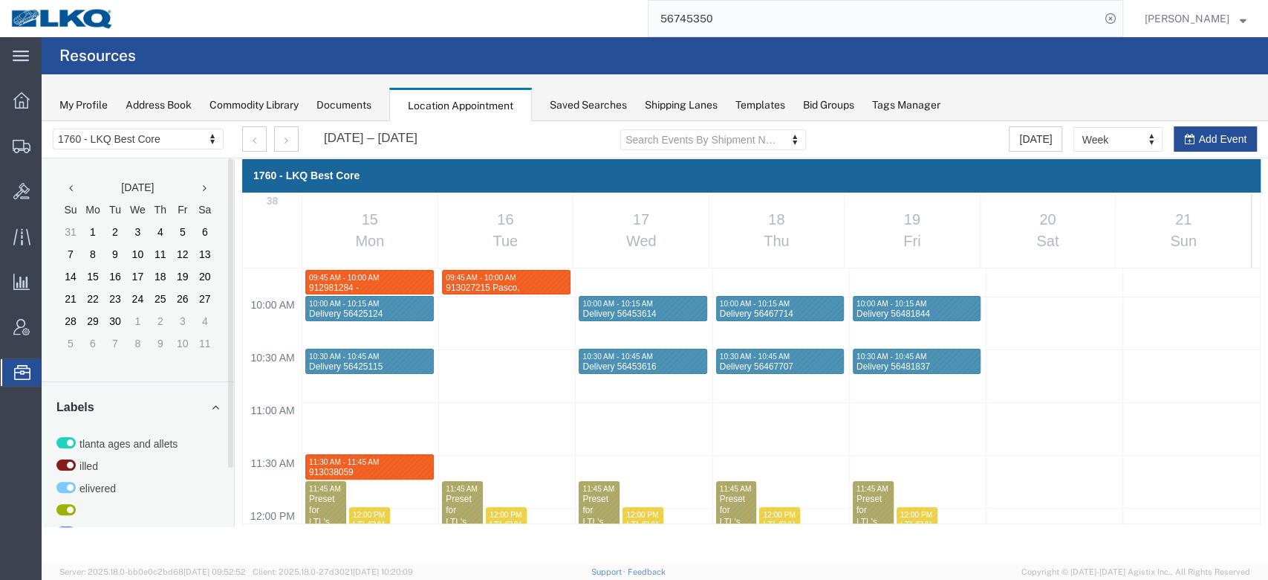
scroll to position [1027, 0]
click at [508, 277] on span "09:45 AM - 10:00 AM" at bounding box center [481, 277] width 70 height 8
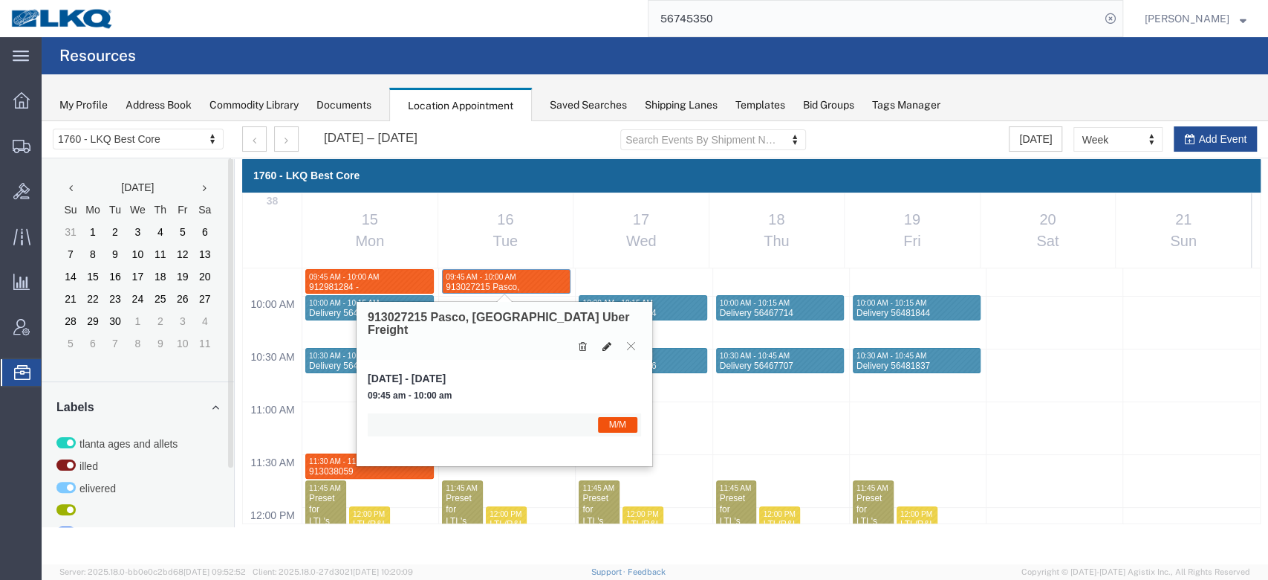
click at [605, 341] on icon at bounding box center [607, 346] width 9 height 10
select select "1"
select select "24"
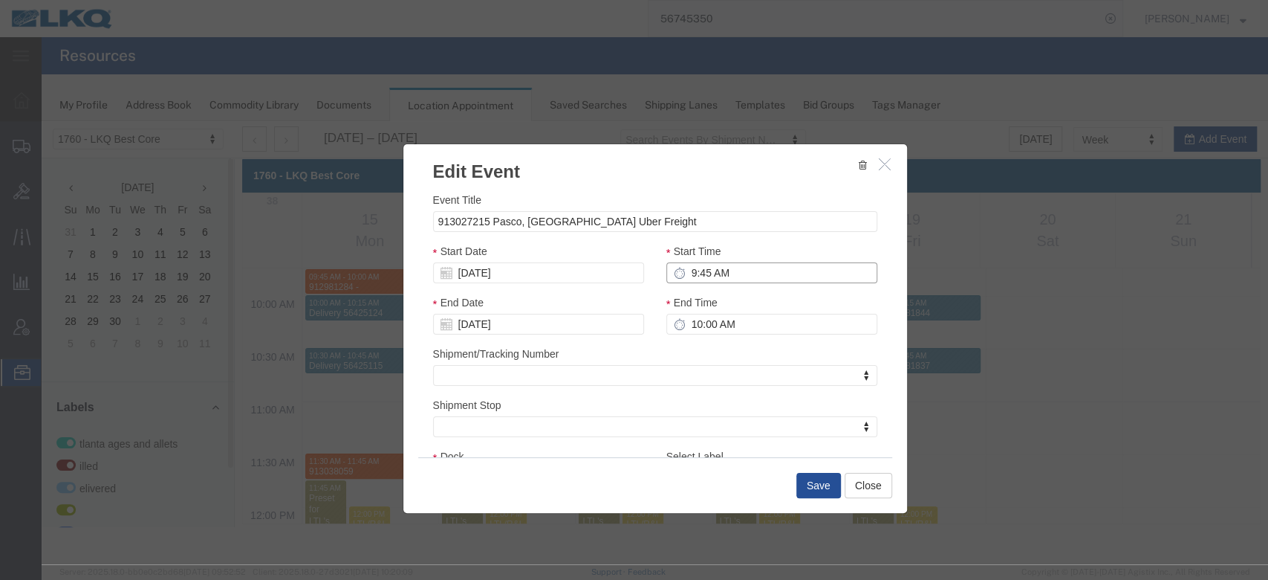
click at [717, 268] on input "9:45 AM" at bounding box center [772, 272] width 211 height 21
type input "12:45 PM"
click at [701, 323] on input "10:00 AM" at bounding box center [772, 324] width 211 height 21
type input "1:00 PM"
click at [820, 489] on button "Save" at bounding box center [819, 485] width 45 height 25
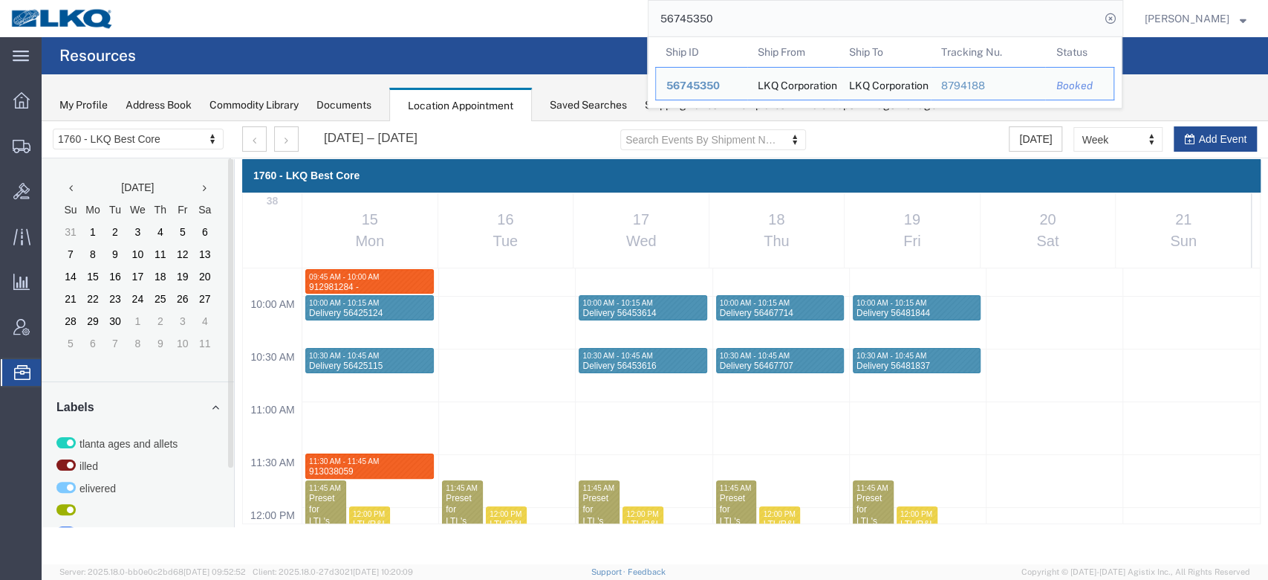
click at [717, 25] on input "56745350" at bounding box center [875, 19] width 452 height 36
paste input "14578"
type input "56714578"
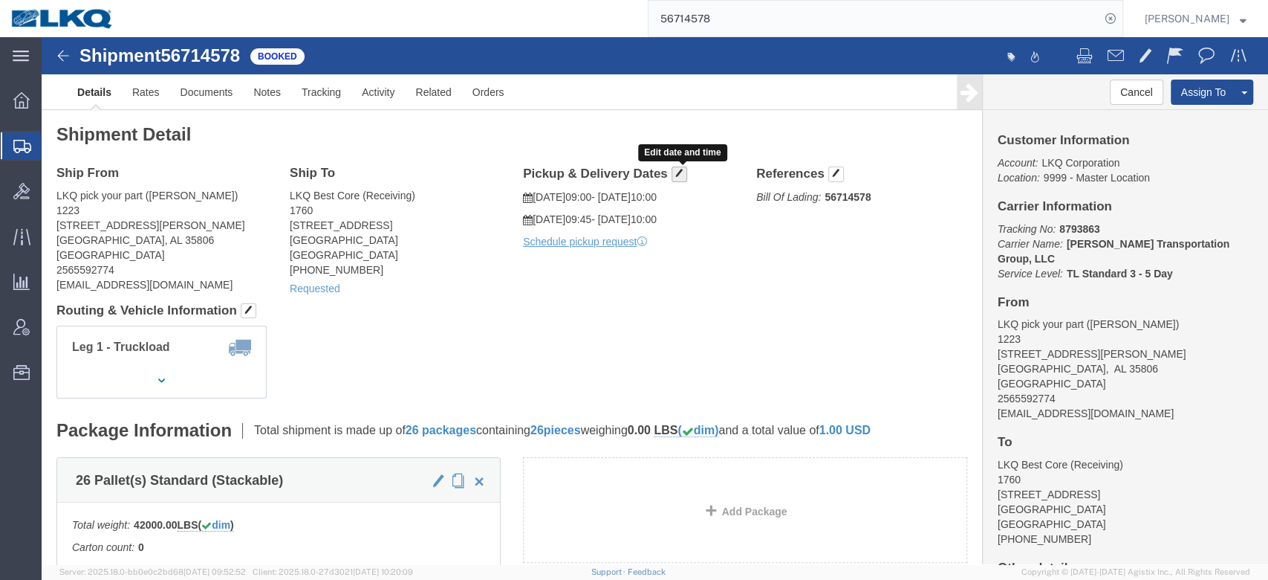
click span "button"
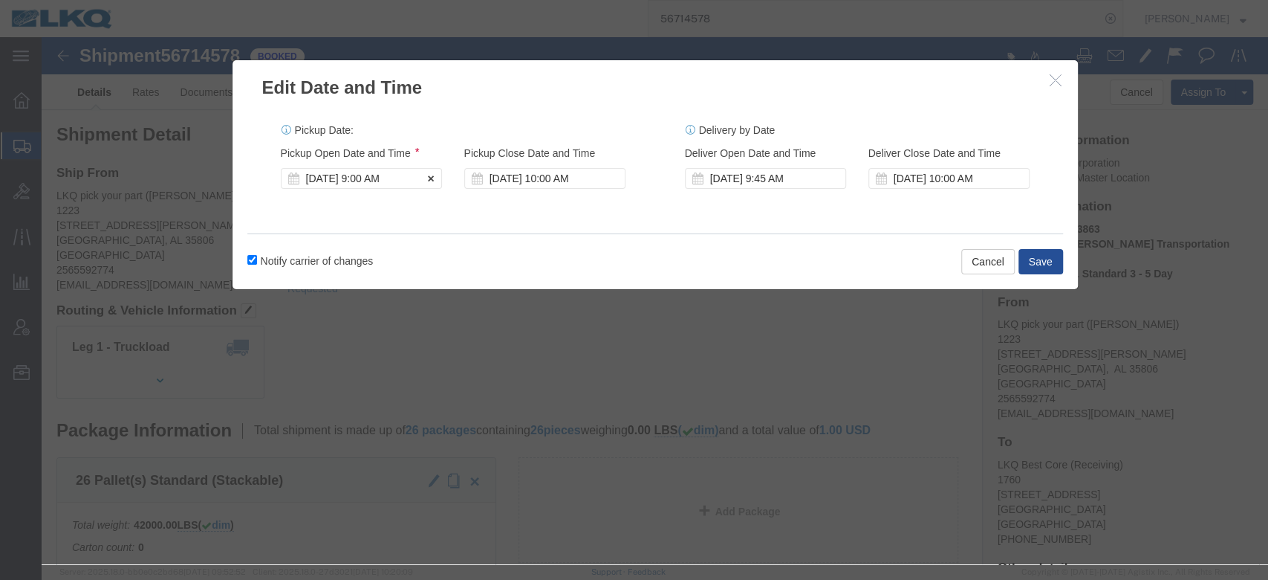
click div "[DATE] 9:00 AM"
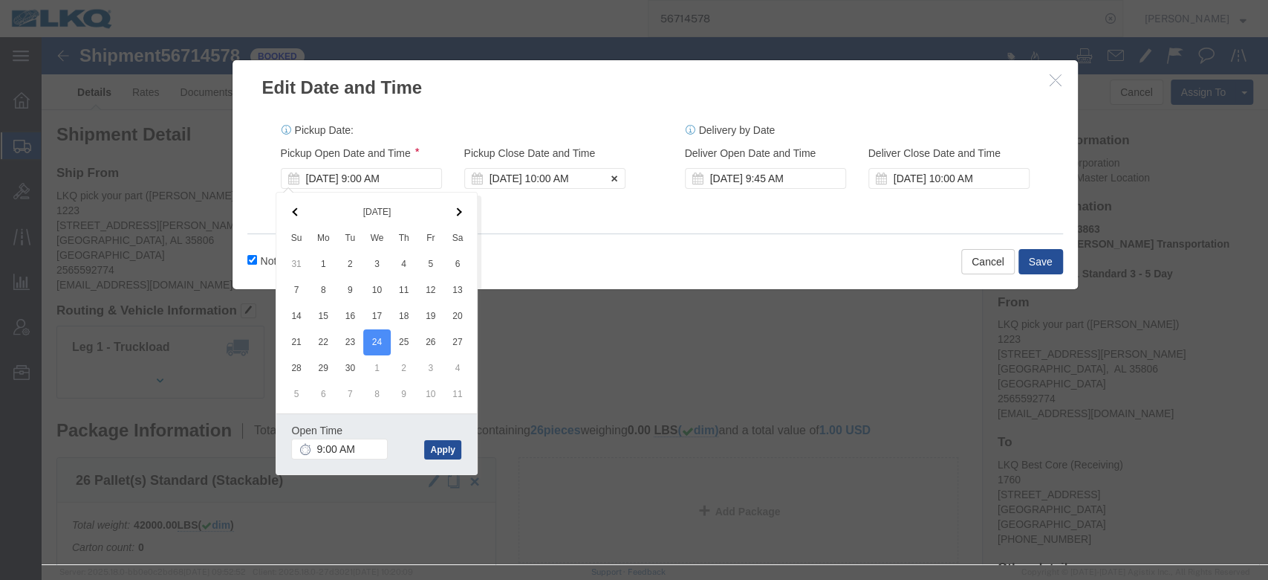
click div "[DATE] 10:00 AM"
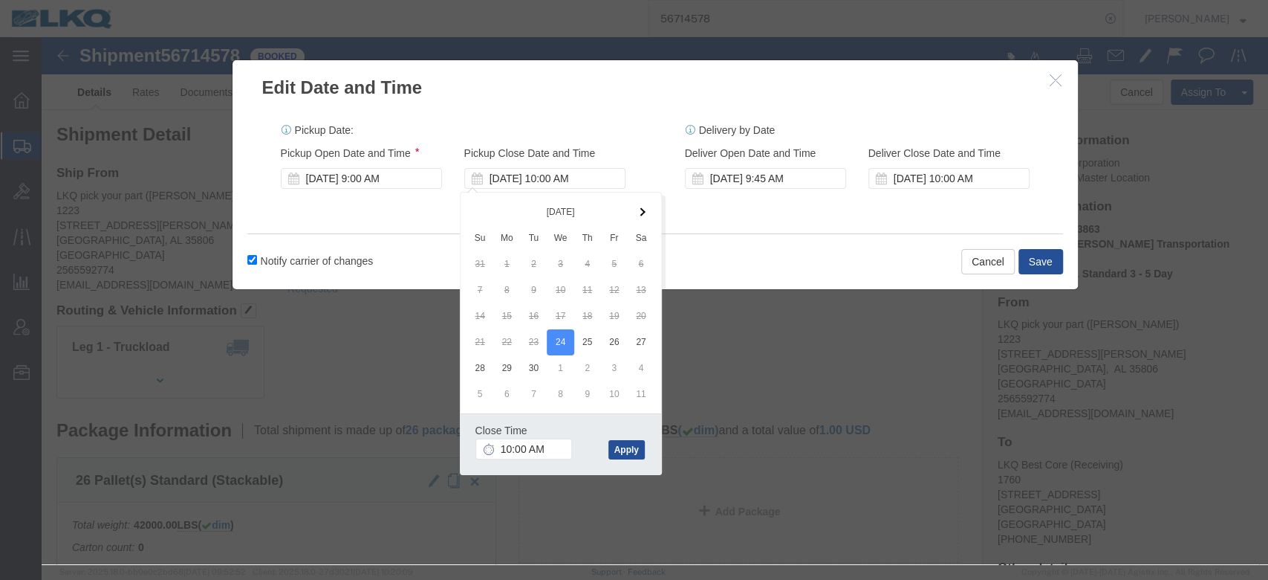
click div "Notify carrier of changes Cancel Save"
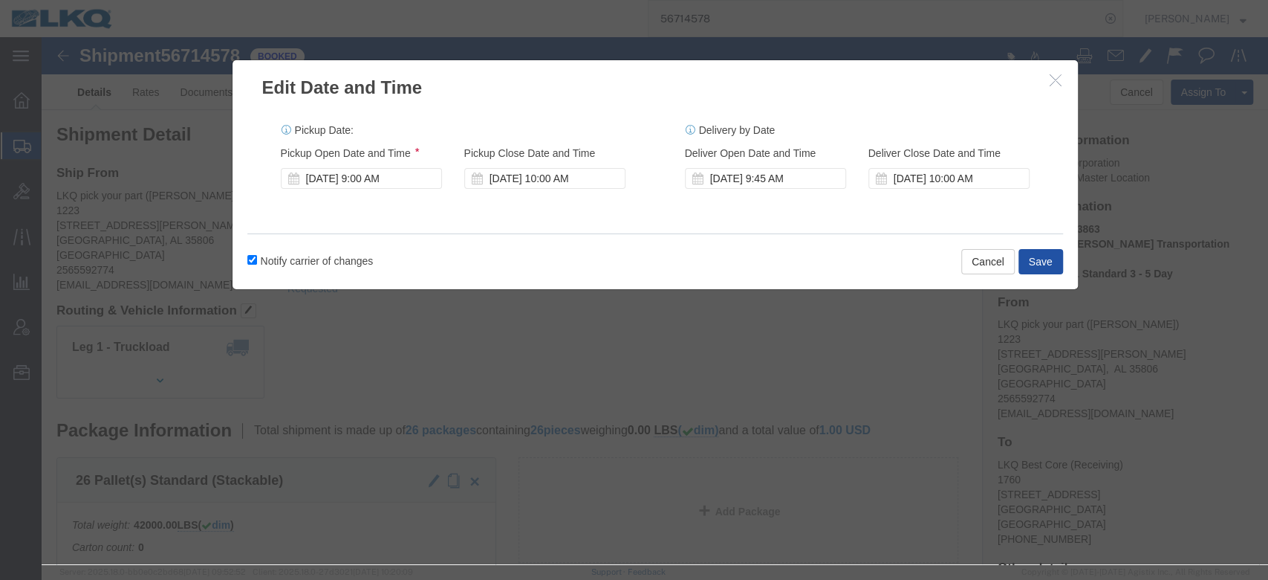
click button "Save"
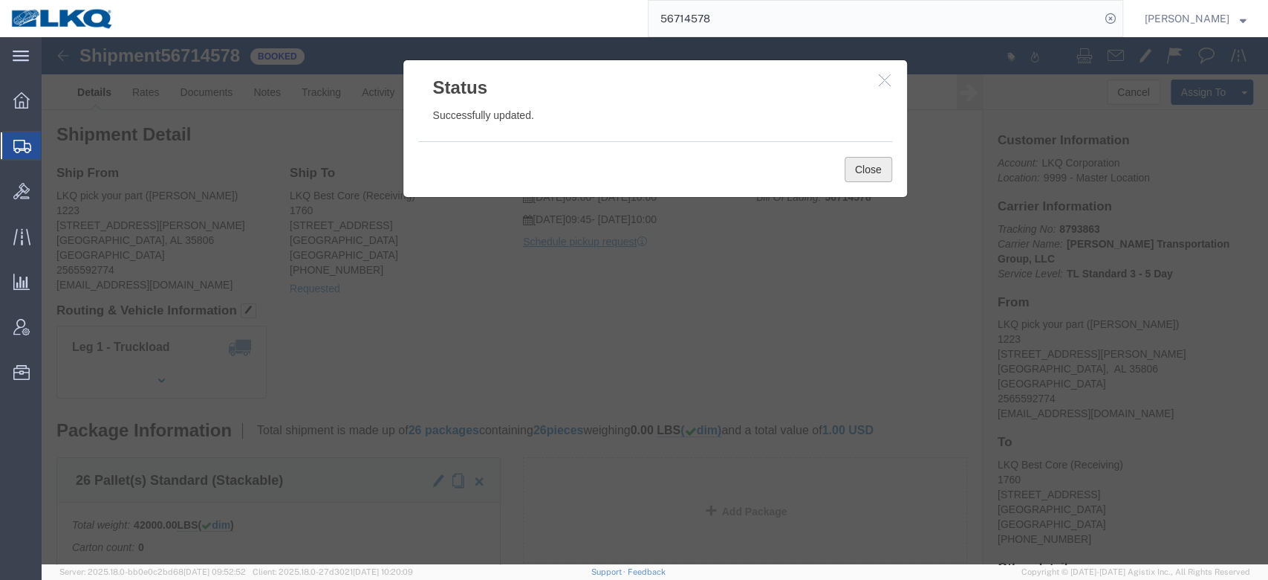
click button "Close"
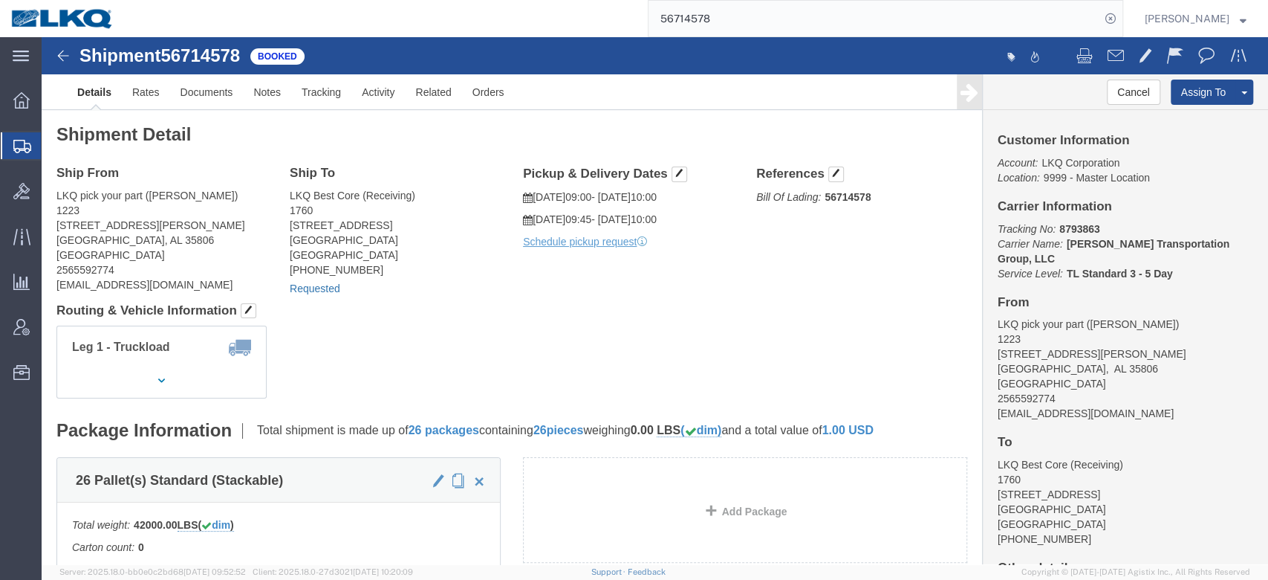
click link "Requested"
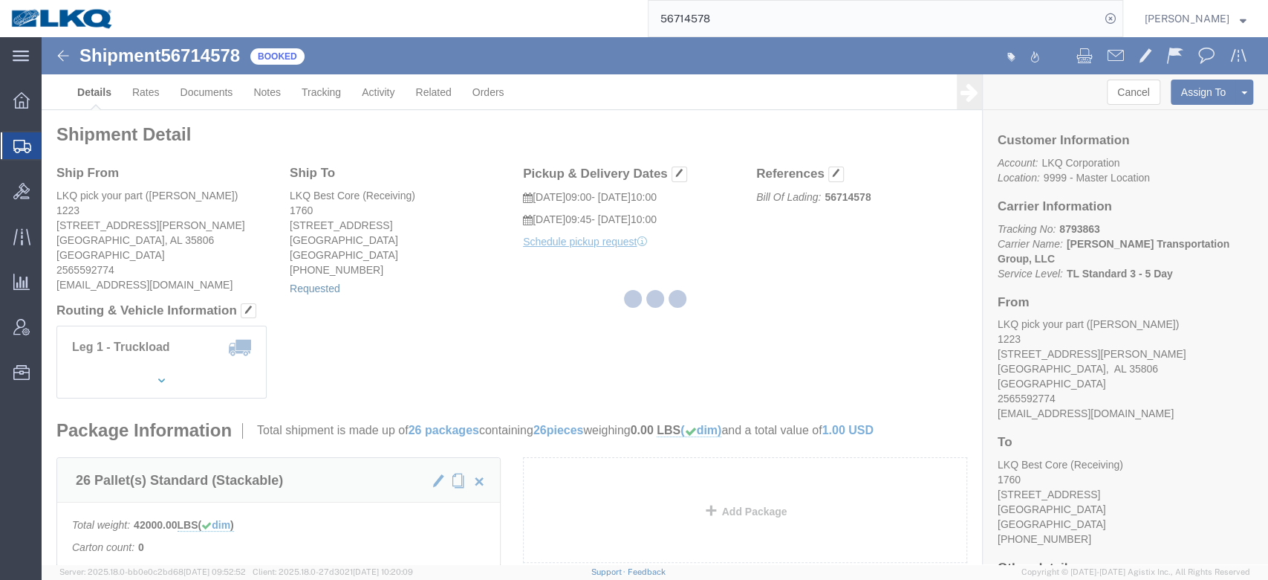
select select "1"
select select
select select "15"
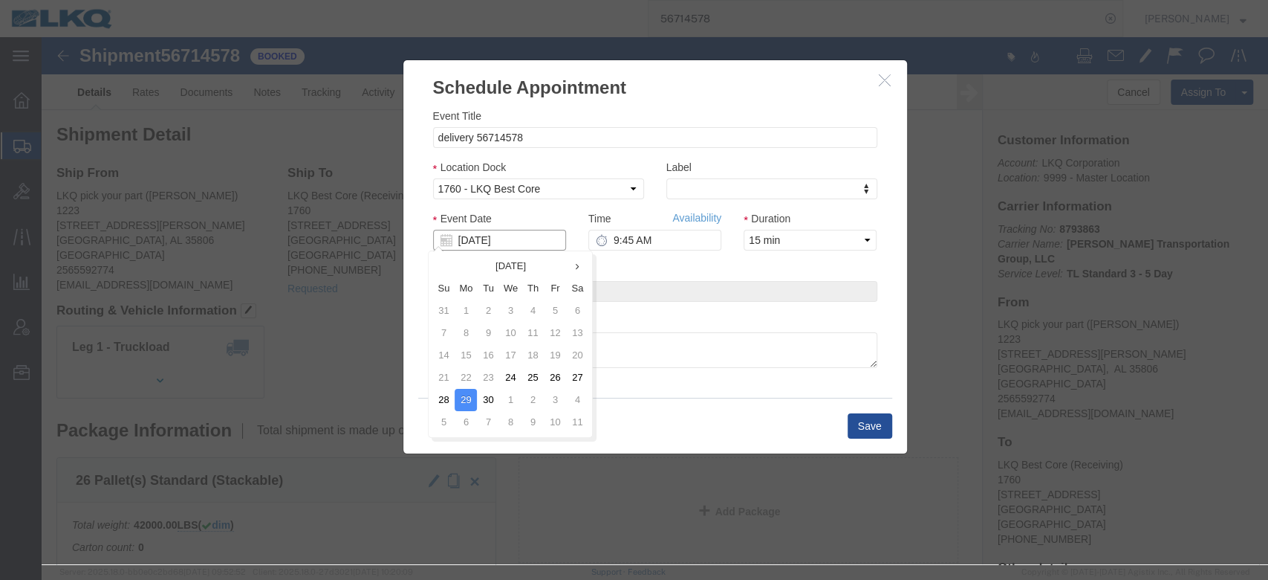
click input "[DATE]"
click td "26"
type input "[DATE]"
click link "Availability"
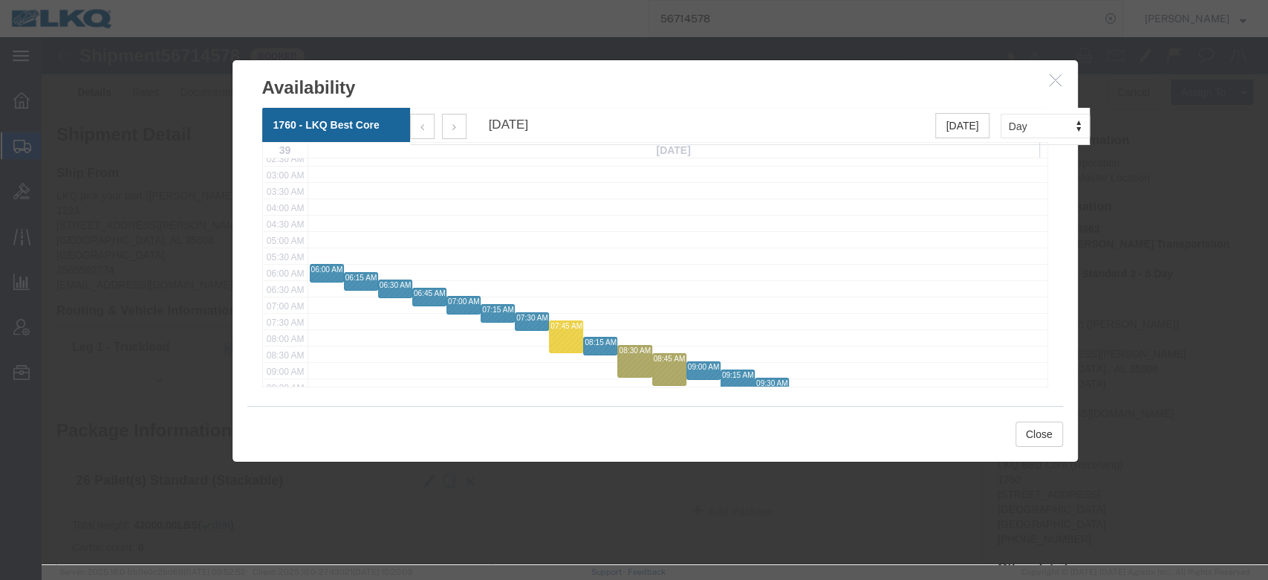
scroll to position [129, 0]
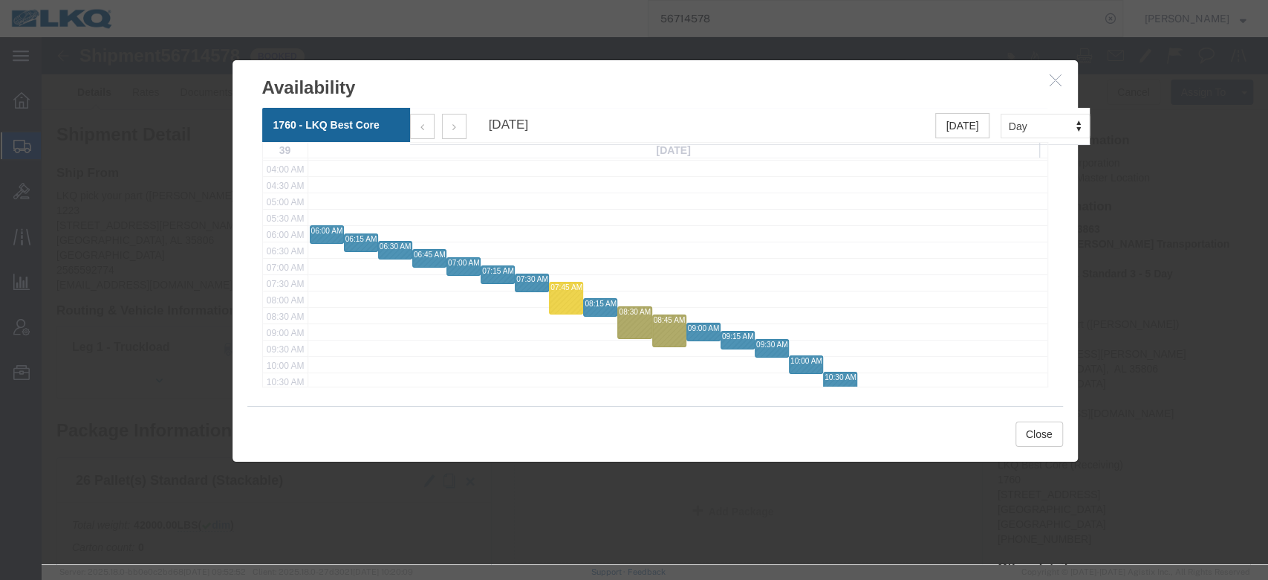
click button "button"
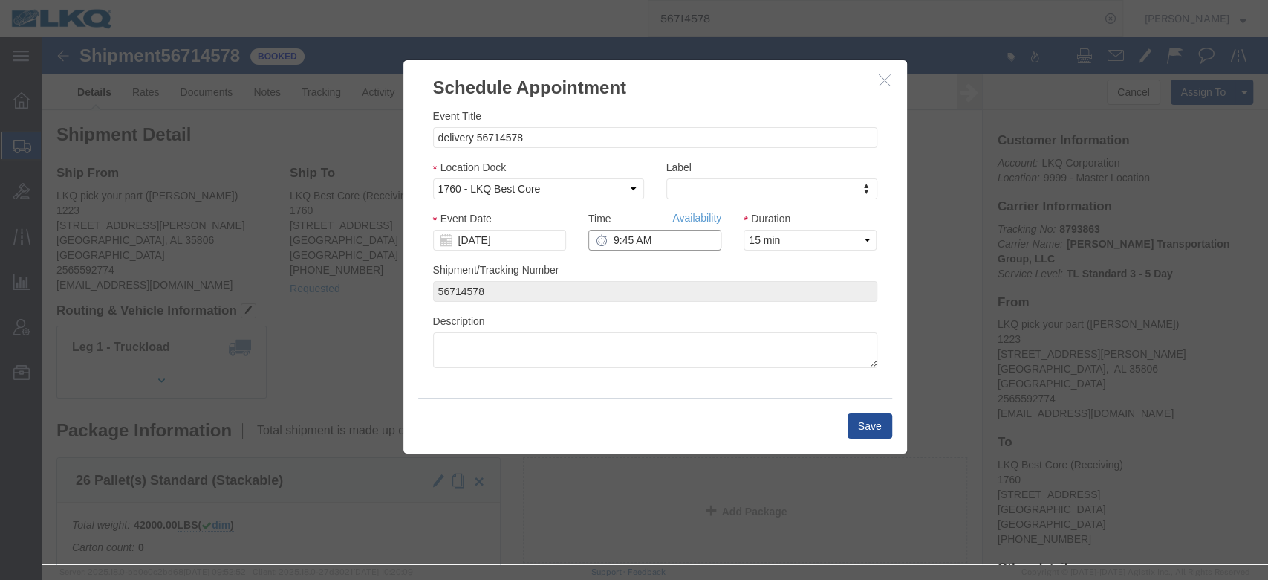
click input "9:45 AM"
type input "10:15 AM"
click div "Save"
click button "Save"
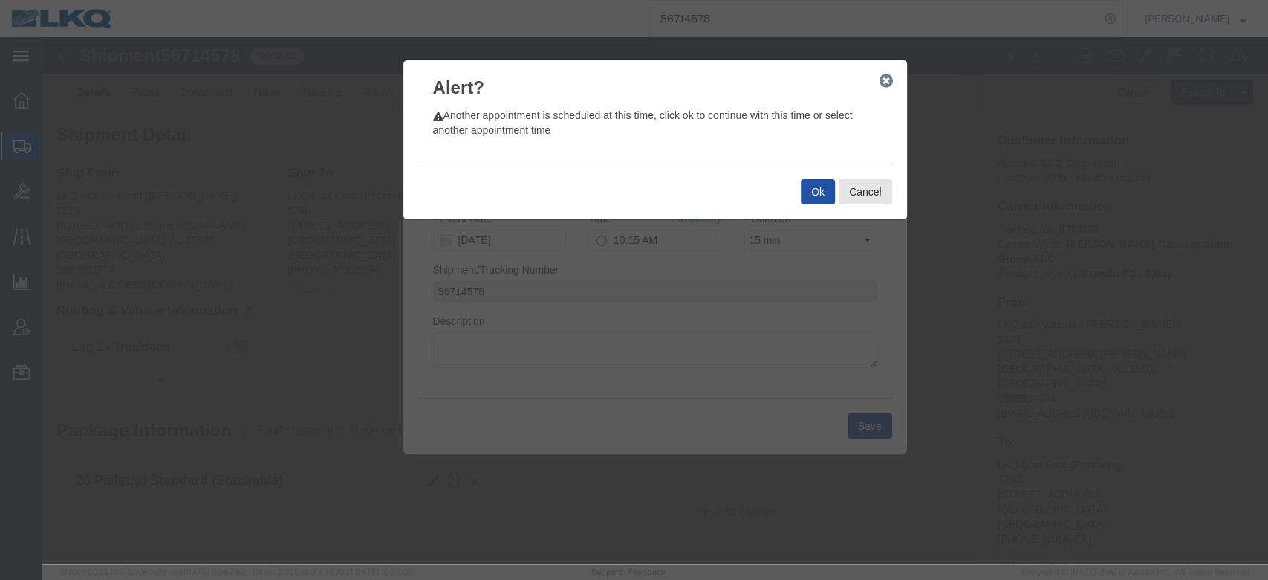
click button "Ok"
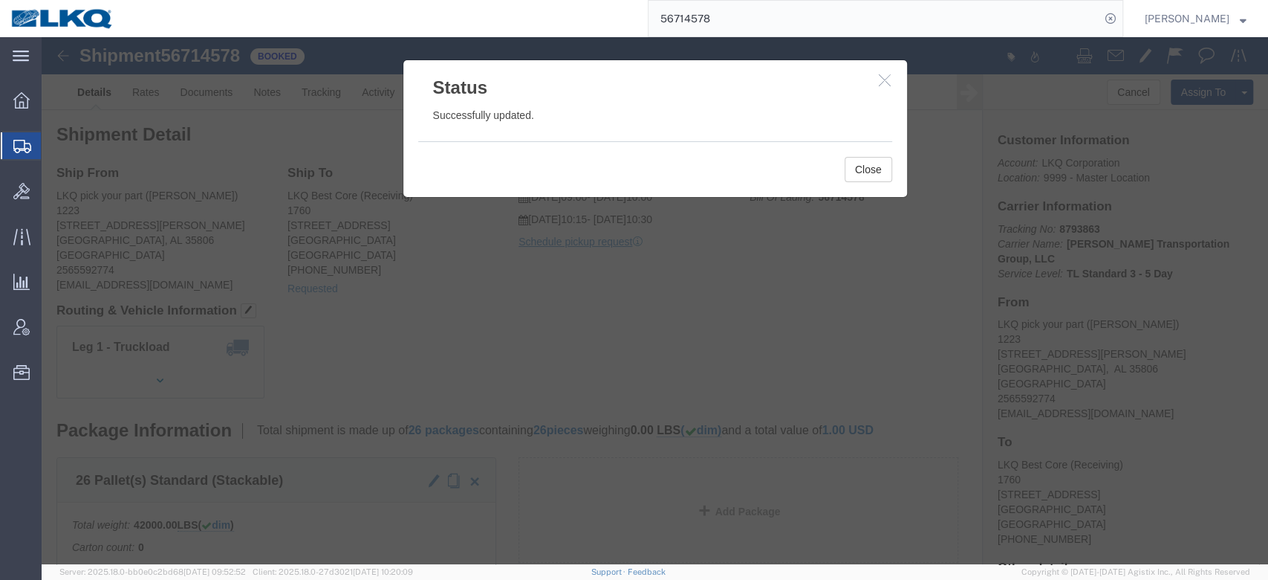
click at [740, 32] on input "56714578" at bounding box center [875, 19] width 452 height 36
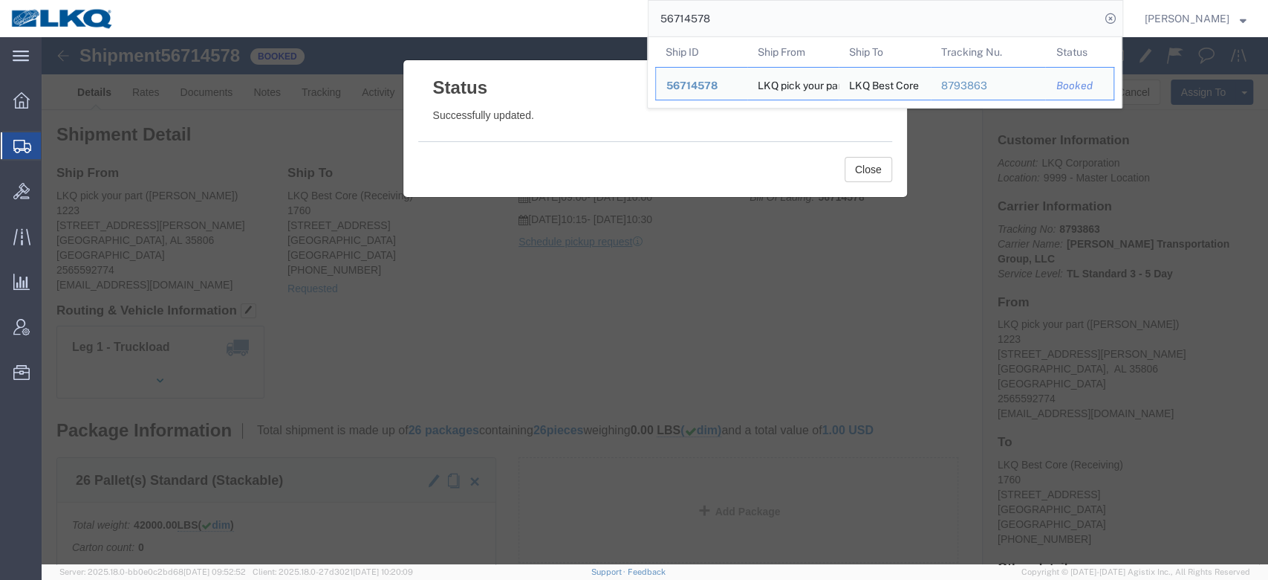
paste input "692509"
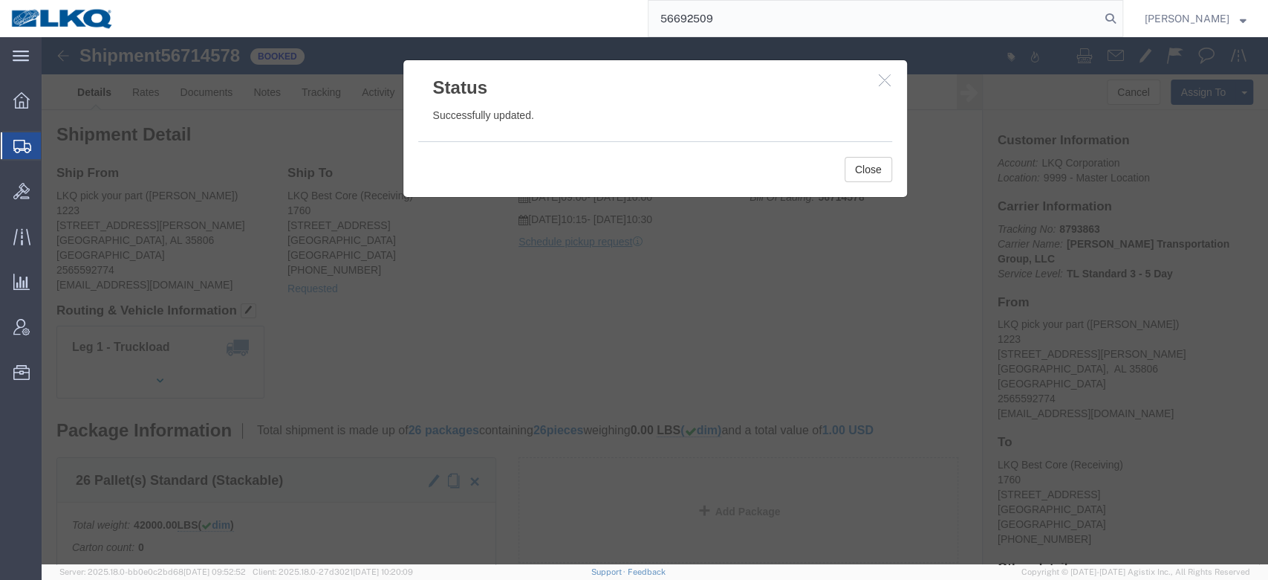
type input "56692509"
click button "Close"
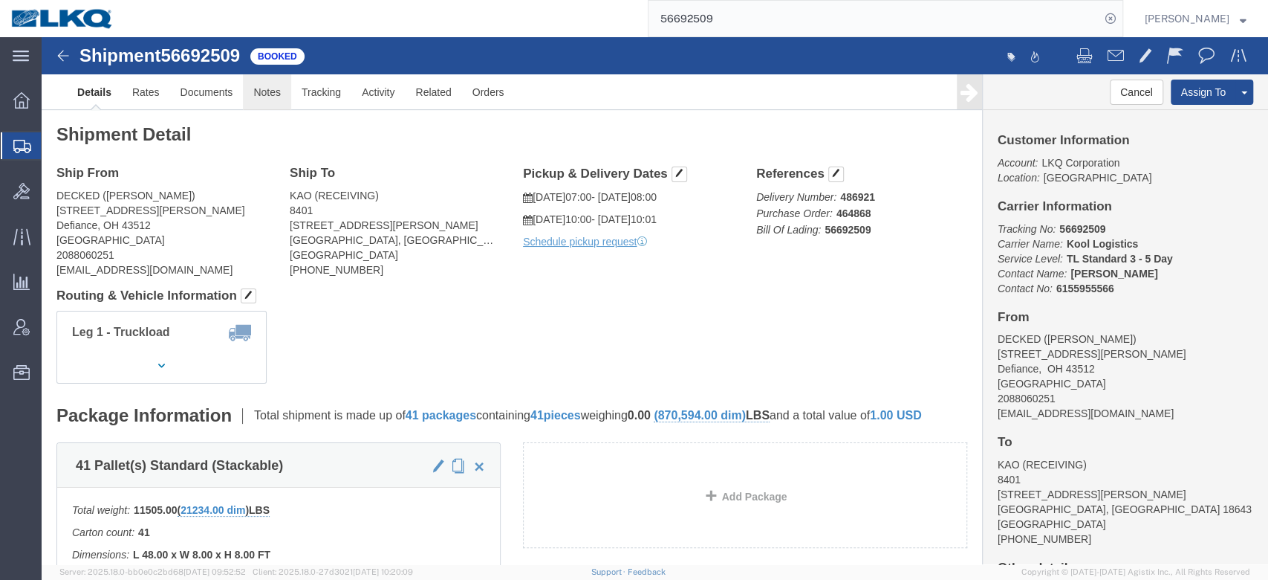
click link "Notes"
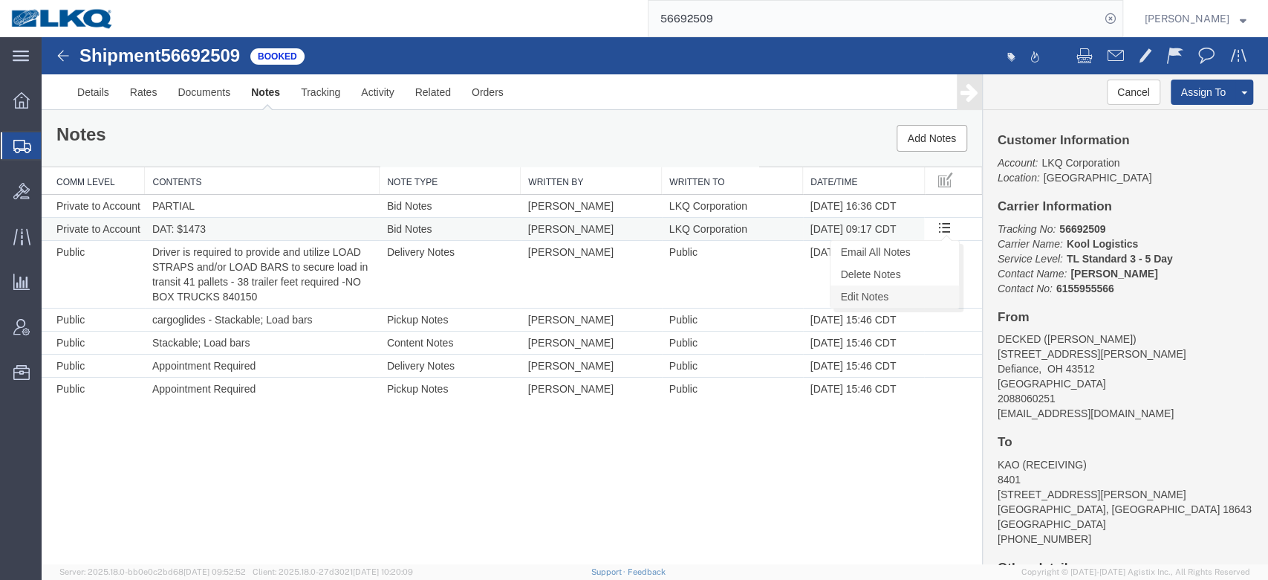
click at [920, 294] on link "Edit Notes" at bounding box center [895, 296] width 129 height 22
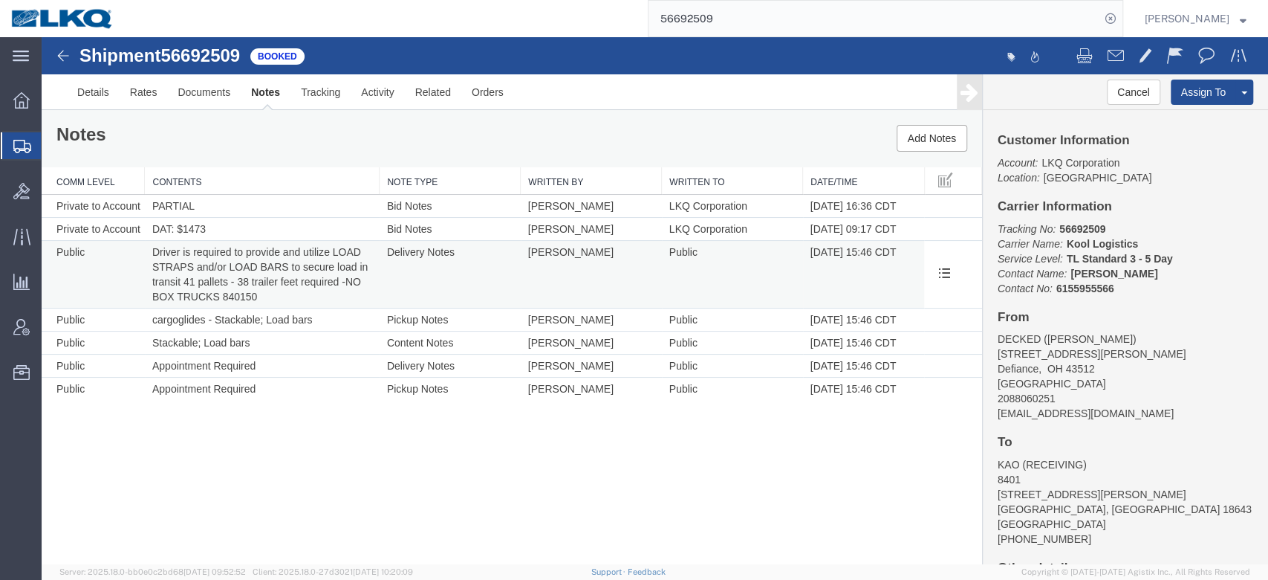
select select "BID_NOTES"
select select "PRIVATE_TO_ACCOUNT"
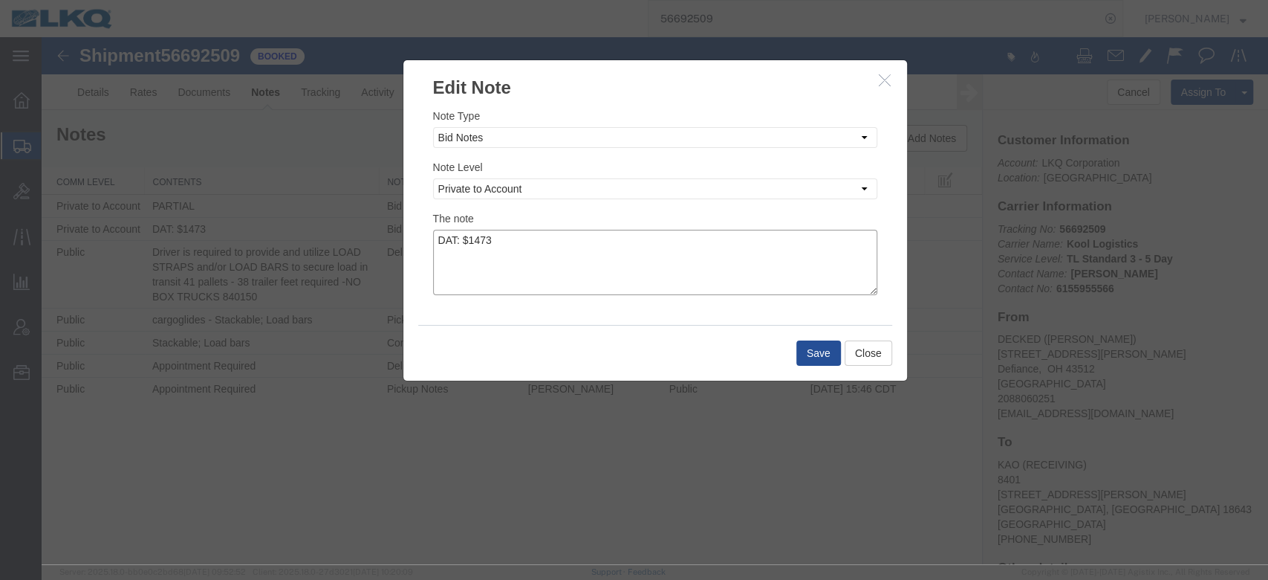
click at [560, 275] on textarea "DAT: $1473" at bounding box center [655, 262] width 444 height 65
type textarea "DAT: $1473, Original: $1474"
drag, startPoint x: 802, startPoint y: 342, endPoint x: 764, endPoint y: 340, distance: 37.9
click at [802, 343] on button "Save" at bounding box center [819, 352] width 45 height 25
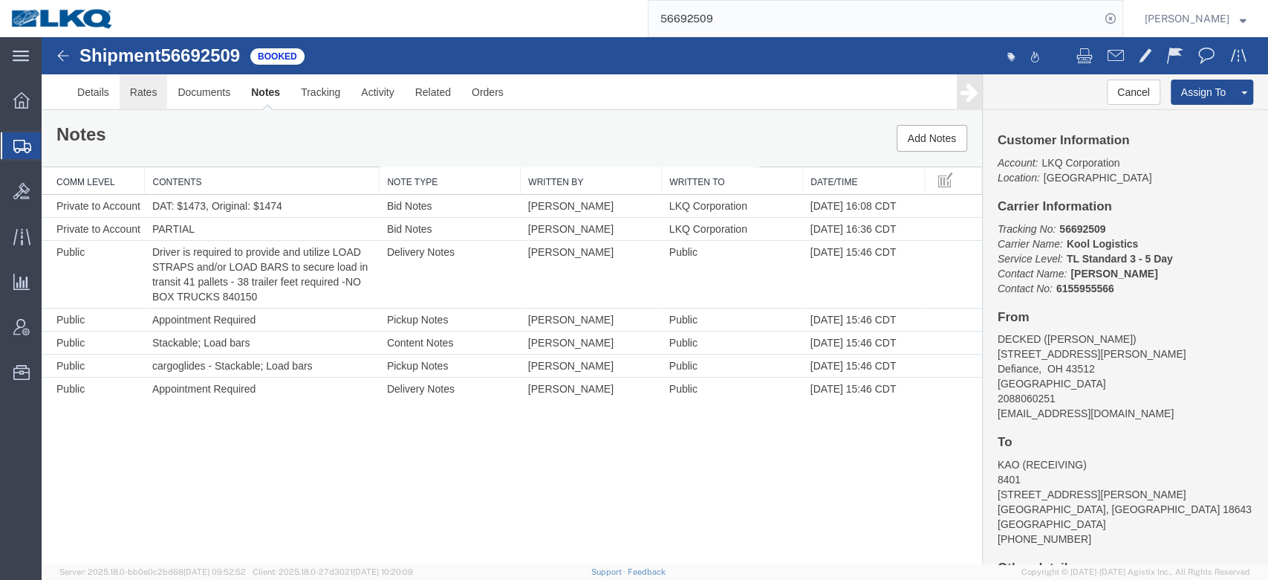
click at [156, 103] on link "Rates" at bounding box center [144, 92] width 48 height 36
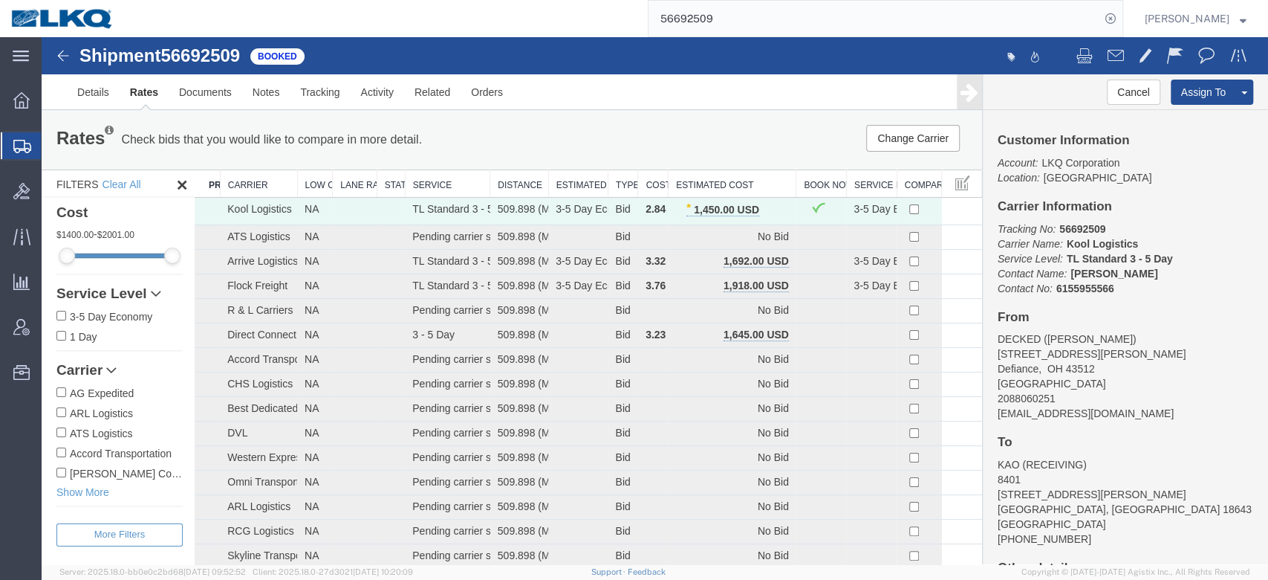
click at [719, 23] on input "56692509" at bounding box center [875, 19] width 452 height 36
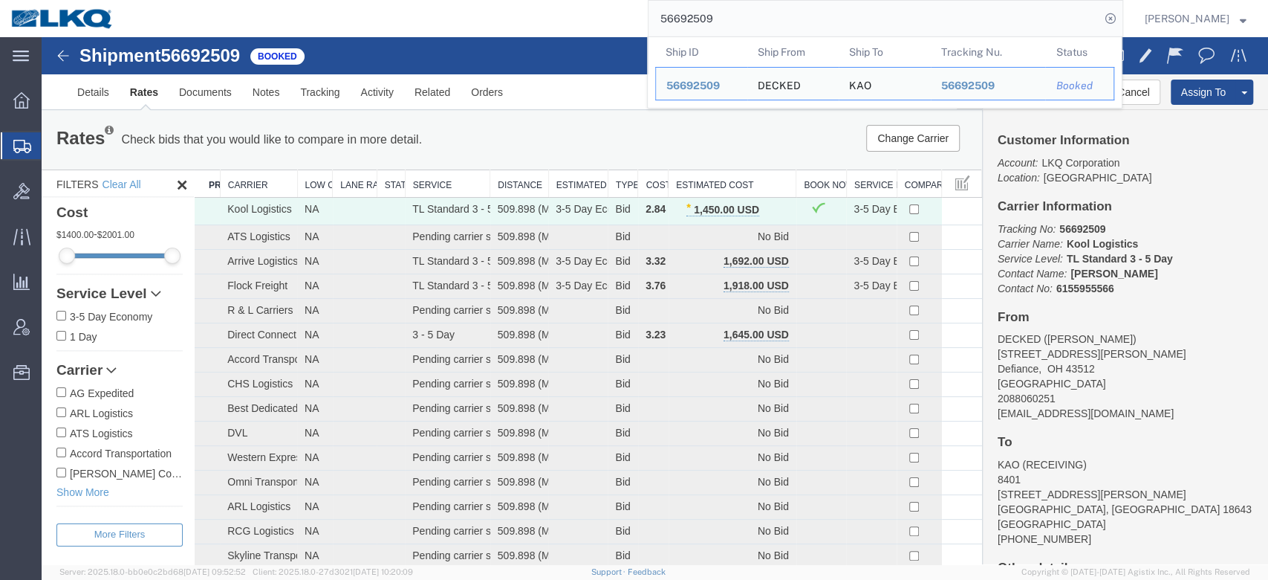
click at [719, 23] on input "56692509" at bounding box center [875, 19] width 452 height 36
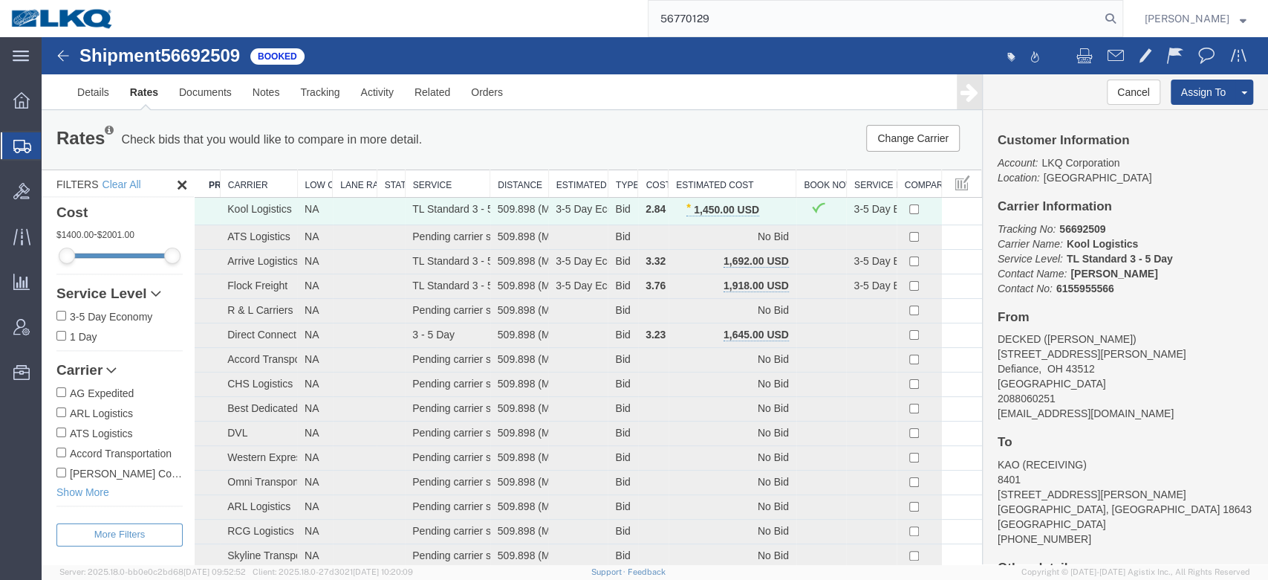
type input "56770129"
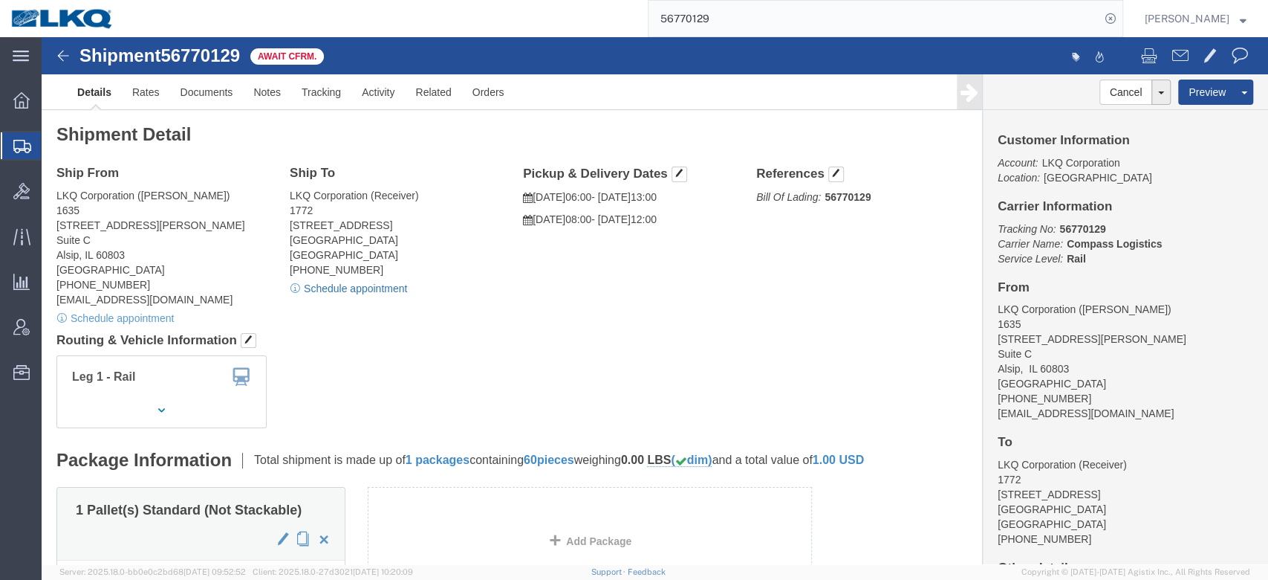
click link "Schedule appointment"
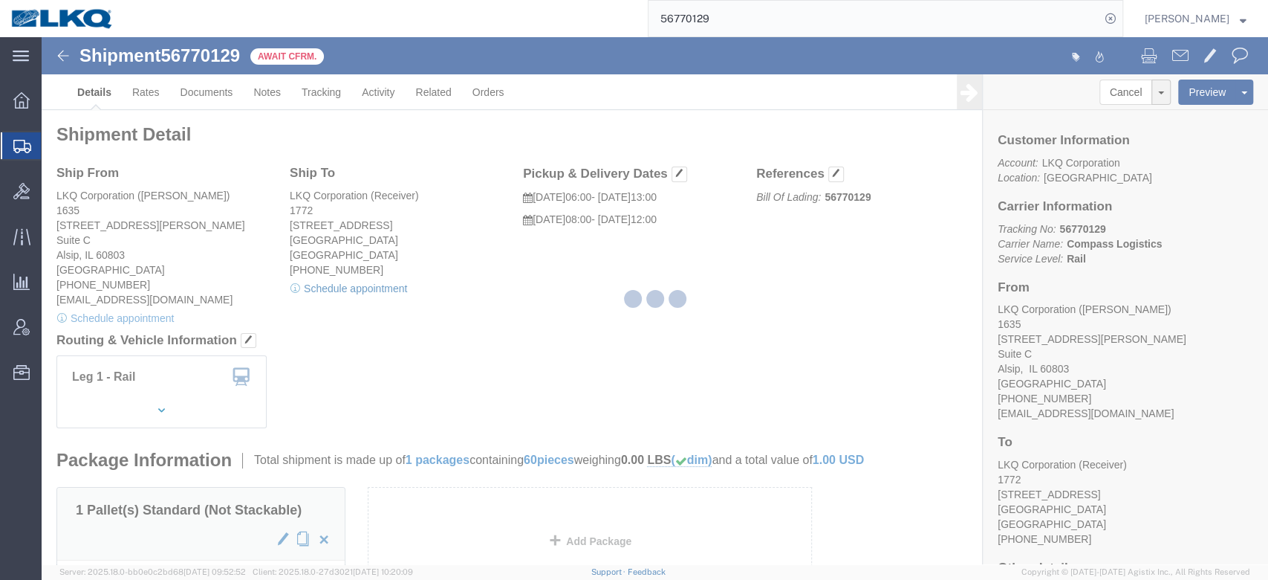
select select
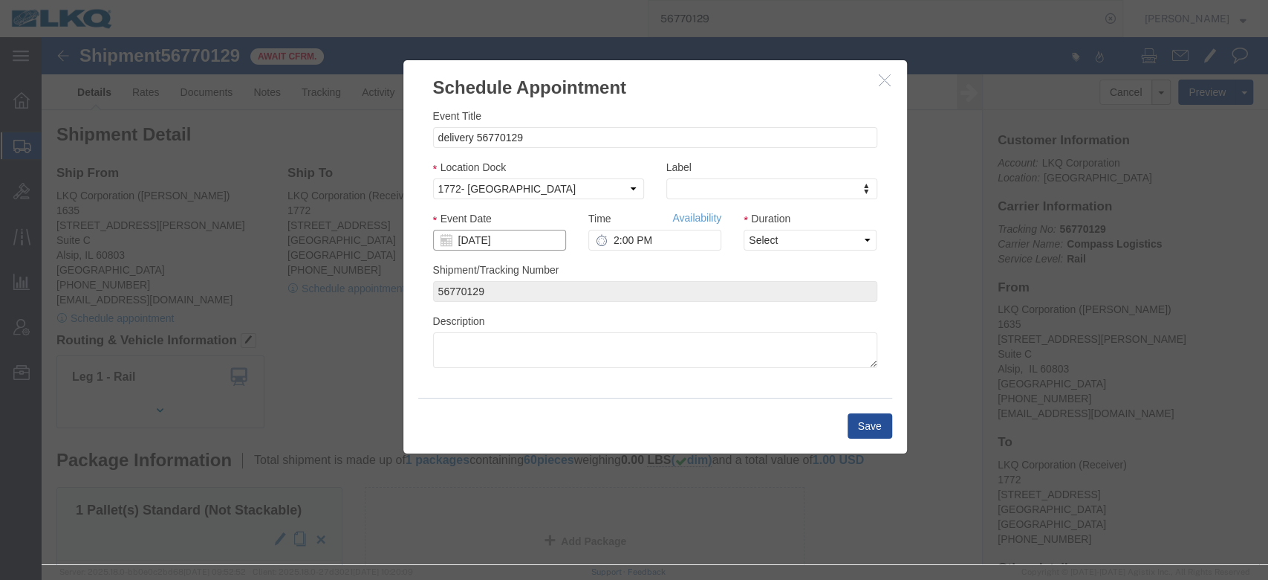
click input "[DATE]"
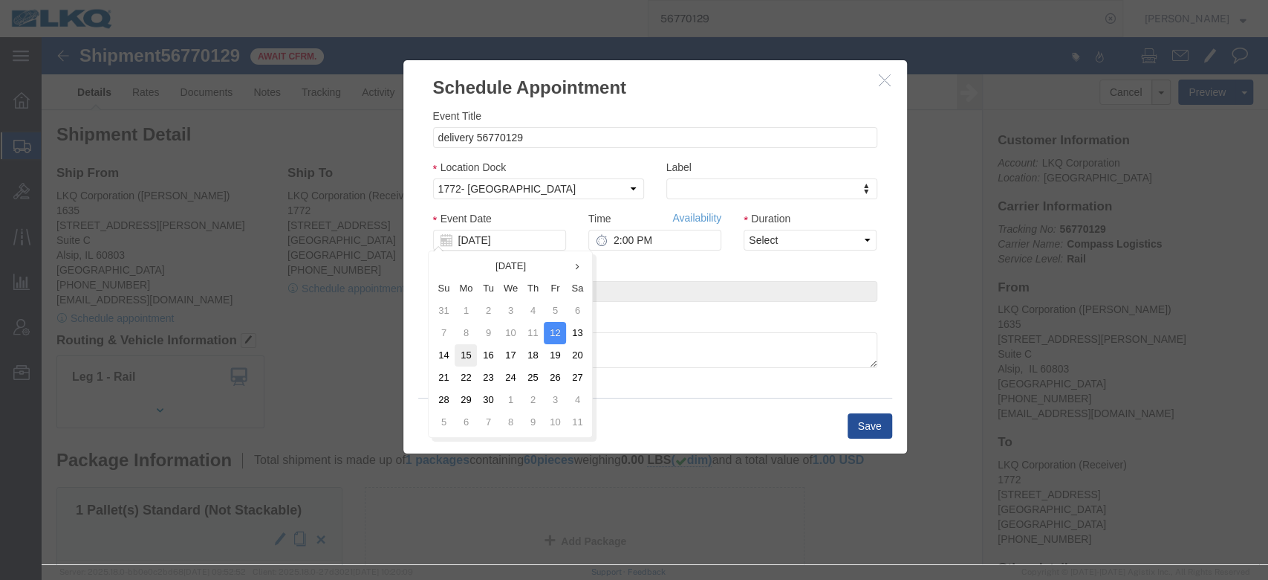
click td "15"
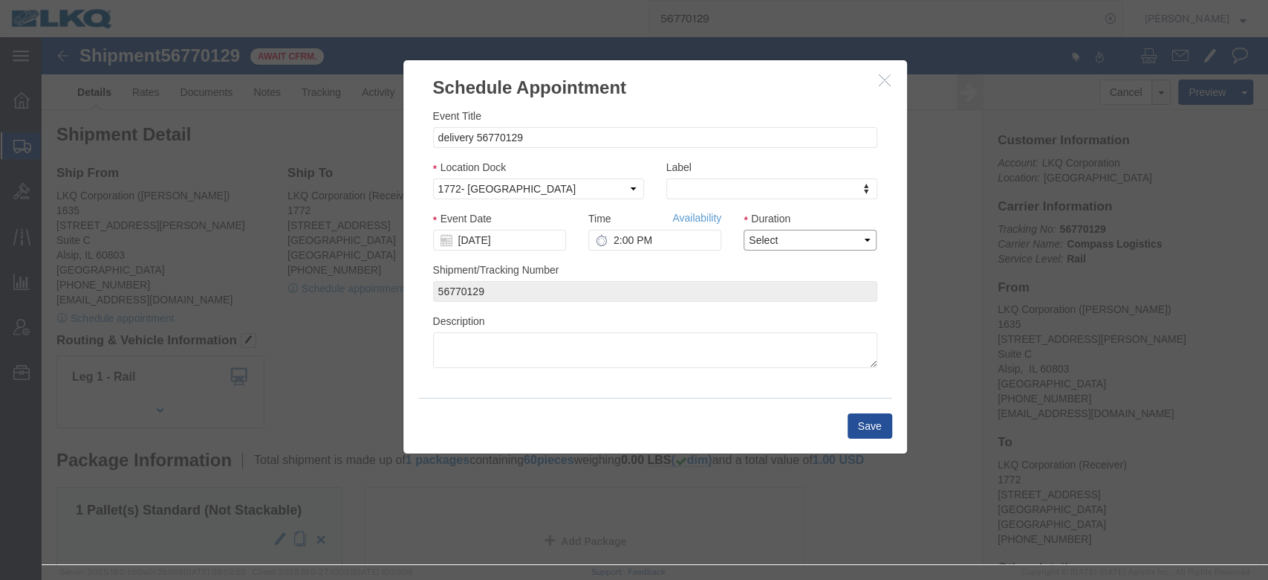
click select "Select 15 min 30 min 45 min 1 hr 2 hr 3 hr 4 hr"
select select "15"
click select "Select 15 min 30 min 45 min 1 hr 2 hr 3 hr 4 hr"
click button "Save"
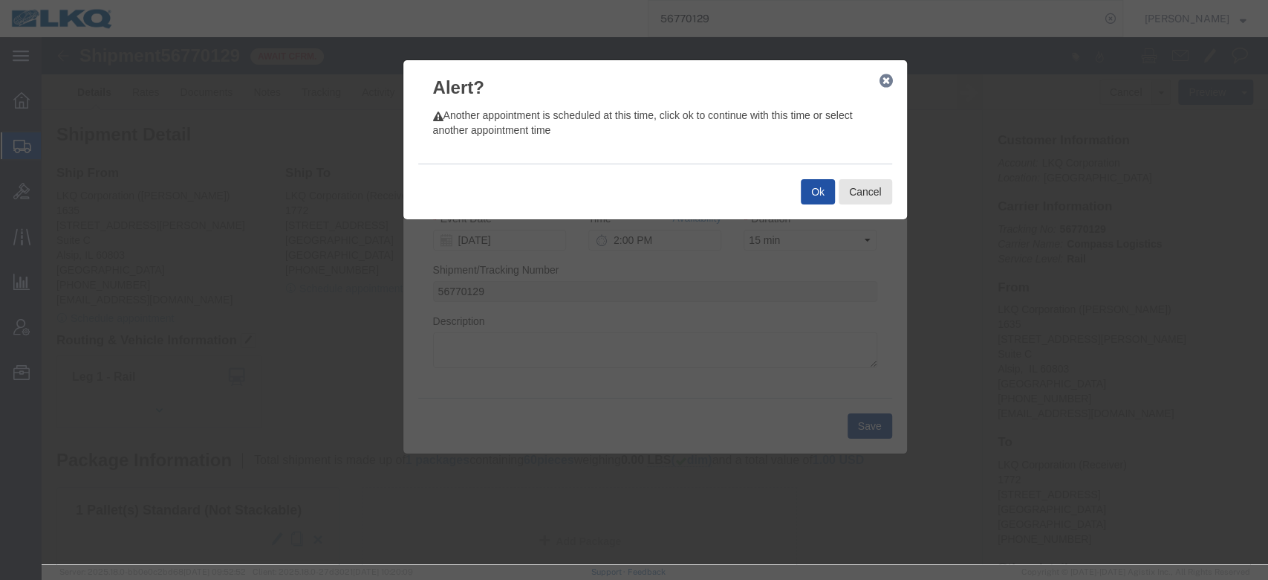
click button "Ok"
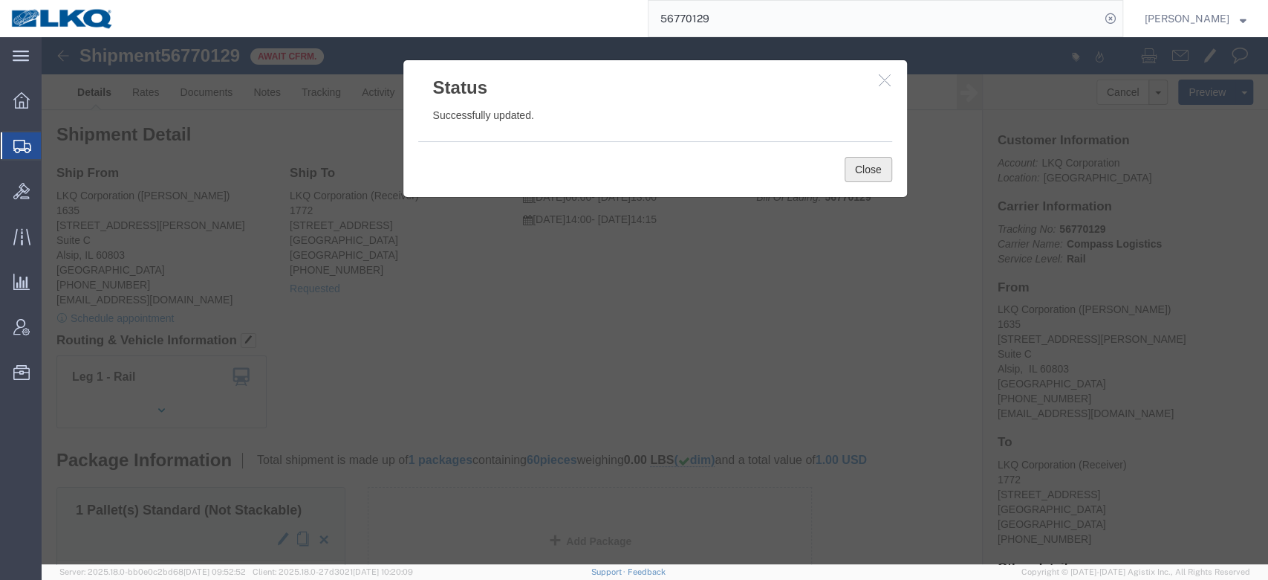
click button "Close"
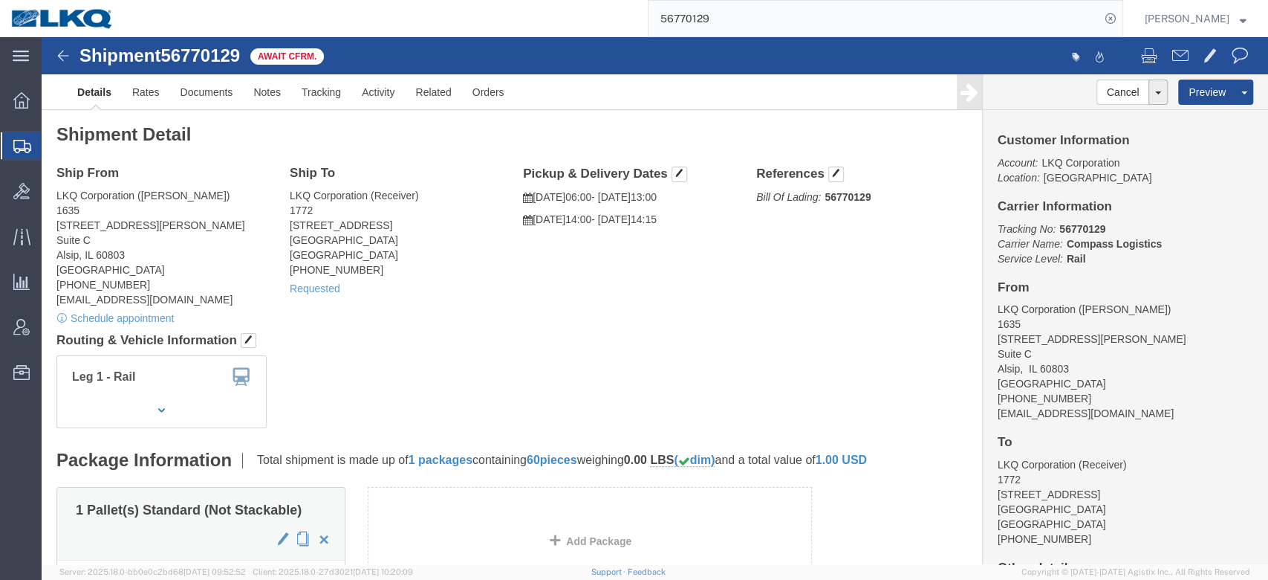
click at [693, 9] on input "56770129" at bounding box center [875, 19] width 452 height 36
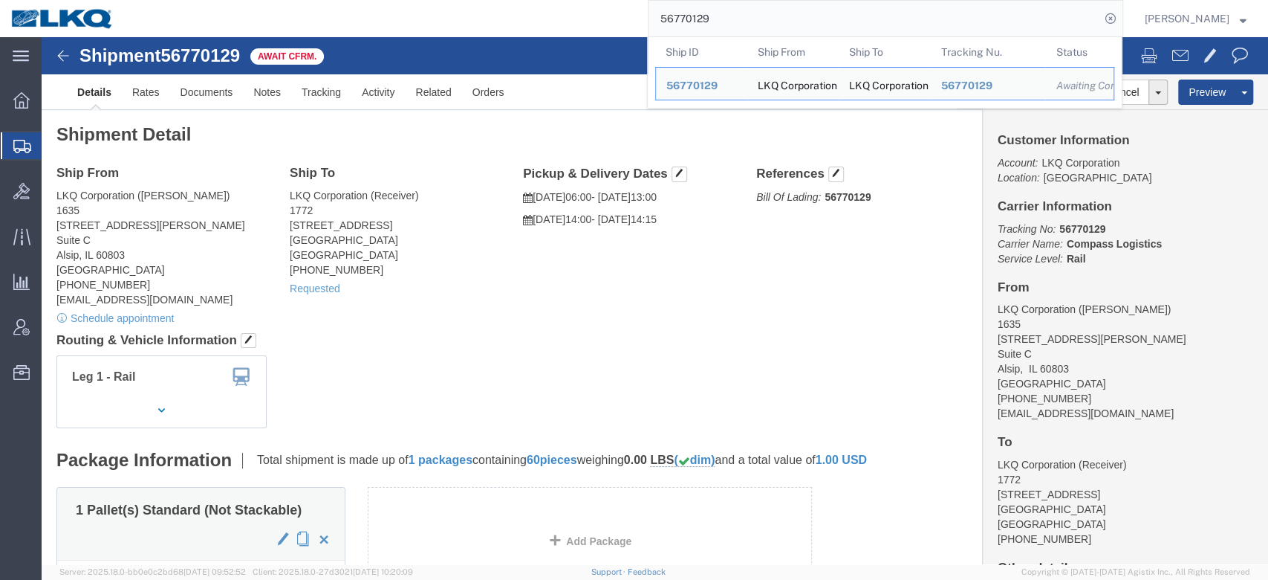
click at [693, 9] on input "56770129" at bounding box center [875, 19] width 452 height 36
paste input "14578"
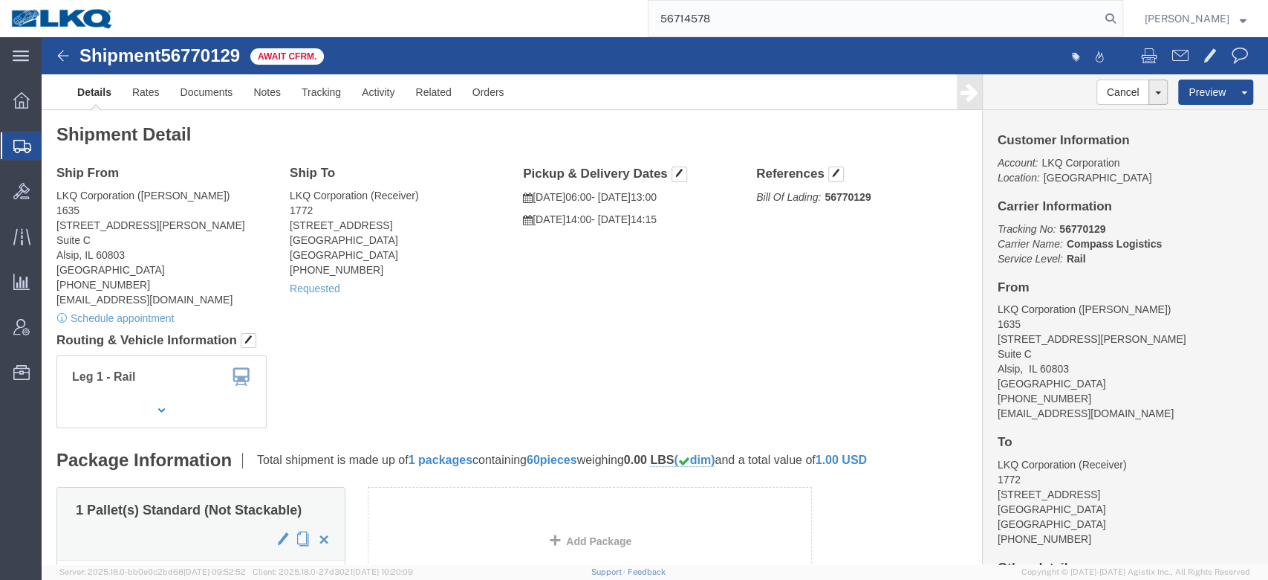
type input "56714578"
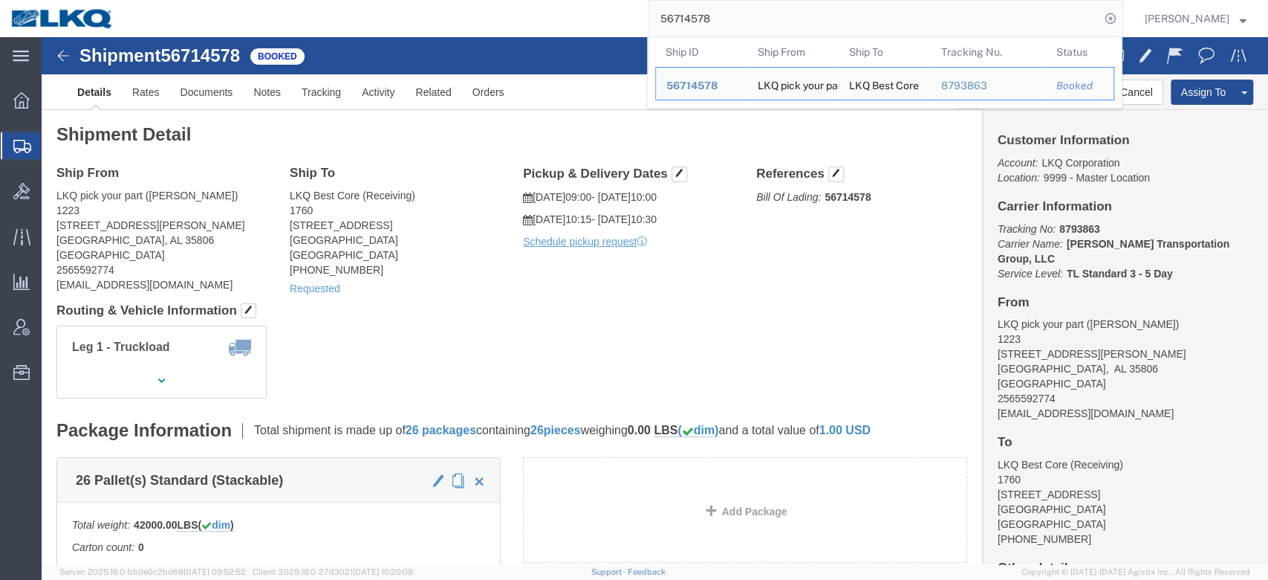
click div "Shipment 56714578 Booked"
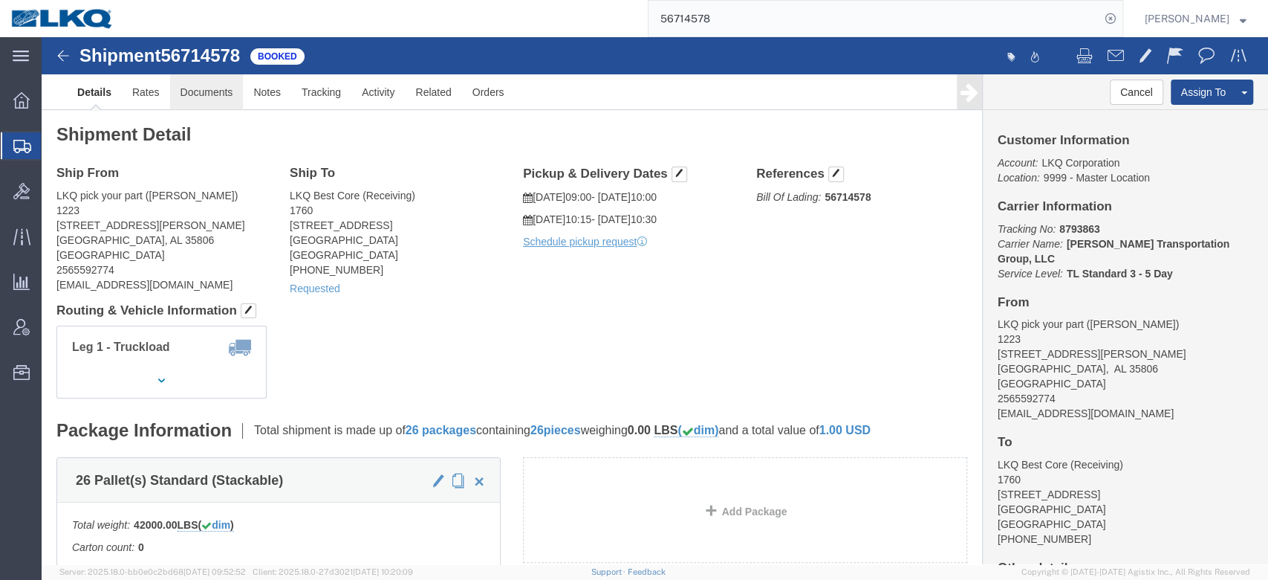
click link "Documents"
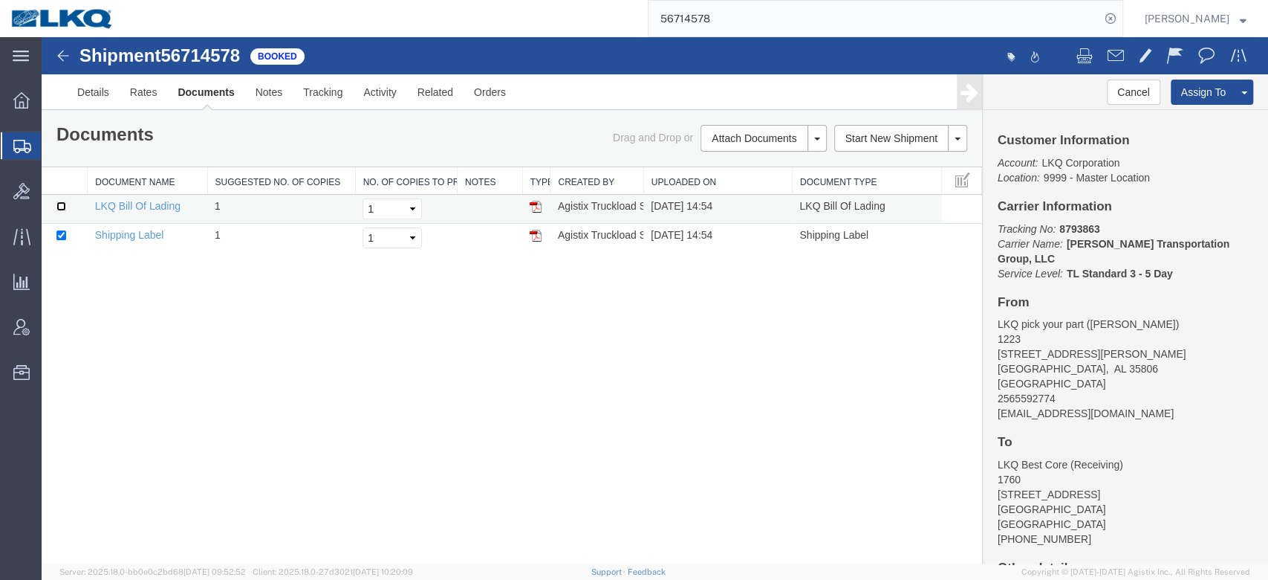
click at [59, 202] on input "checkbox" at bounding box center [61, 206] width 10 height 10
checkbox input "true"
